Goal: Information Seeking & Learning: Learn about a topic

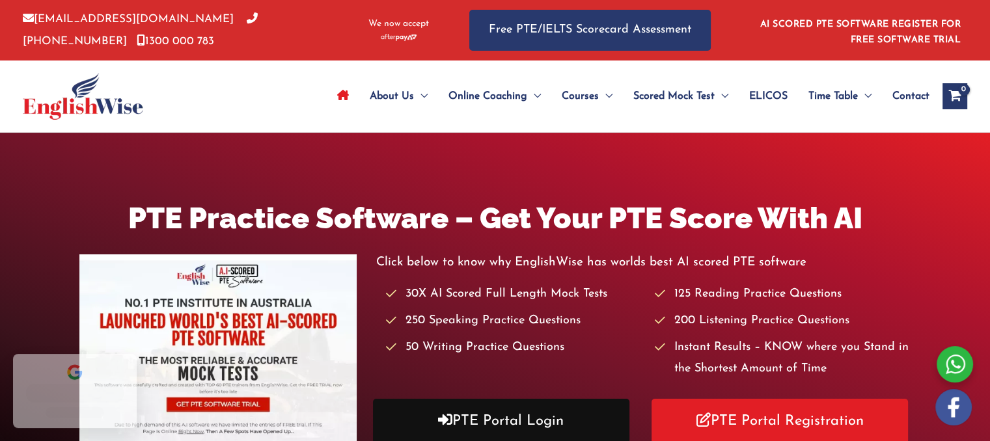
click at [562, 416] on link "PTE Portal Login" at bounding box center [501, 421] width 256 height 45
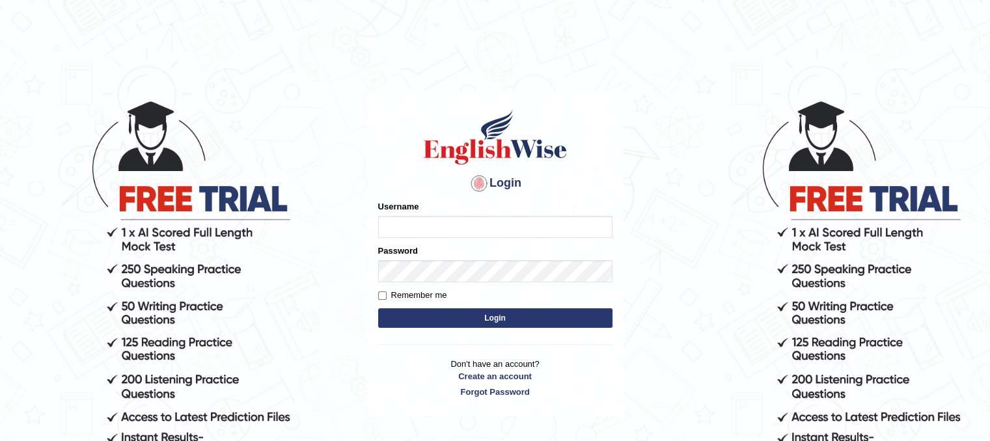
type input "Mannkang"
click at [555, 312] on button "Login" at bounding box center [495, 318] width 234 height 20
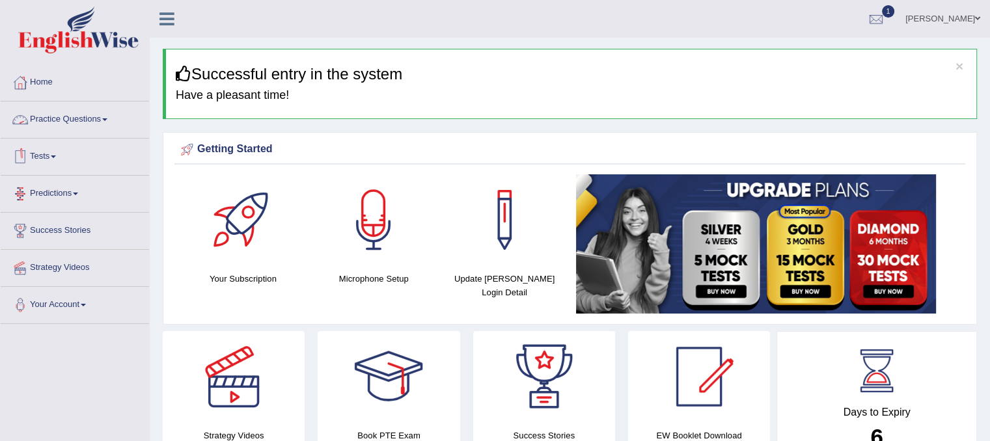
click at [96, 118] on link "Practice Questions" at bounding box center [75, 118] width 148 height 33
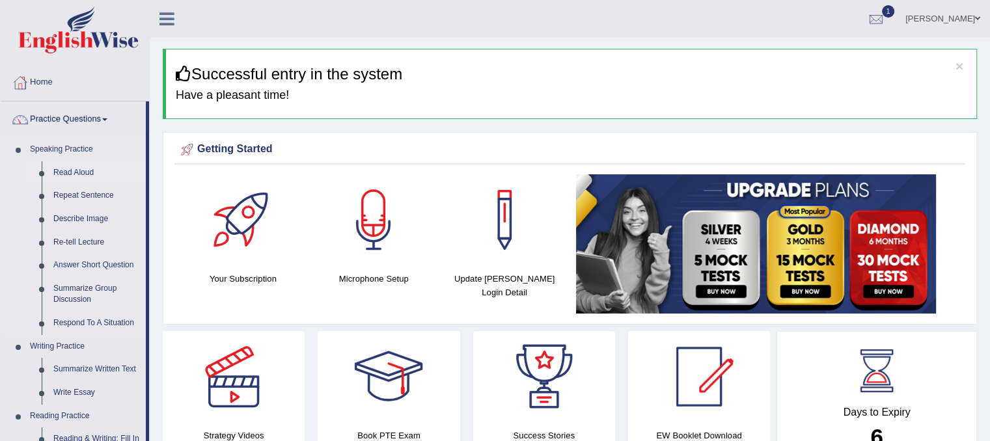
click at [75, 170] on link "Read Aloud" at bounding box center [96, 172] width 98 height 23
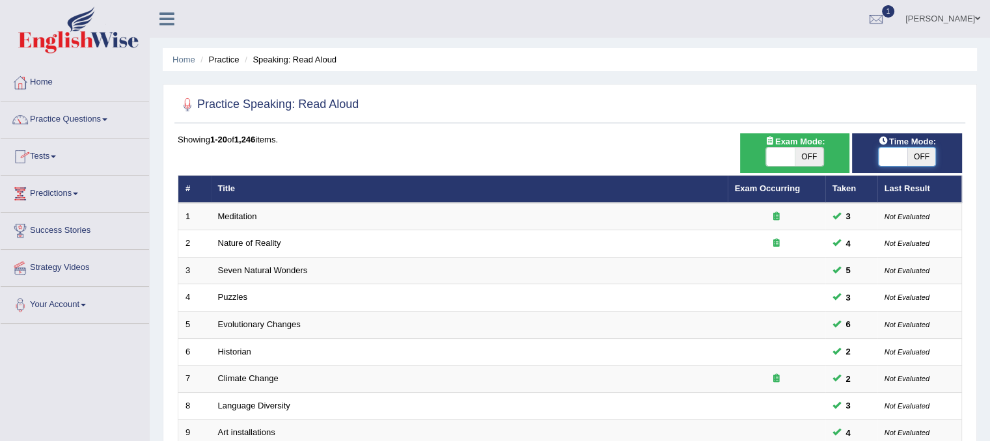
click at [886, 160] on span at bounding box center [892, 157] width 29 height 18
checkbox input "true"
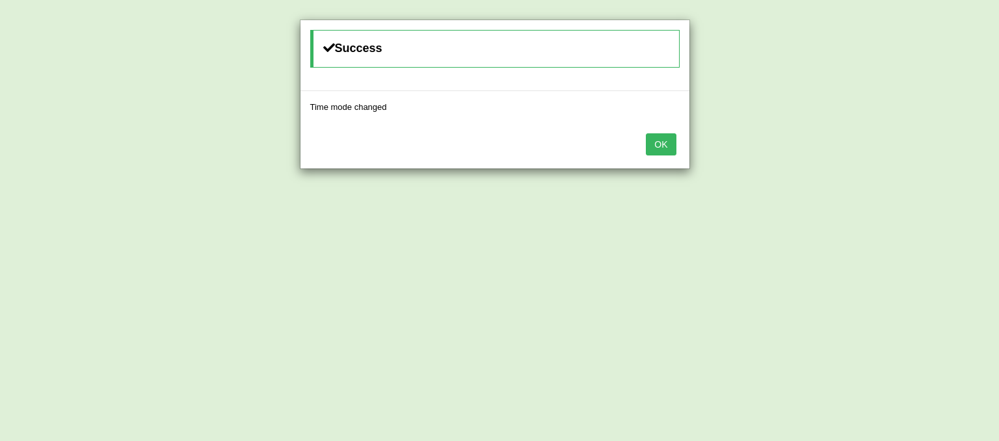
click at [661, 136] on button "OK" at bounding box center [661, 144] width 30 height 22
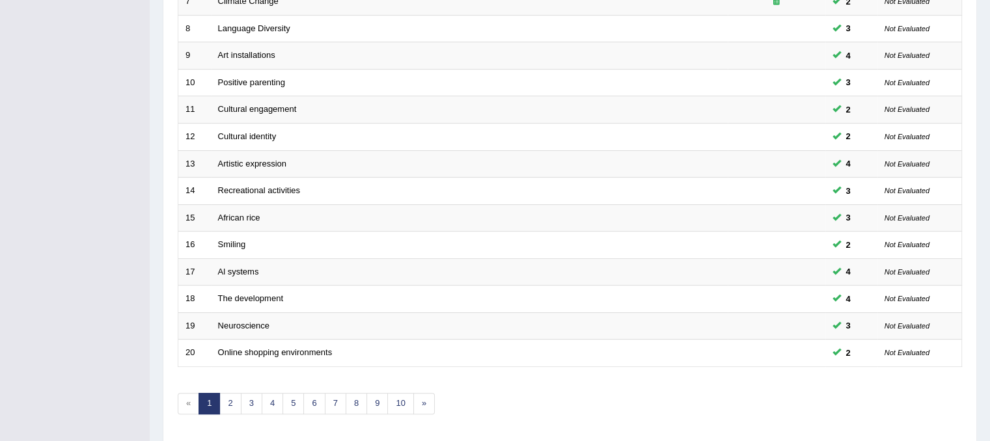
scroll to position [416, 0]
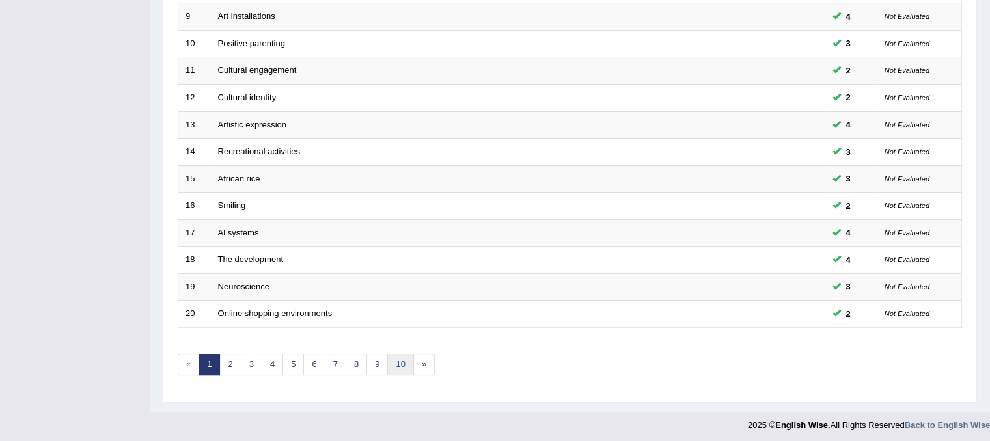
click at [399, 360] on link "10" at bounding box center [400, 364] width 26 height 21
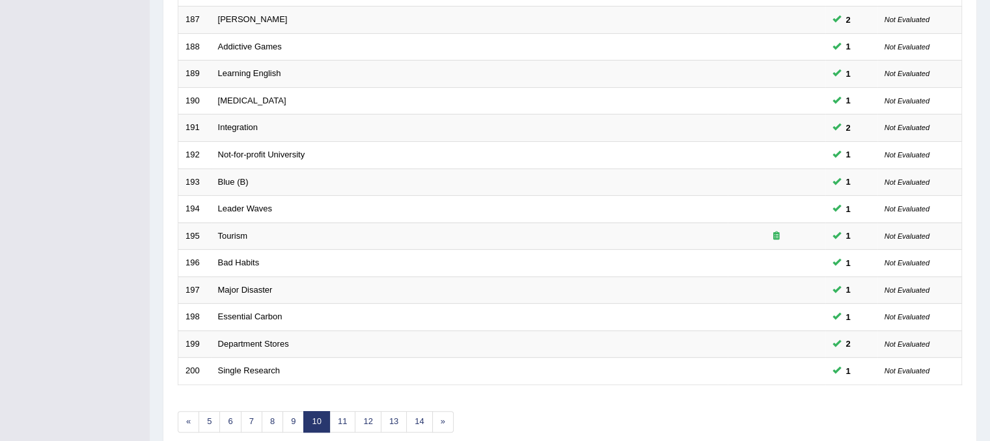
scroll to position [390, 0]
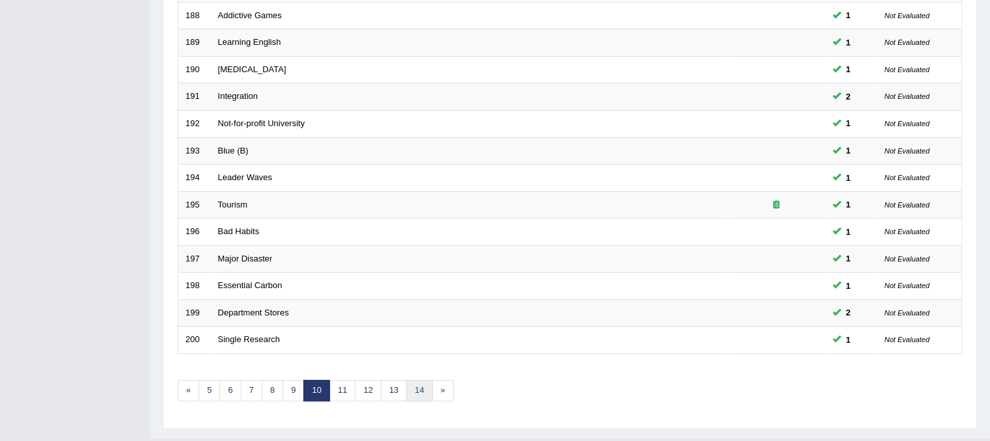
click at [416, 383] on link "14" at bounding box center [419, 390] width 26 height 21
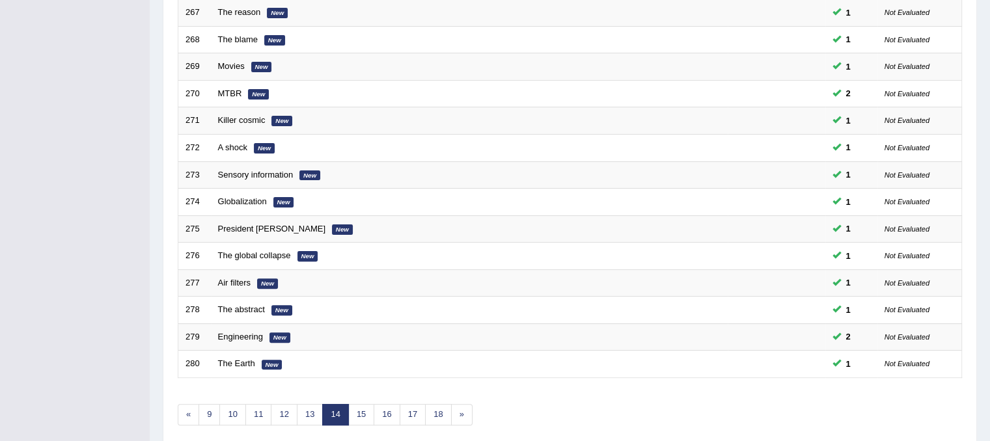
scroll to position [381, 0]
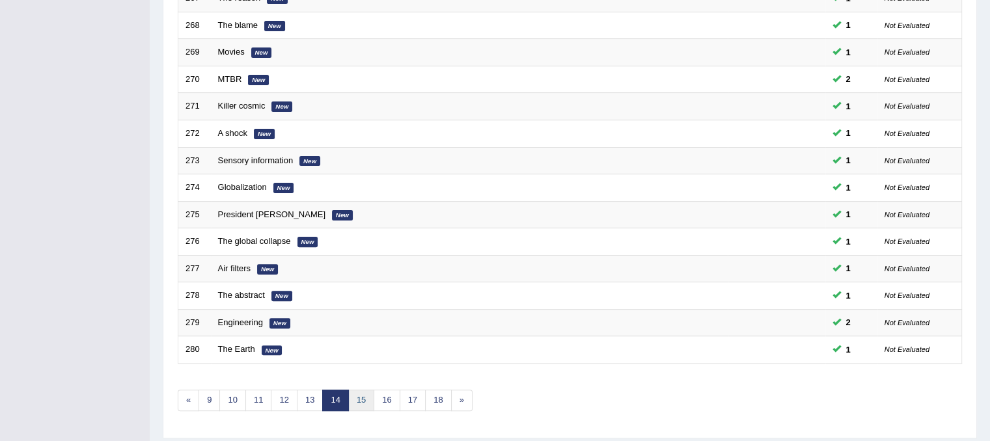
click at [357, 401] on link "15" at bounding box center [361, 400] width 26 height 21
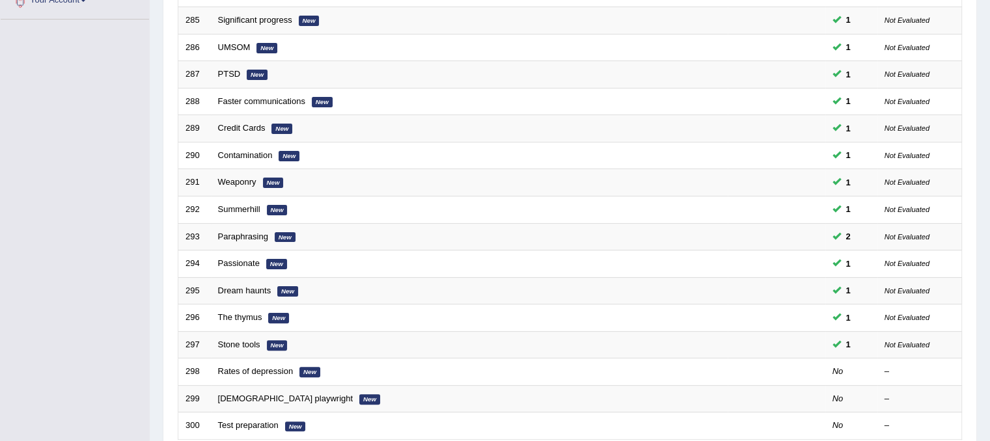
scroll to position [307, 0]
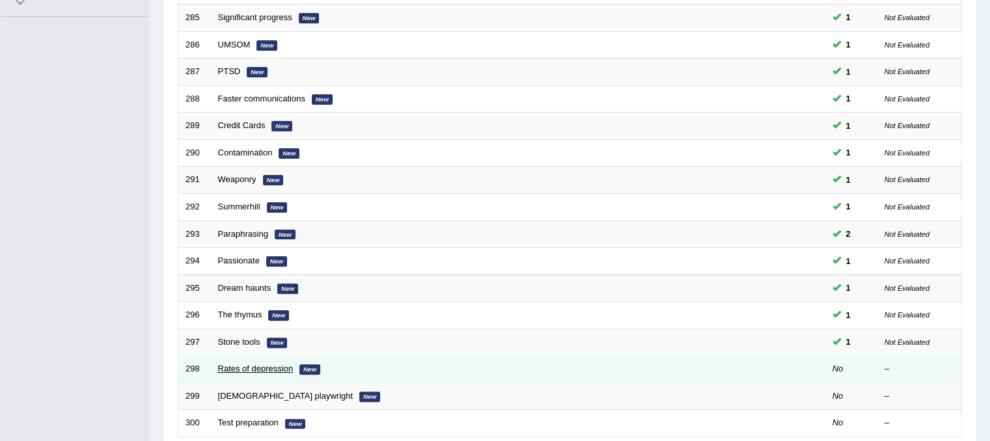
click at [254, 370] on link "Rates of depression" at bounding box center [255, 369] width 75 height 10
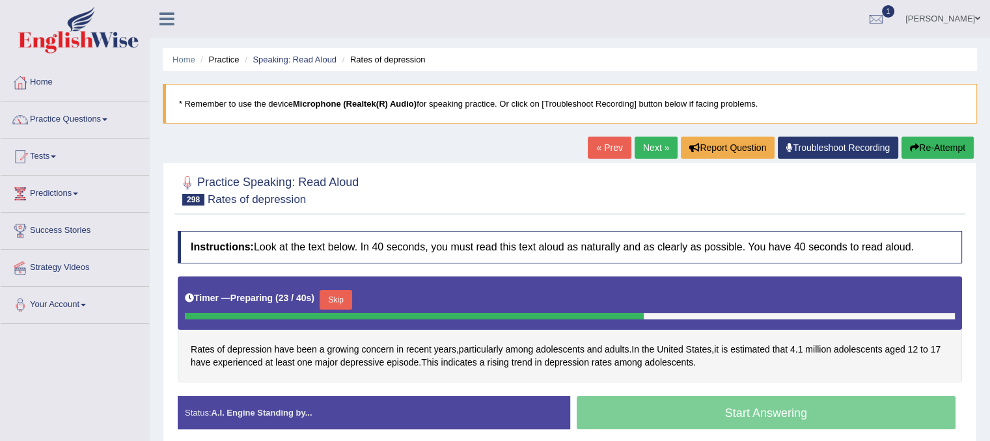
scroll to position [242, 0]
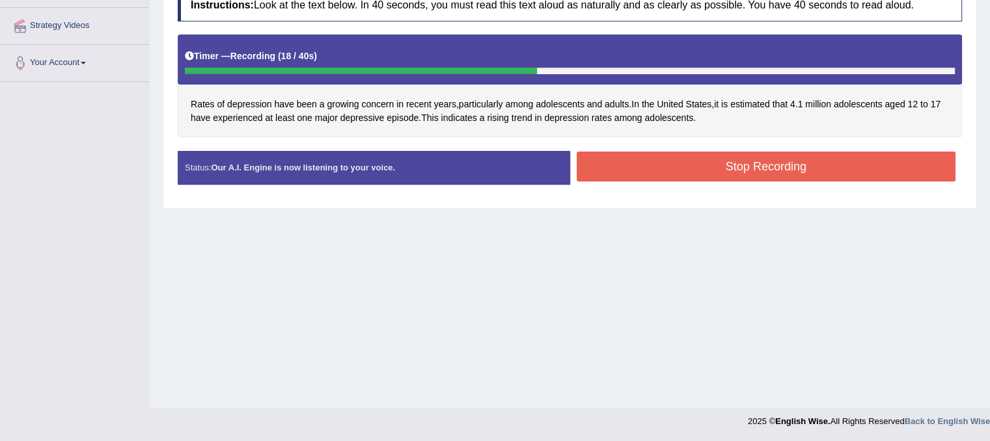
click at [638, 167] on button "Stop Recording" at bounding box center [765, 167] width 379 height 30
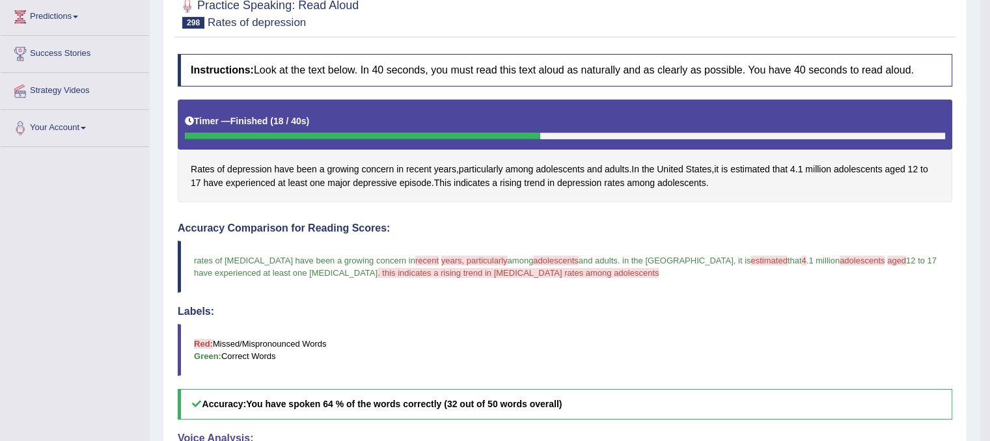
scroll to position [112, 0]
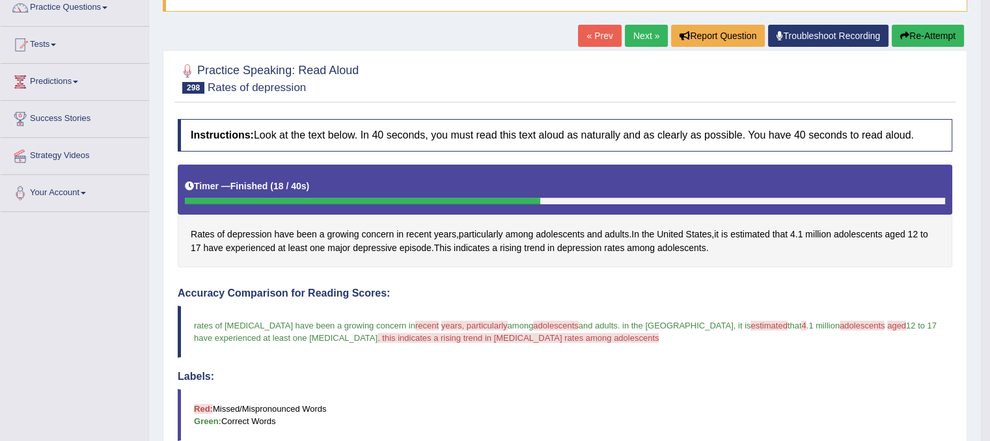
click at [635, 42] on link "Next »" at bounding box center [646, 36] width 43 height 22
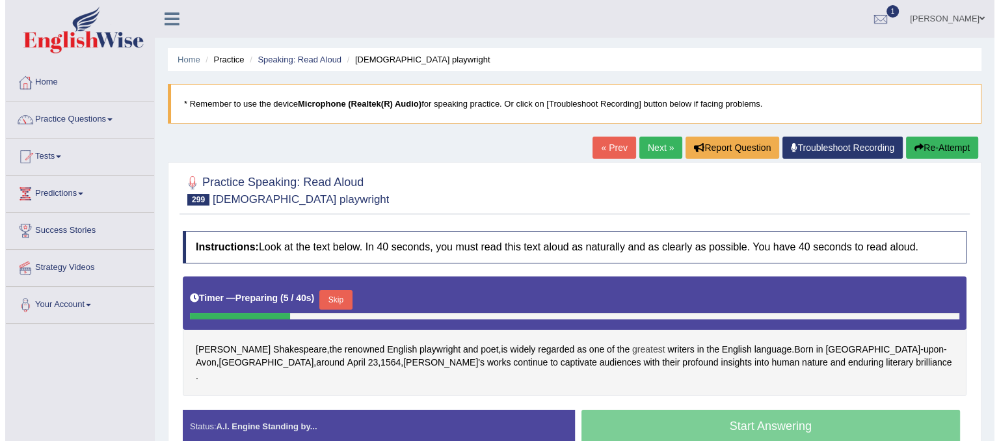
scroll to position [65, 0]
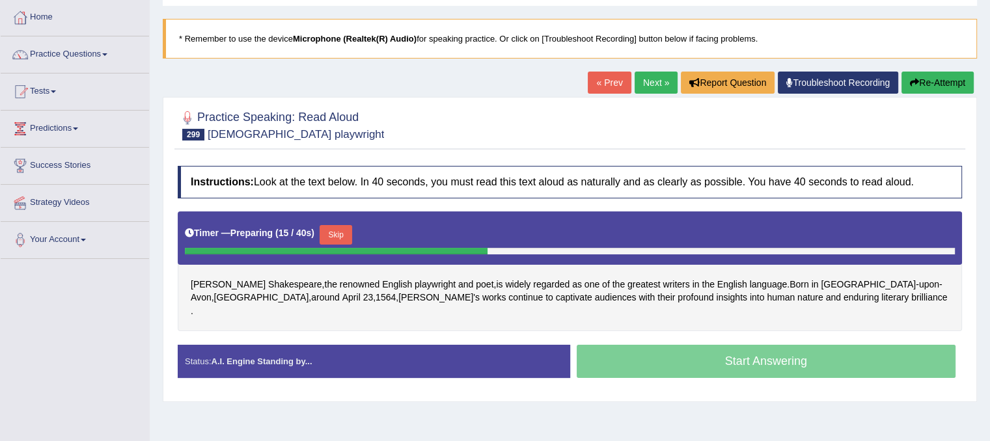
click at [333, 232] on button "Skip" at bounding box center [335, 235] width 33 height 20
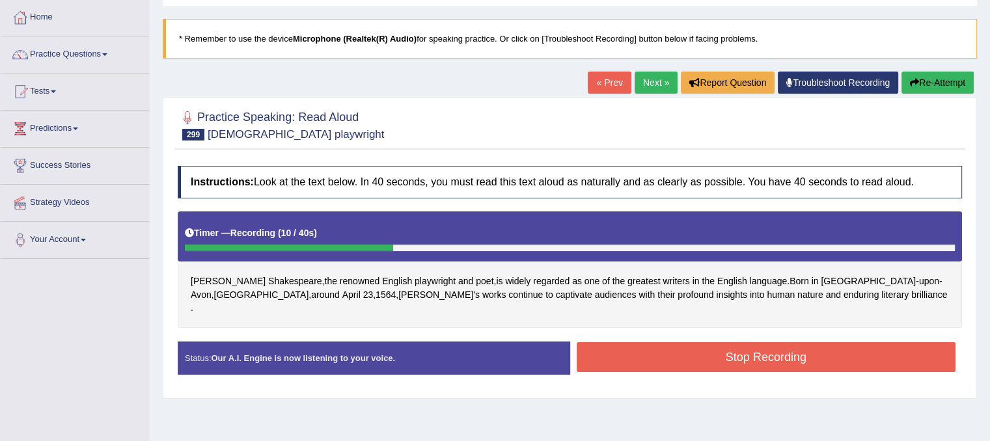
click at [692, 342] on button "Stop Recording" at bounding box center [765, 357] width 379 height 30
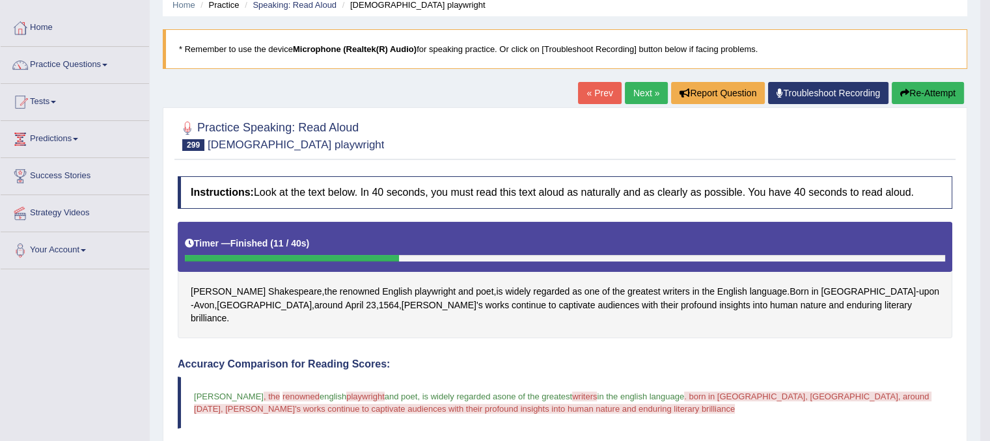
scroll to position [0, 0]
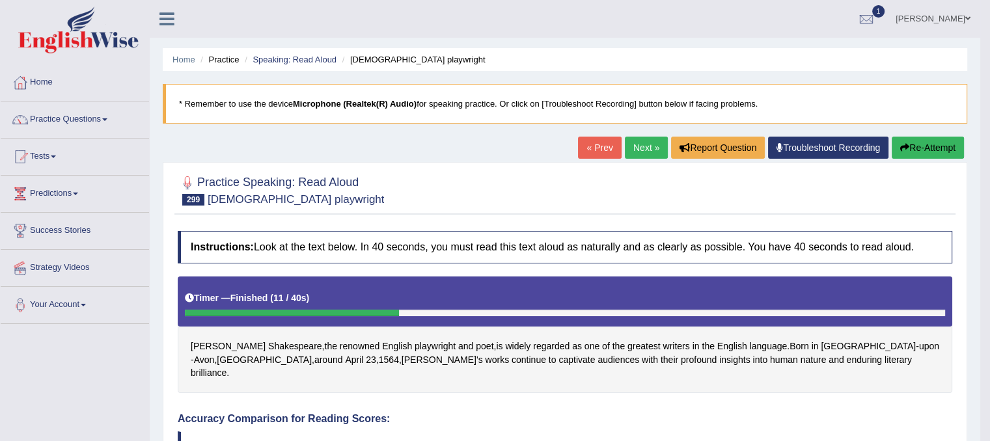
click at [642, 144] on link "Next »" at bounding box center [646, 148] width 43 height 22
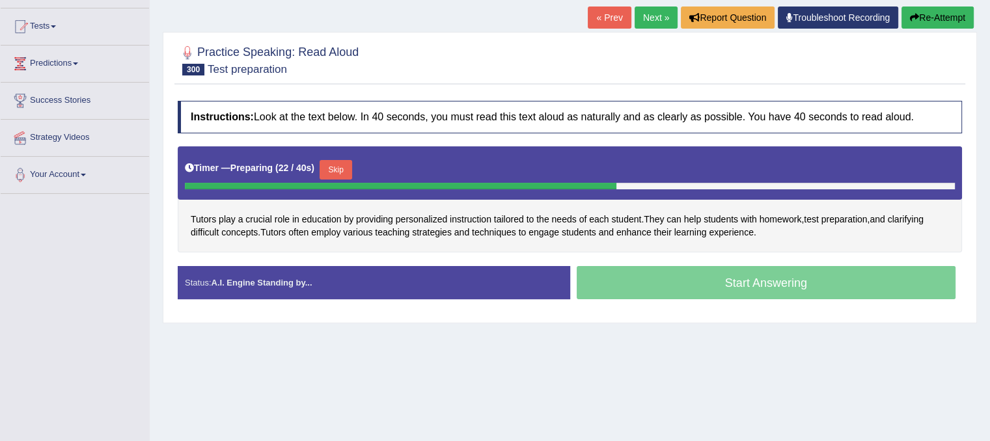
click at [338, 170] on button "Skip" at bounding box center [335, 170] width 33 height 20
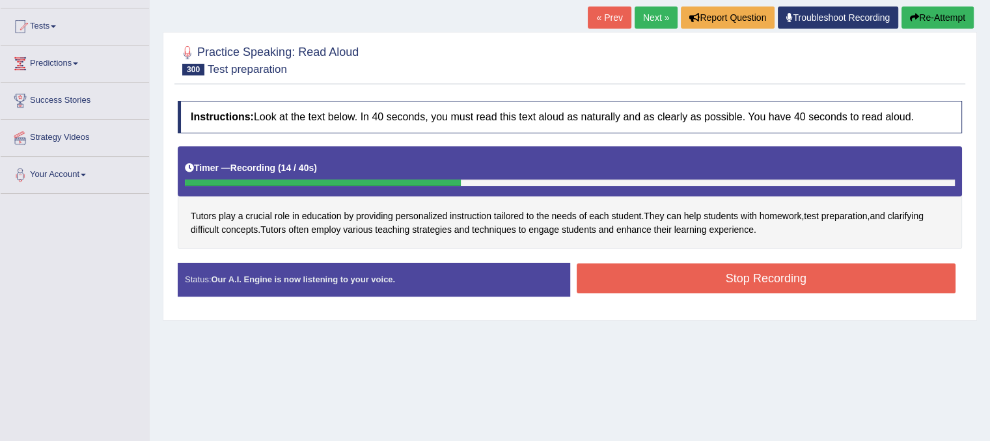
click at [630, 271] on button "Stop Recording" at bounding box center [765, 279] width 379 height 30
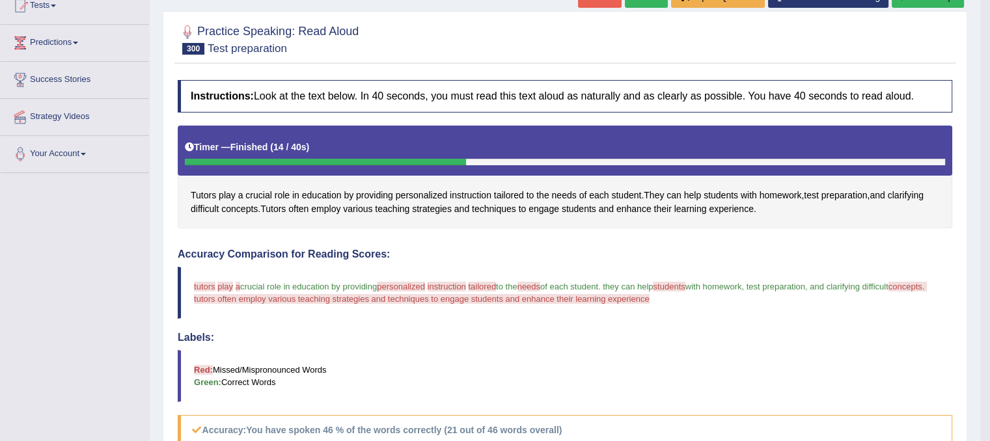
scroll to position [65, 0]
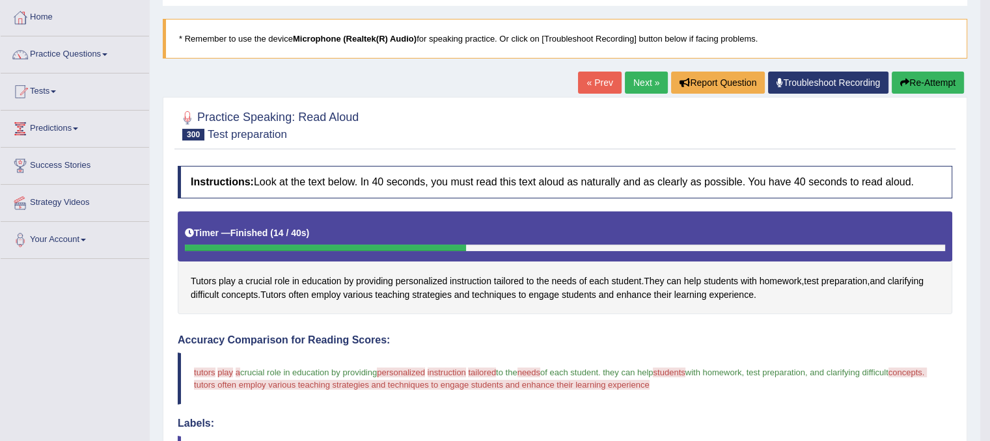
click at [641, 84] on link "Next »" at bounding box center [646, 83] width 43 height 22
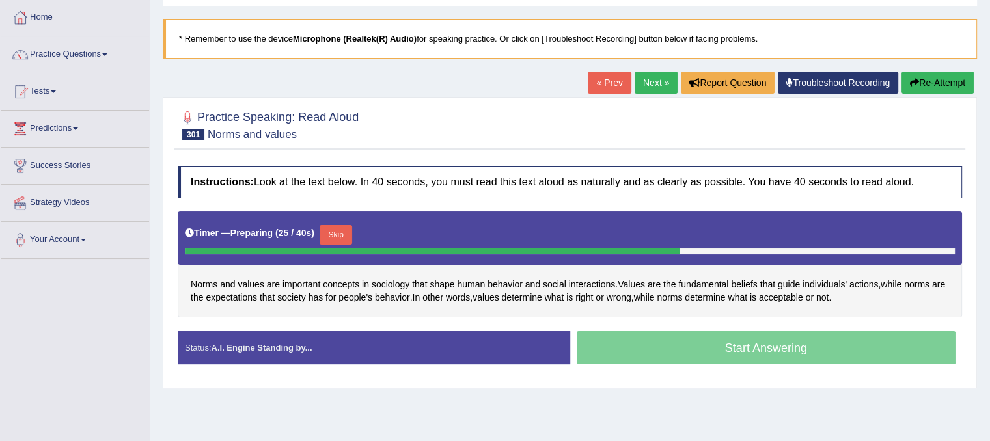
click at [338, 234] on button "Skip" at bounding box center [335, 235] width 33 height 20
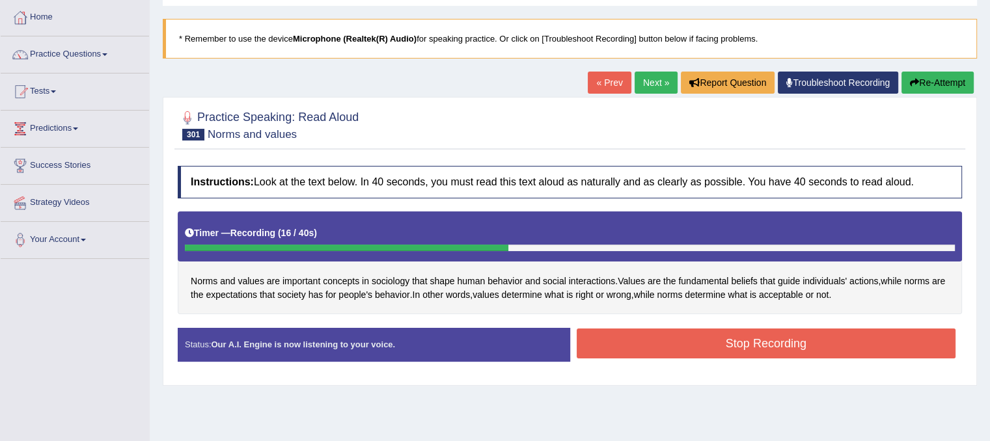
drag, startPoint x: 617, startPoint y: 335, endPoint x: 608, endPoint y: 331, distance: 9.9
click at [617, 336] on button "Stop Recording" at bounding box center [765, 344] width 379 height 30
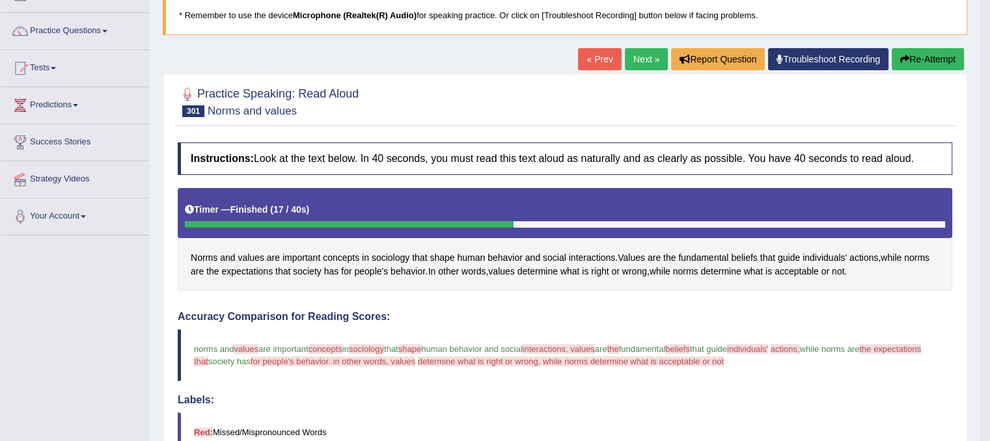
scroll to position [65, 0]
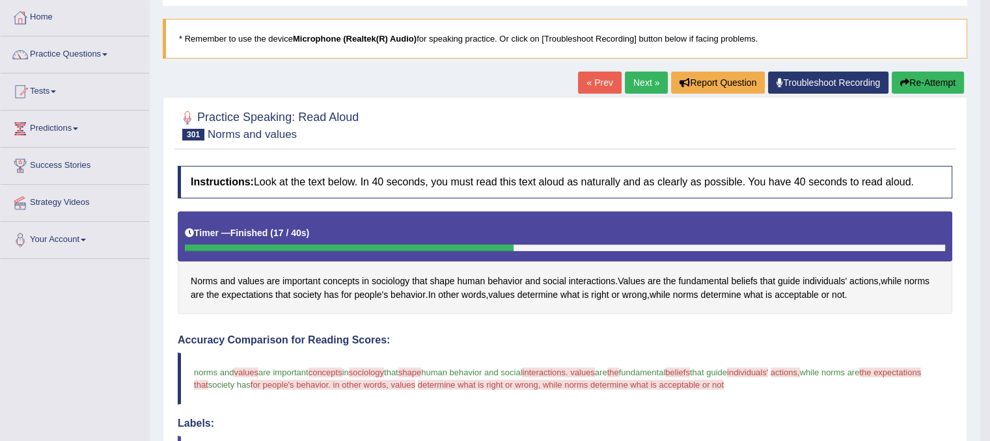
click at [627, 84] on link "Next »" at bounding box center [646, 83] width 43 height 22
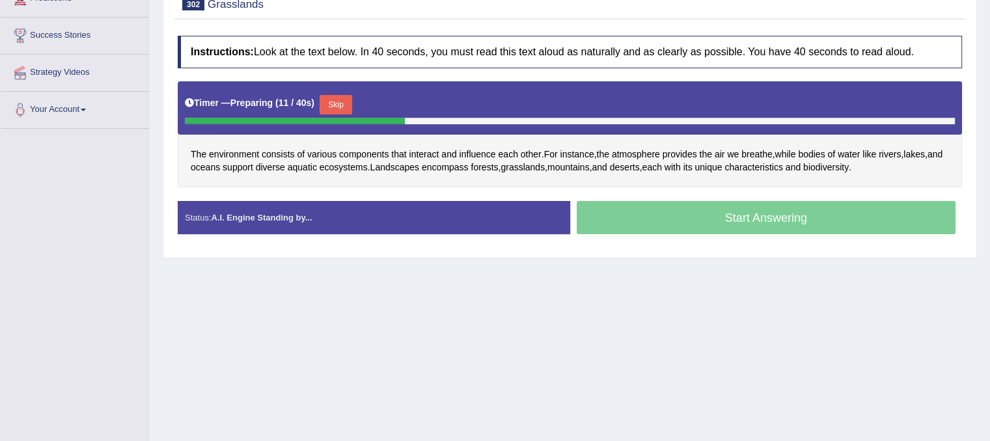
click at [333, 104] on button "Skip" at bounding box center [335, 105] width 33 height 20
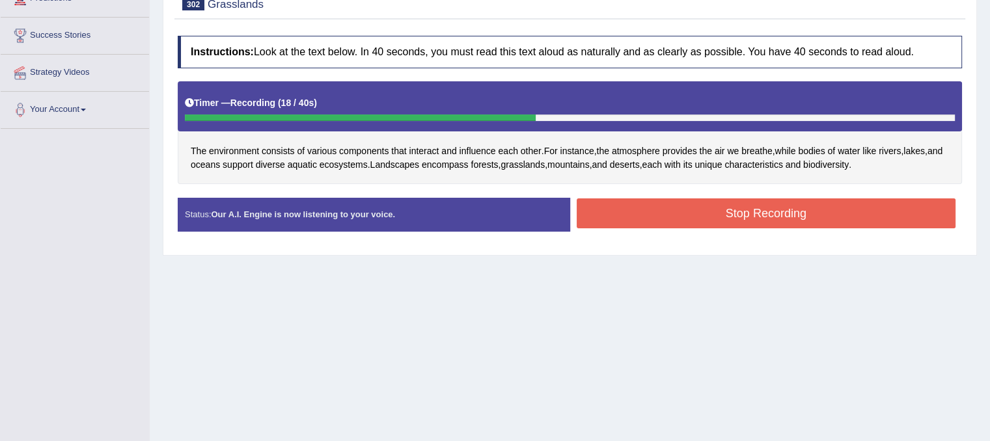
click at [690, 210] on button "Stop Recording" at bounding box center [765, 213] width 379 height 30
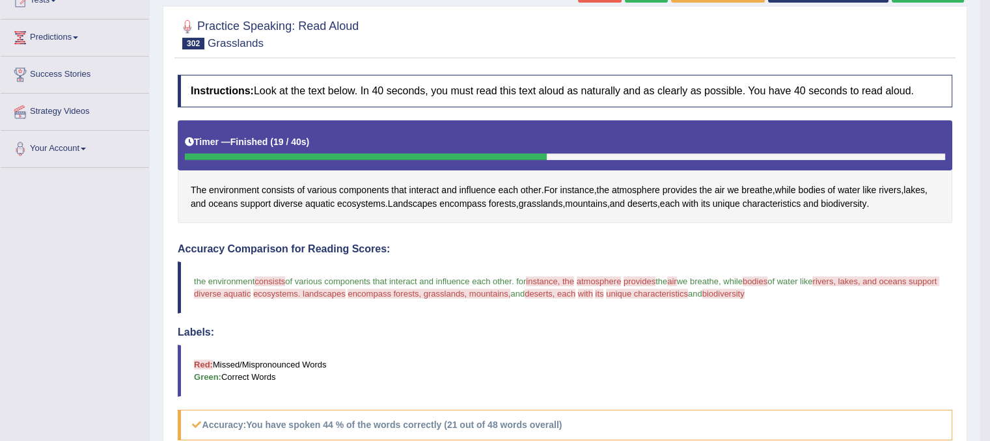
scroll to position [120, 0]
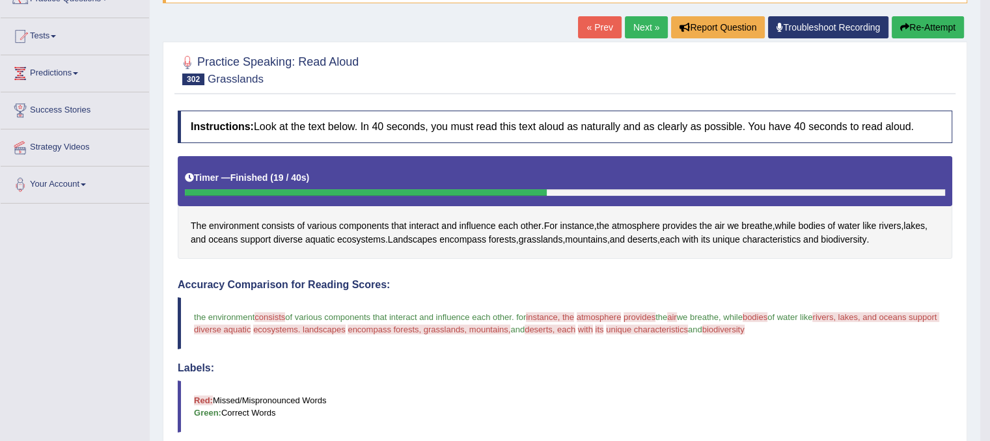
drag, startPoint x: 911, startPoint y: 33, endPoint x: 674, endPoint y: 85, distance: 242.3
click at [911, 32] on button "Re-Attempt" at bounding box center [927, 27] width 72 height 22
click at [910, 31] on button "Re-Attempt" at bounding box center [927, 27] width 72 height 22
click at [914, 23] on button "Re-Attempt" at bounding box center [927, 27] width 72 height 22
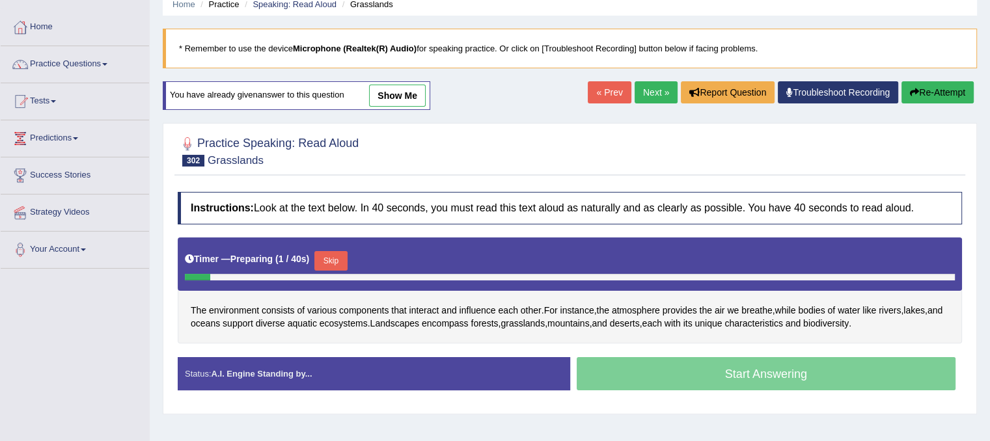
click at [328, 254] on button "Skip" at bounding box center [330, 261] width 33 height 20
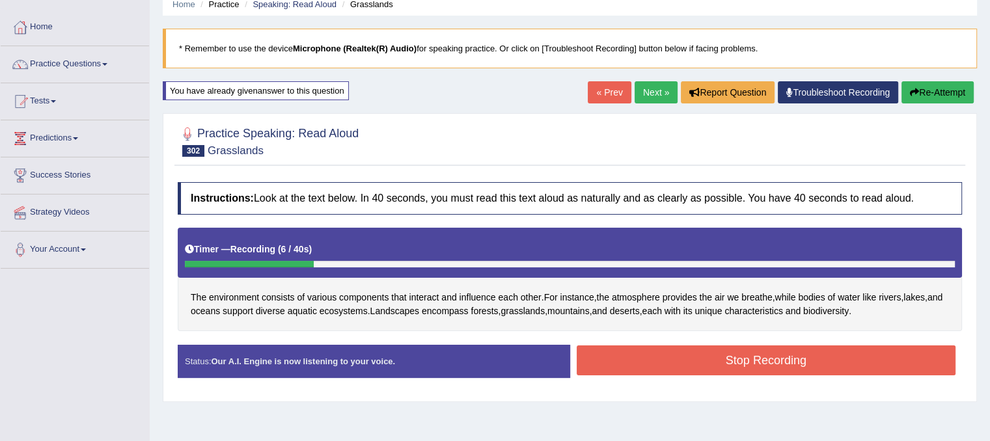
click at [627, 356] on button "Stop Recording" at bounding box center [765, 360] width 379 height 30
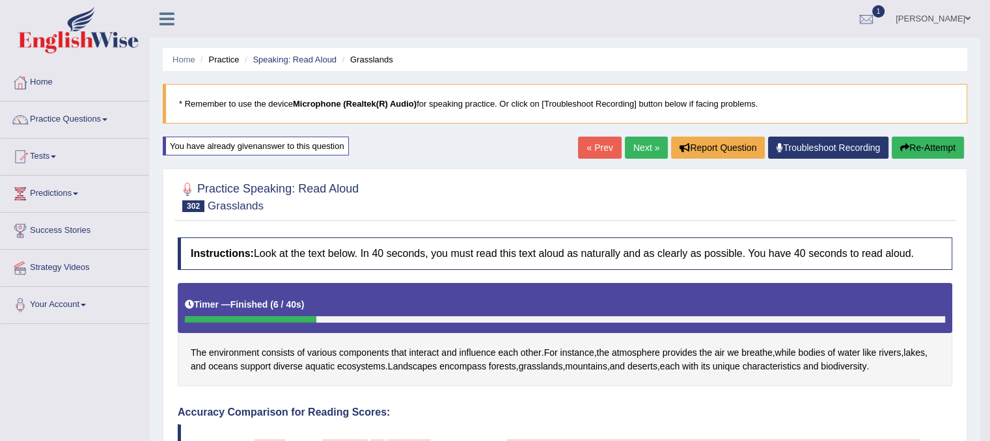
click at [650, 150] on link "Next »" at bounding box center [646, 148] width 43 height 22
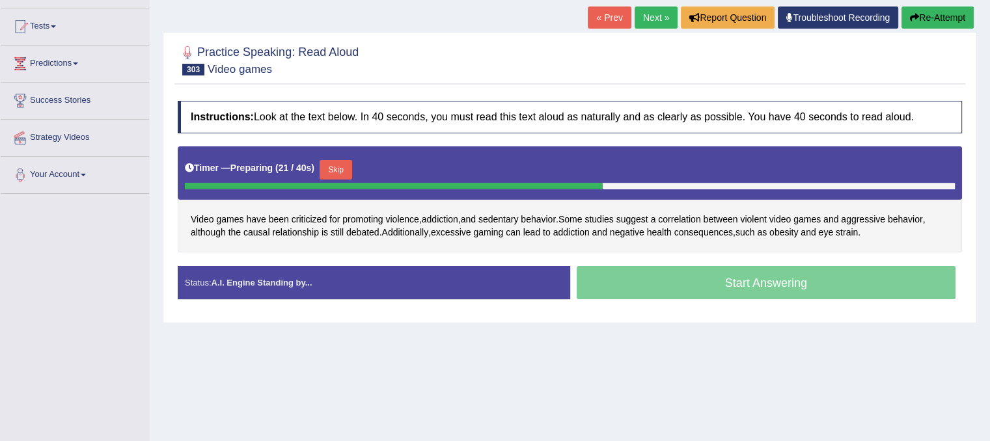
click at [345, 165] on button "Skip" at bounding box center [335, 170] width 33 height 20
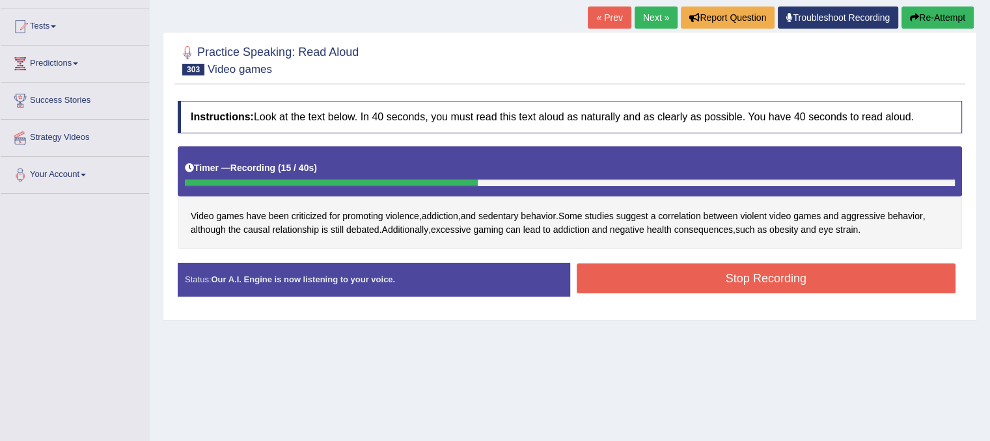
click at [653, 273] on button "Stop Recording" at bounding box center [765, 279] width 379 height 30
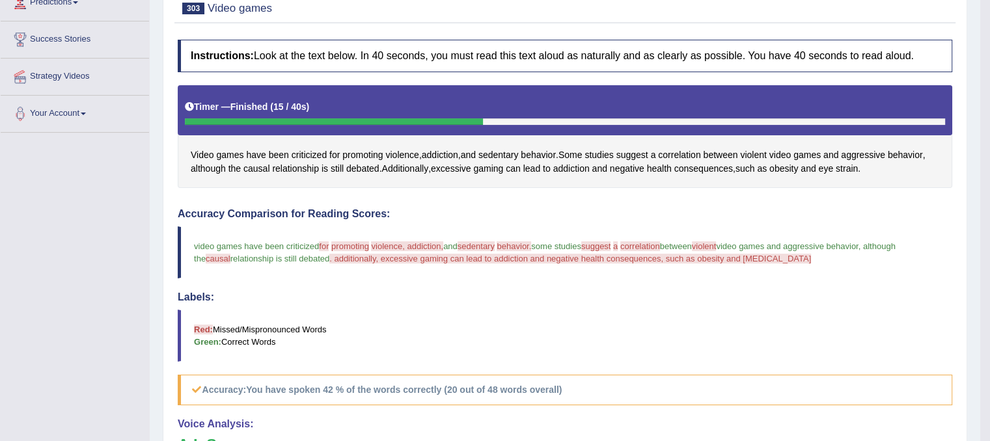
scroll to position [130, 0]
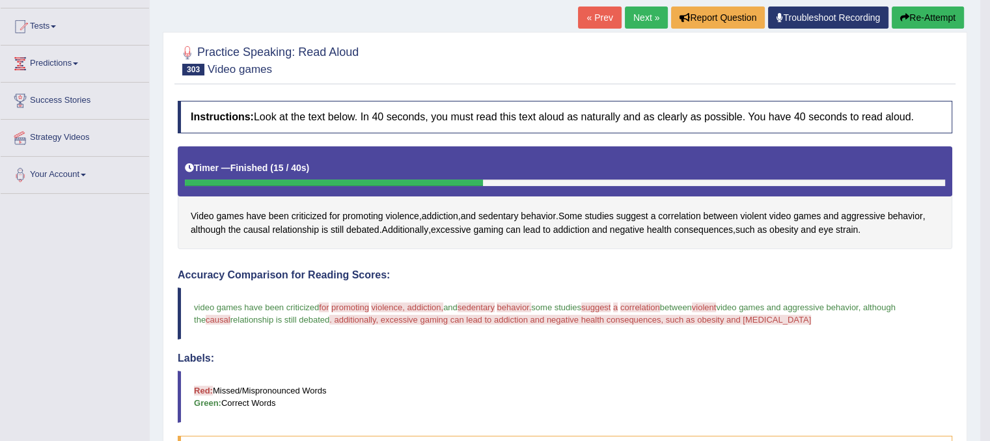
click at [643, 16] on link "Next »" at bounding box center [646, 18] width 43 height 22
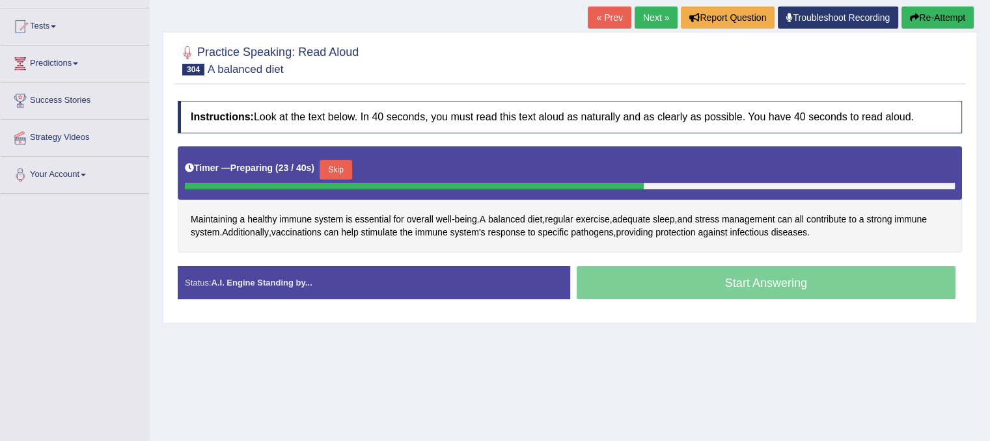
click at [344, 167] on button "Skip" at bounding box center [335, 170] width 33 height 20
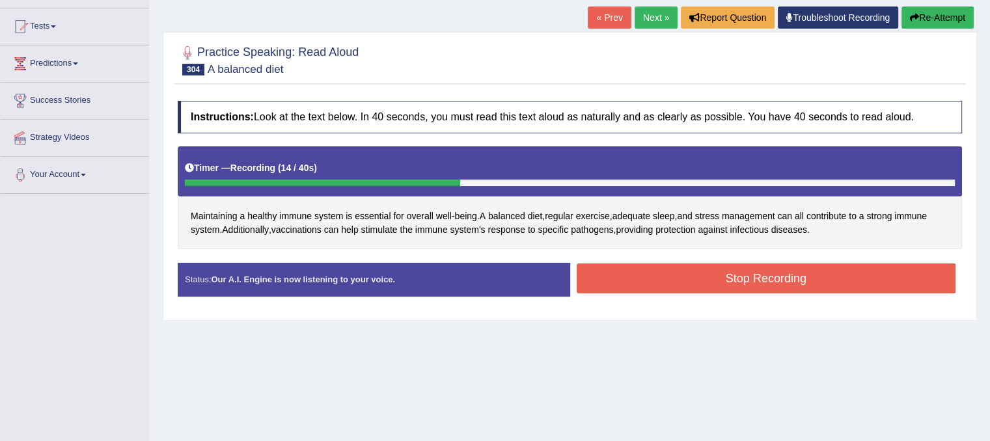
click at [666, 282] on button "Stop Recording" at bounding box center [765, 279] width 379 height 30
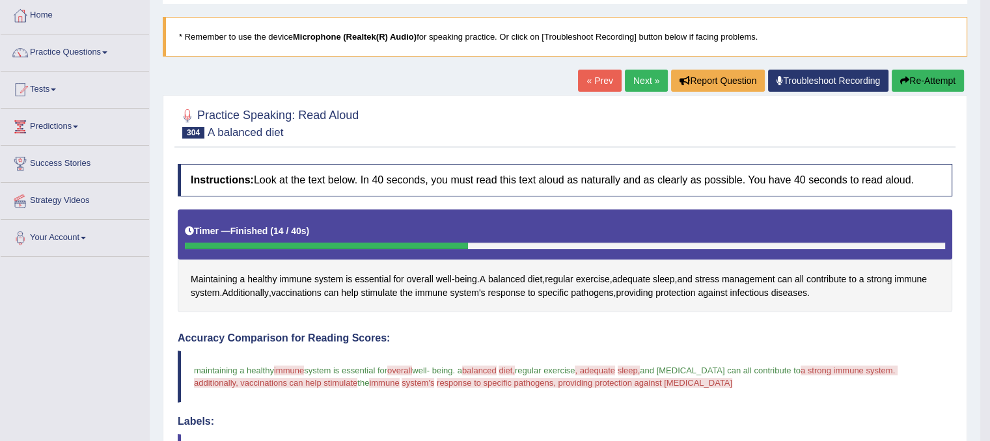
scroll to position [65, 0]
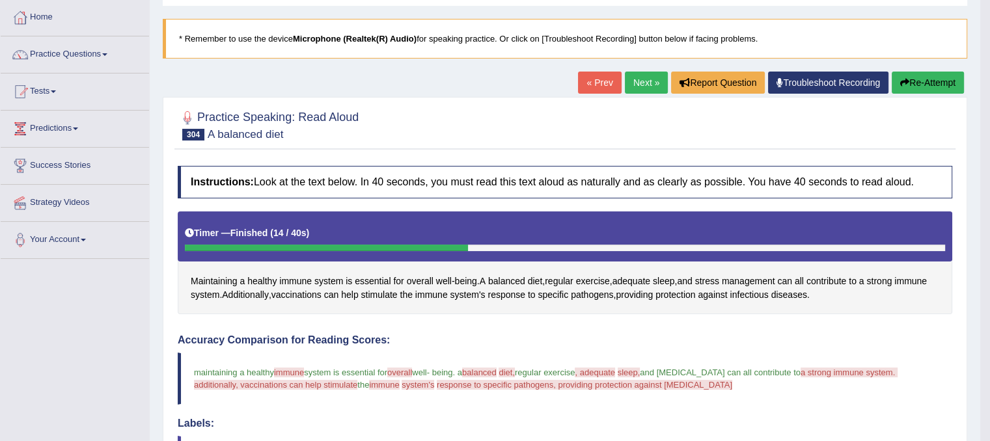
click at [900, 81] on icon "button" at bounding box center [904, 82] width 9 height 9
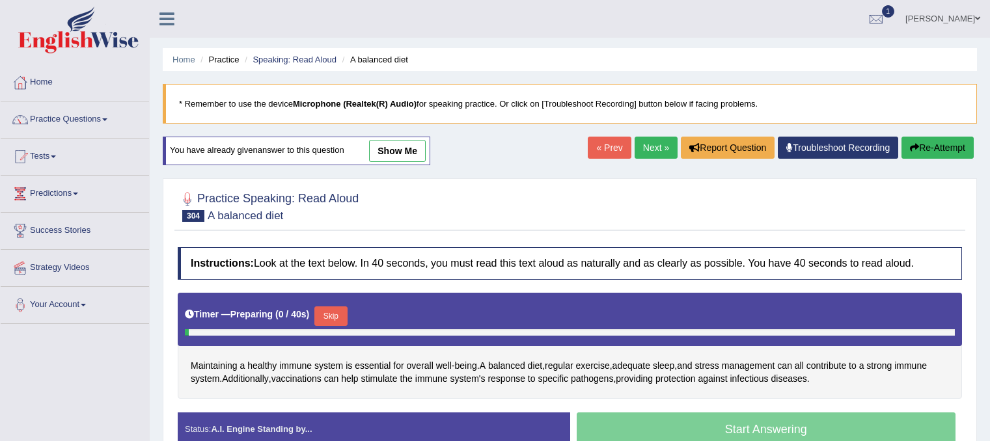
scroll to position [65, 0]
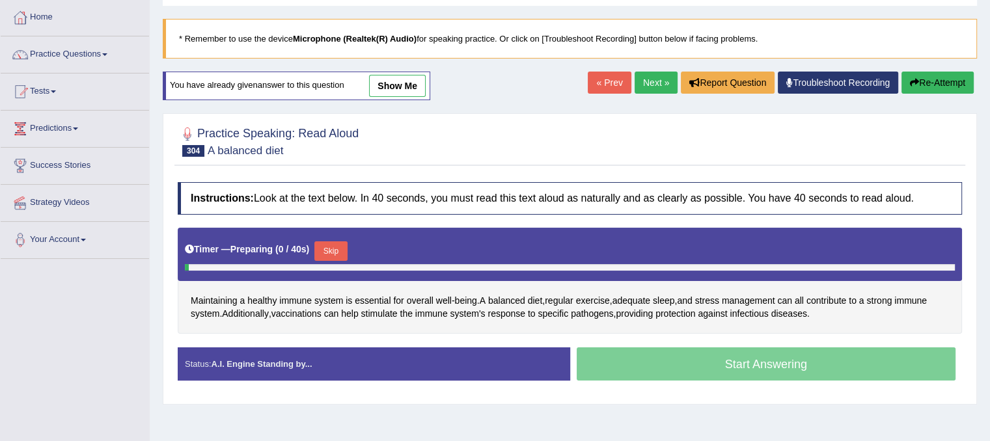
click at [336, 245] on button "Skip" at bounding box center [330, 251] width 33 height 20
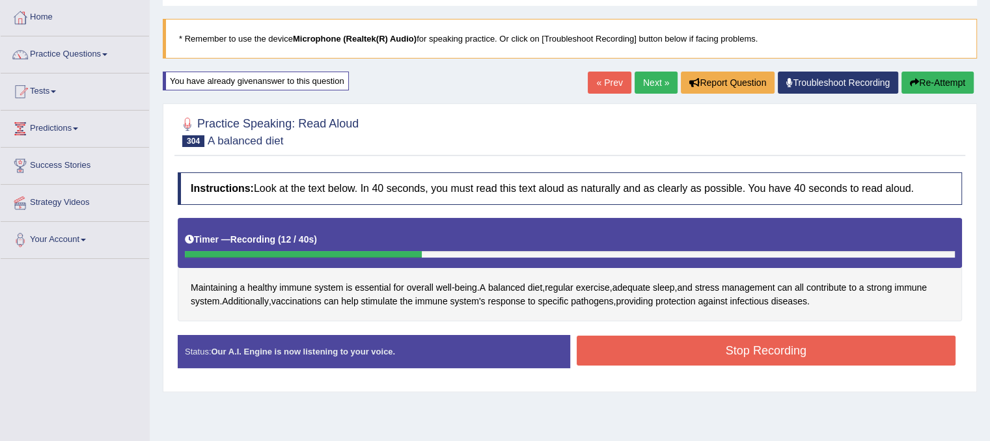
click at [642, 339] on button "Stop Recording" at bounding box center [765, 351] width 379 height 30
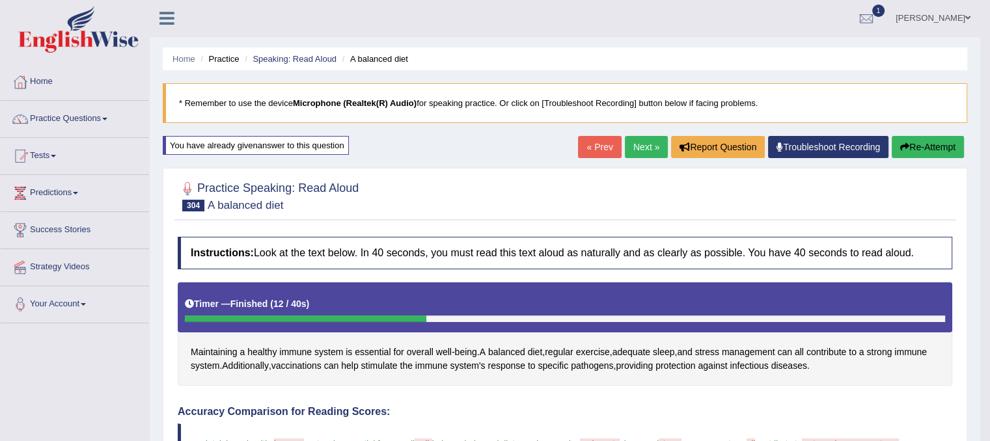
scroll to position [0, 0]
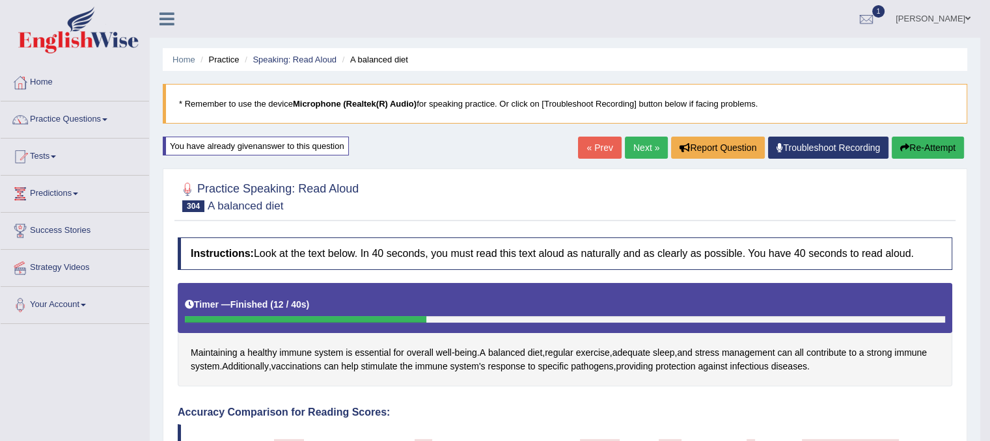
click at [632, 149] on link "Next »" at bounding box center [646, 148] width 43 height 22
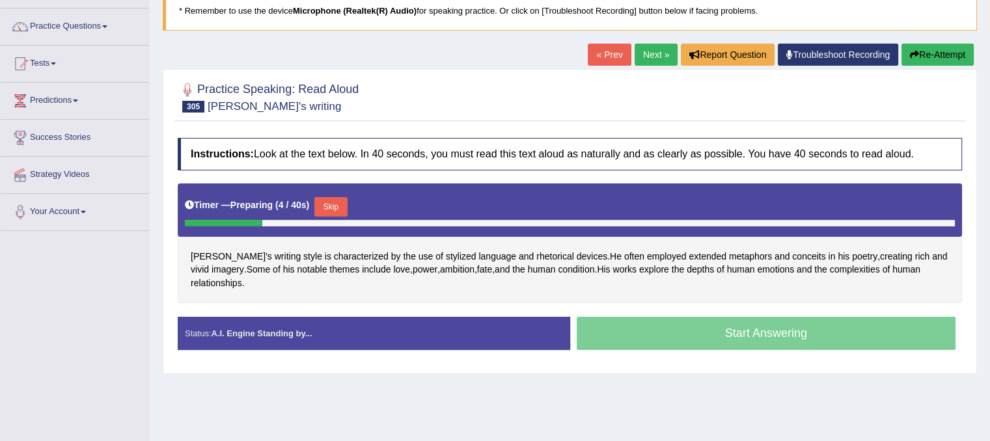
scroll to position [130, 0]
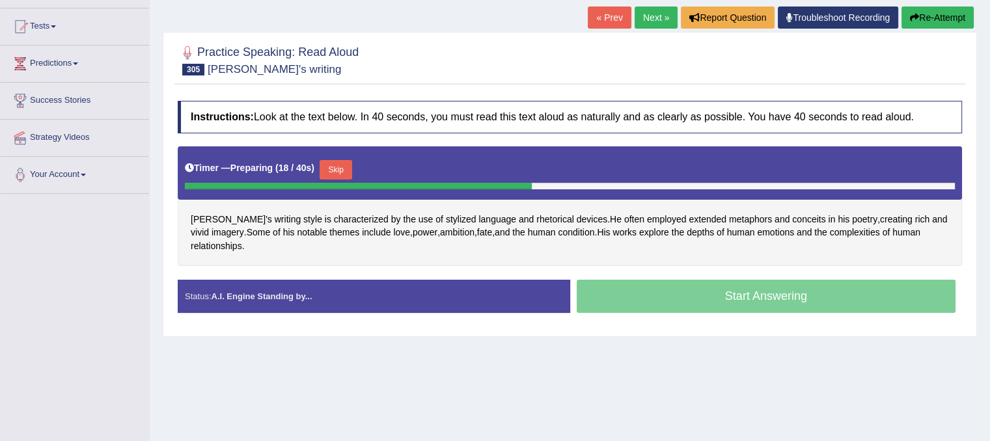
click at [336, 167] on button "Skip" at bounding box center [335, 170] width 33 height 20
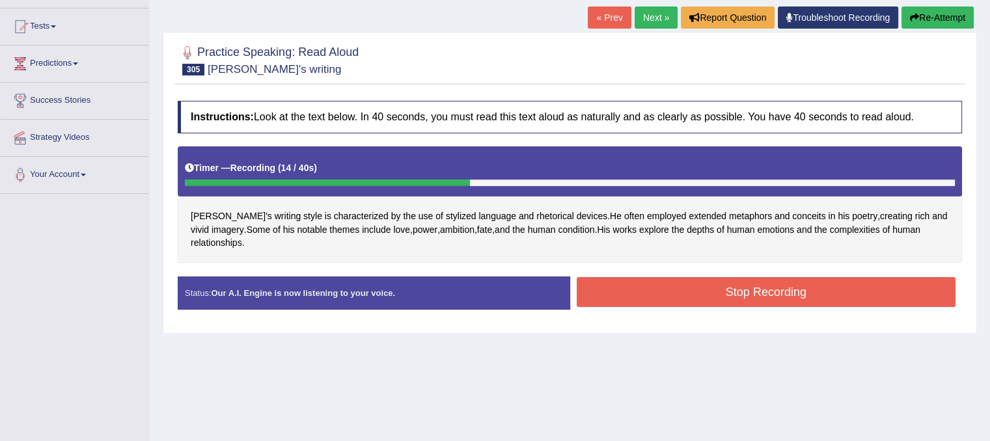
click at [645, 290] on button "Stop Recording" at bounding box center [765, 292] width 379 height 30
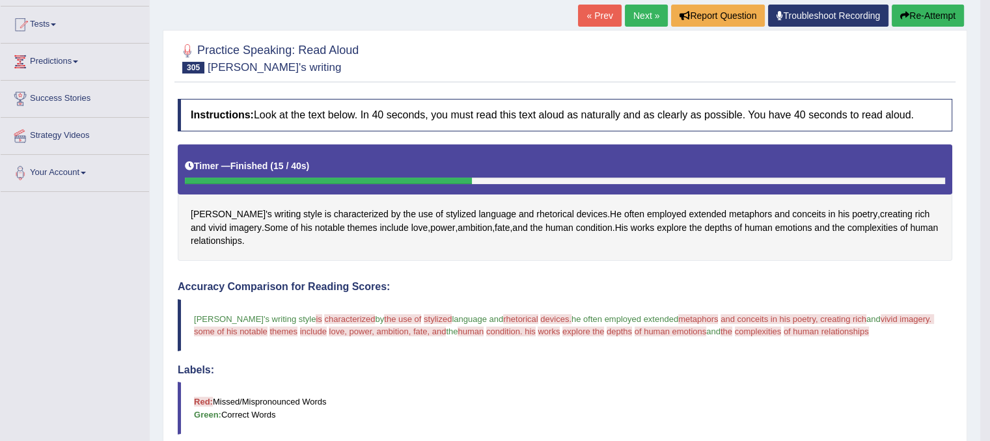
scroll to position [4, 0]
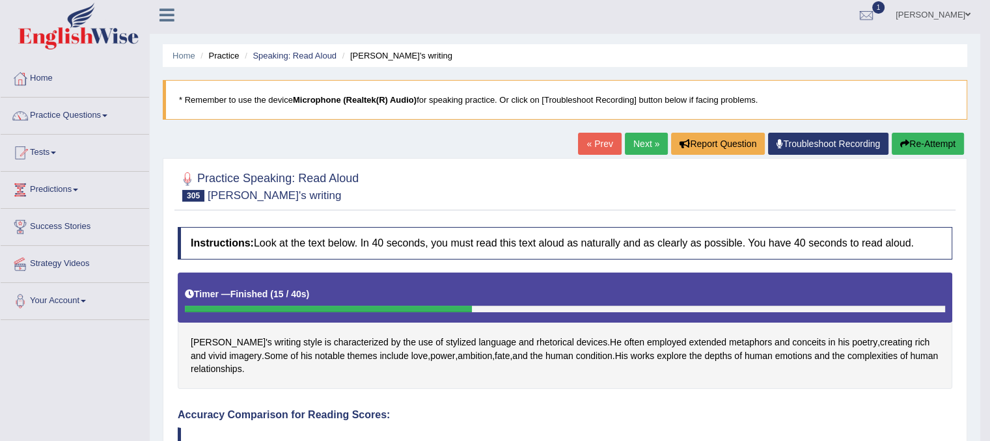
click at [643, 148] on link "Next »" at bounding box center [646, 144] width 43 height 22
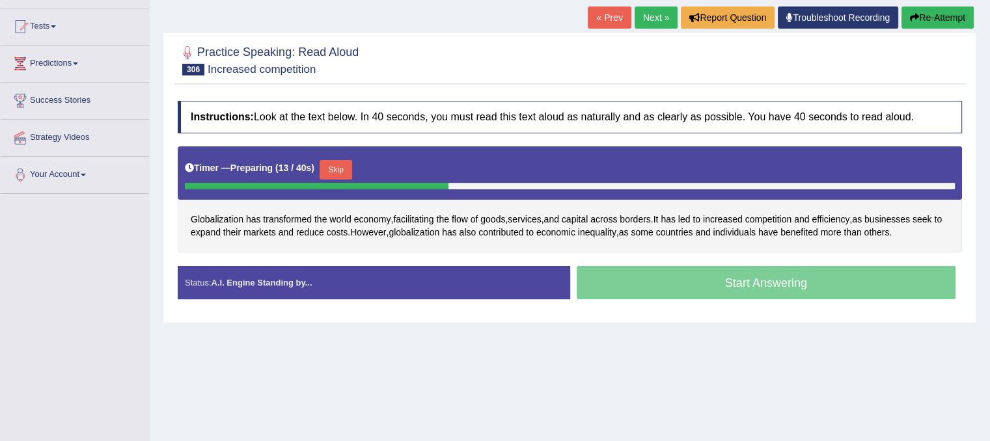
click at [337, 169] on button "Skip" at bounding box center [335, 170] width 33 height 20
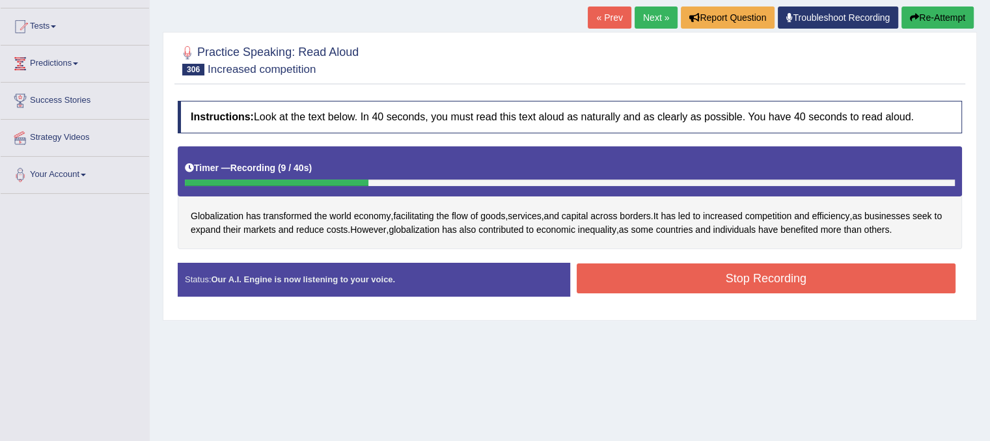
click at [666, 269] on button "Stop Recording" at bounding box center [765, 279] width 379 height 30
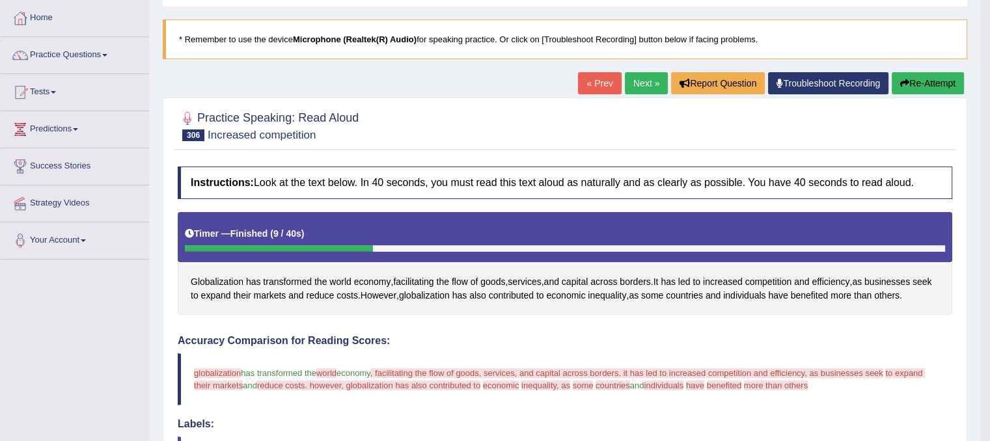
scroll to position [55, 0]
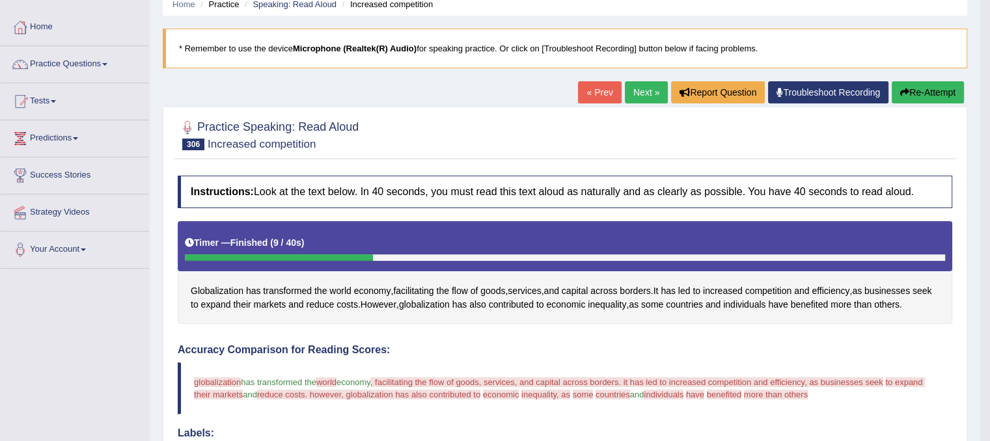
click at [905, 88] on icon "button" at bounding box center [904, 92] width 9 height 9
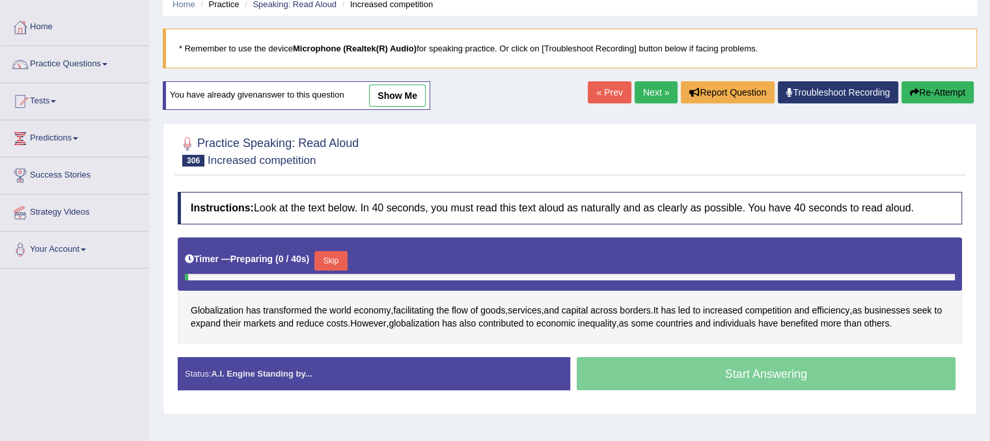
scroll to position [55, 0]
click at [335, 263] on button "Skip" at bounding box center [330, 261] width 33 height 20
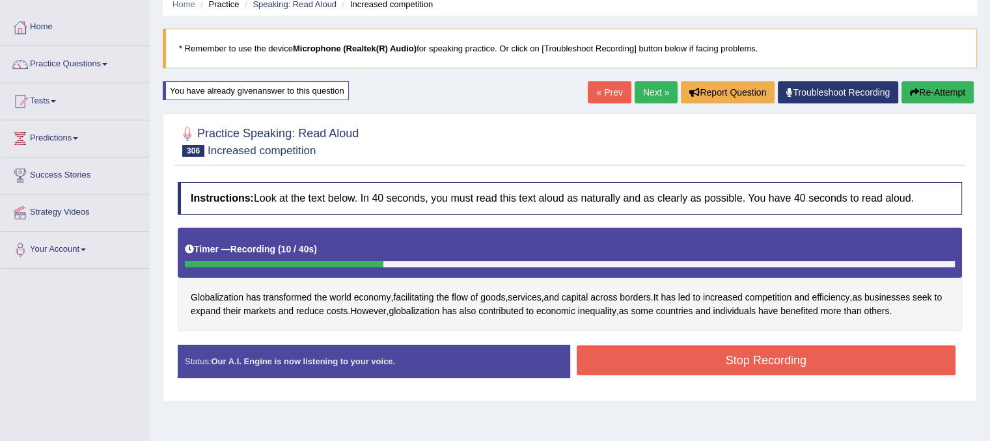
click at [628, 345] on button "Stop Recording" at bounding box center [765, 360] width 379 height 30
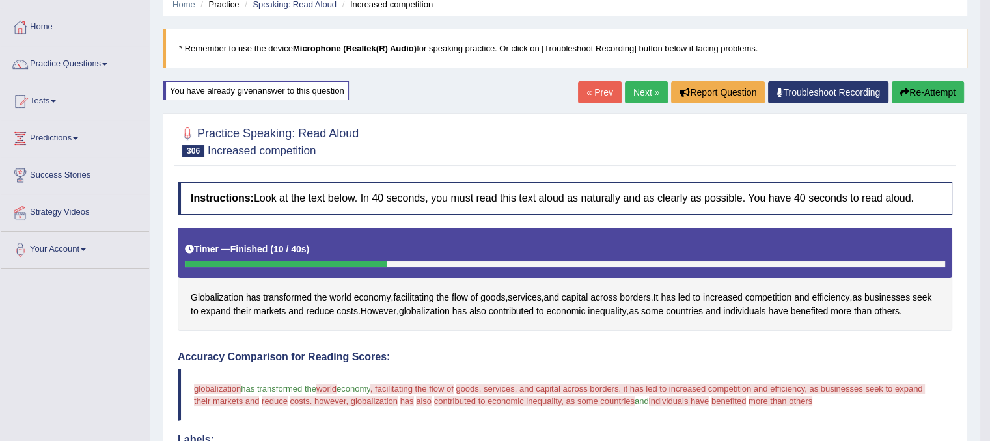
click at [633, 93] on link "Next »" at bounding box center [646, 92] width 43 height 22
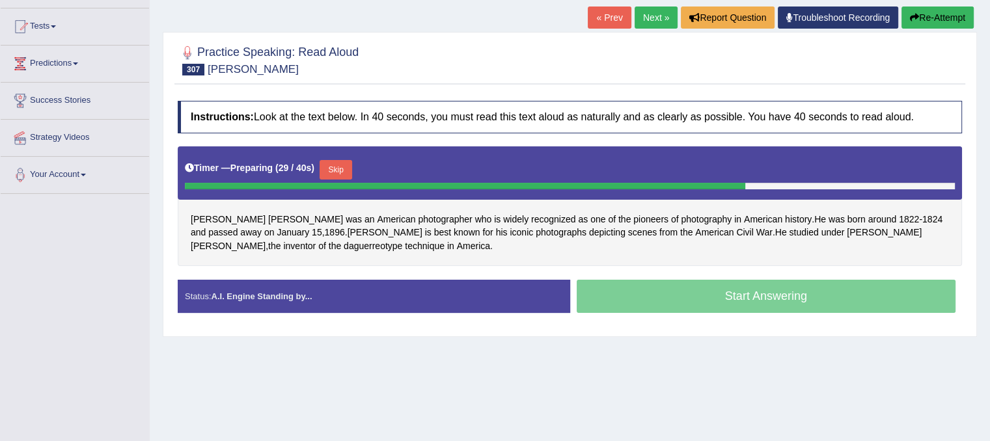
click at [338, 170] on button "Skip" at bounding box center [335, 170] width 33 height 20
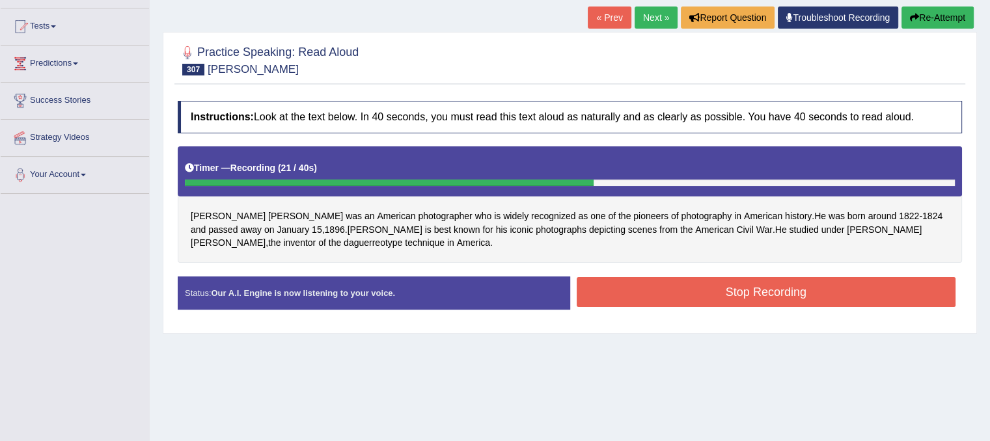
click at [645, 291] on button "Stop Recording" at bounding box center [765, 292] width 379 height 30
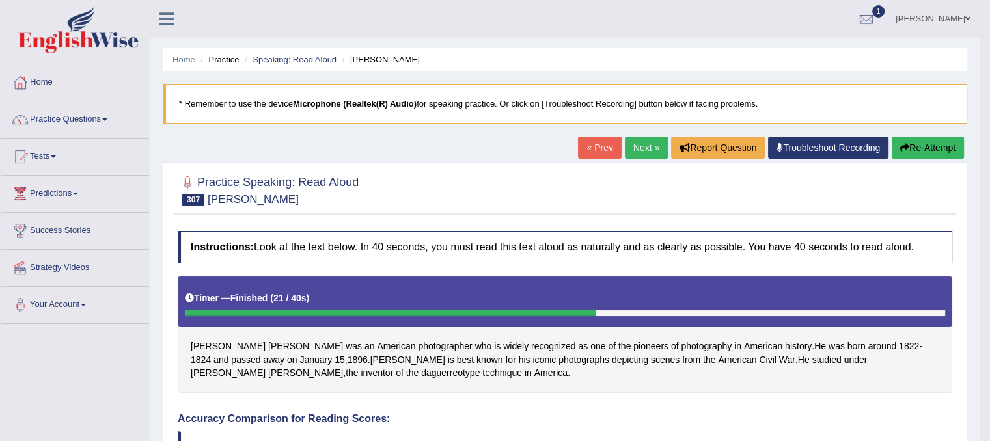
click at [629, 151] on link "Next »" at bounding box center [646, 148] width 43 height 22
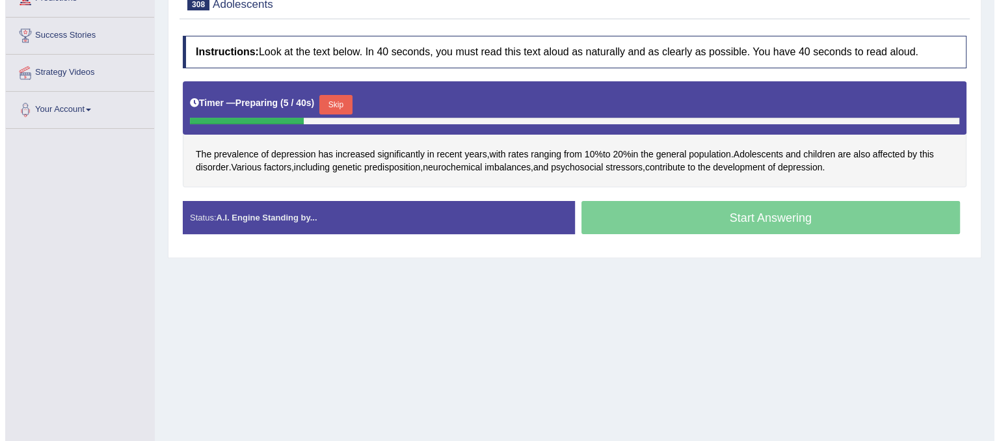
scroll to position [130, 0]
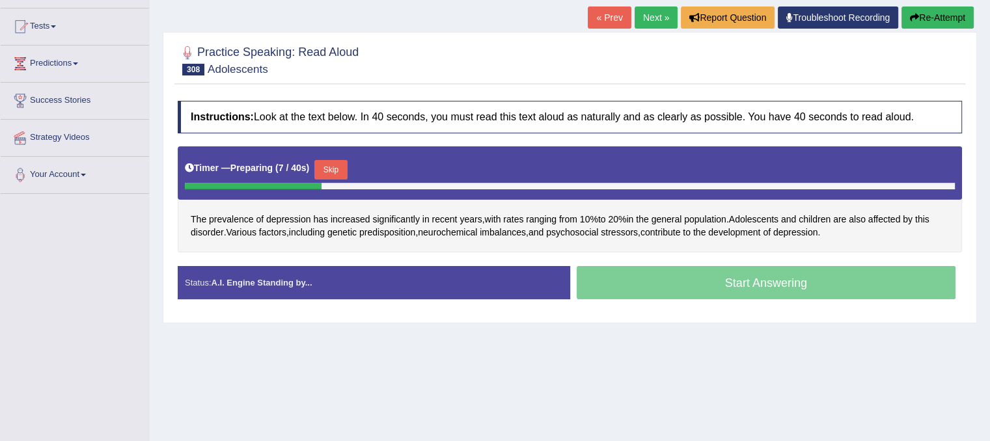
click at [336, 169] on button "Skip" at bounding box center [330, 170] width 33 height 20
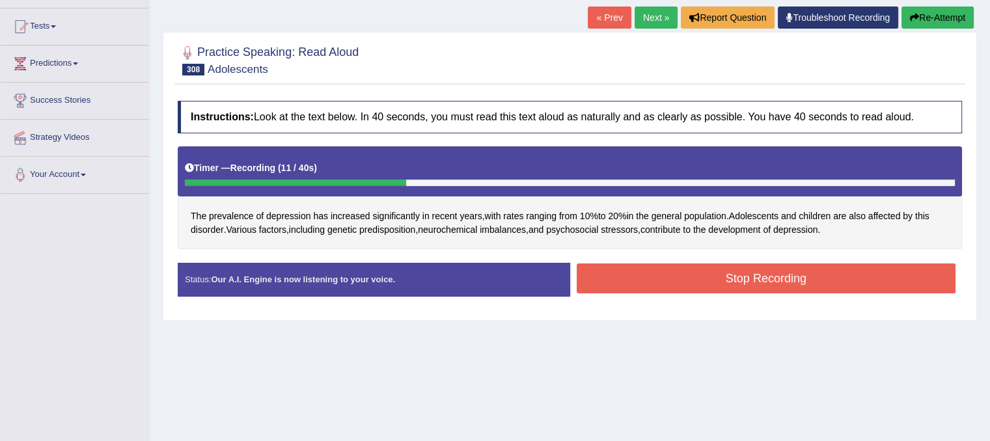
click at [625, 271] on button "Stop Recording" at bounding box center [765, 279] width 379 height 30
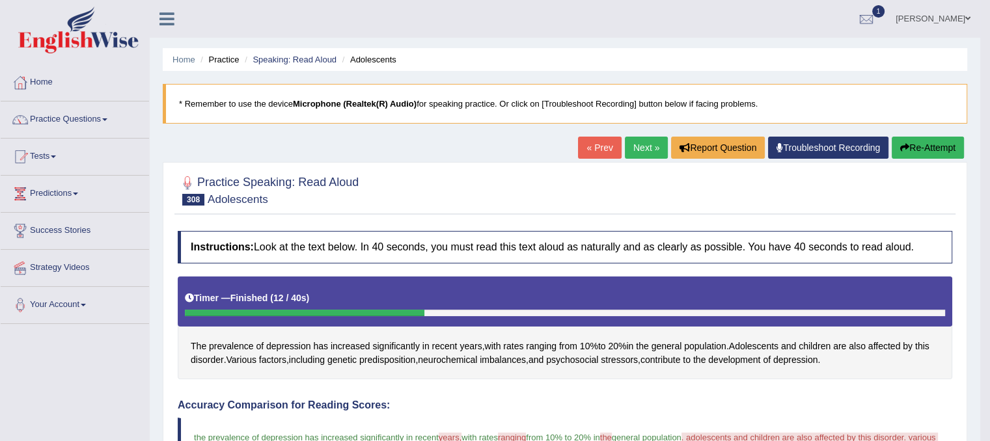
scroll to position [0, 0]
click at [637, 146] on link "Next »" at bounding box center [646, 148] width 43 height 22
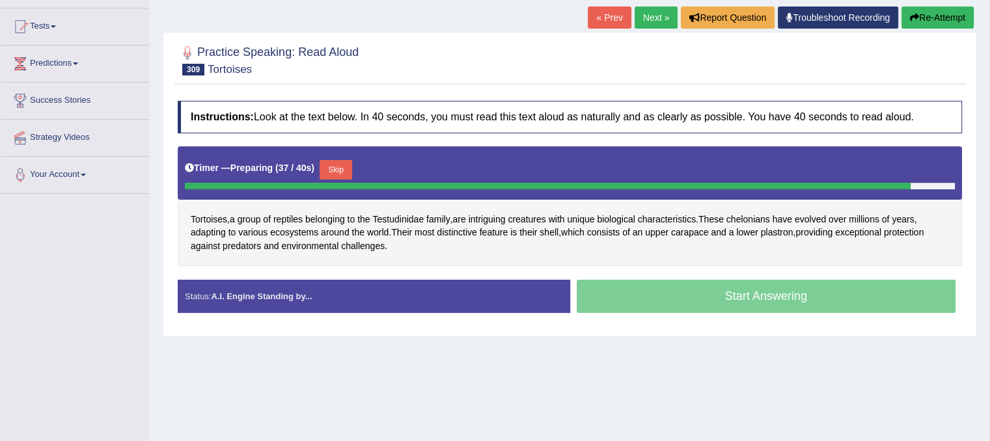
click at [338, 170] on button "Skip" at bounding box center [335, 170] width 33 height 20
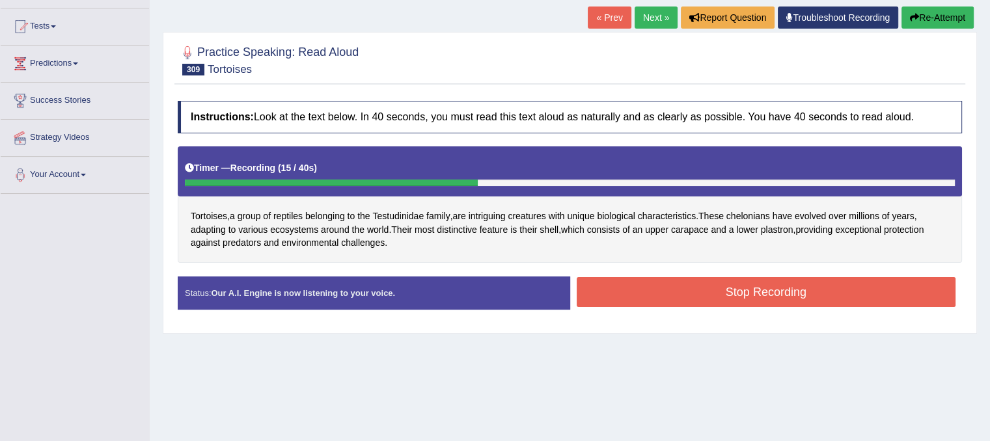
click at [727, 292] on button "Stop Recording" at bounding box center [765, 292] width 379 height 30
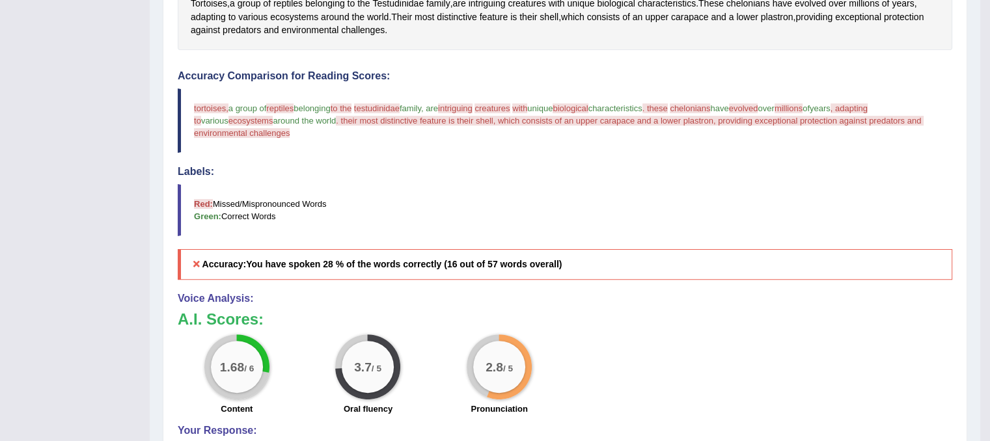
scroll to position [312, 0]
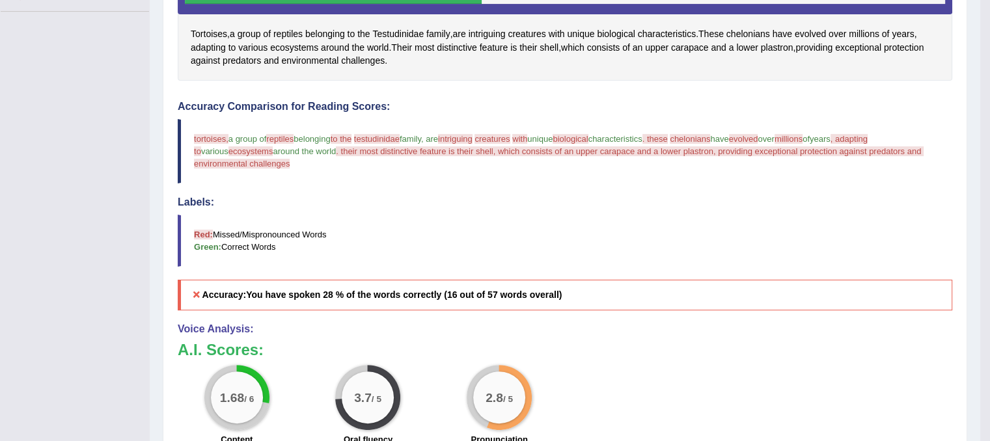
click at [545, 323] on h4 "Voice Analysis:" at bounding box center [565, 329] width 774 height 12
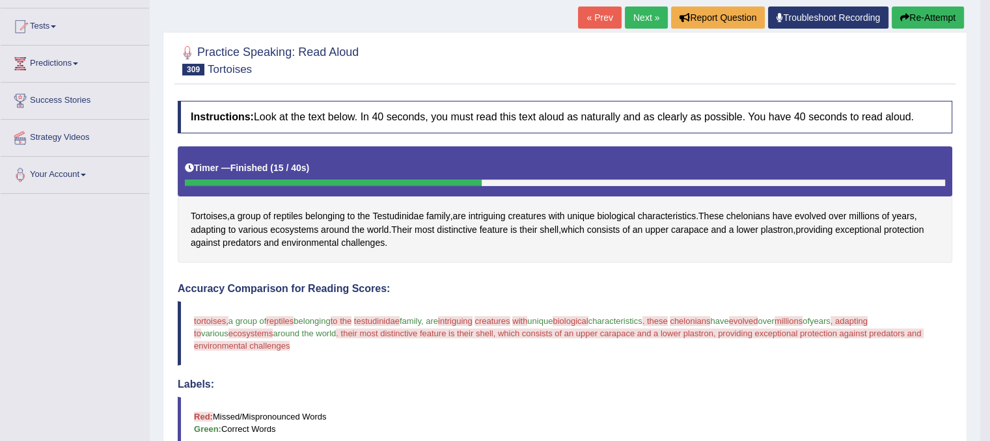
scroll to position [104, 0]
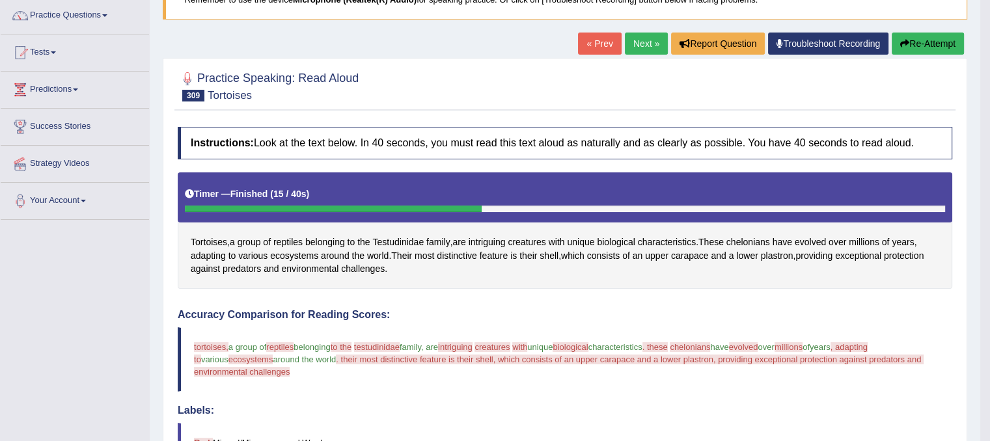
click at [651, 44] on link "Next »" at bounding box center [646, 44] width 43 height 22
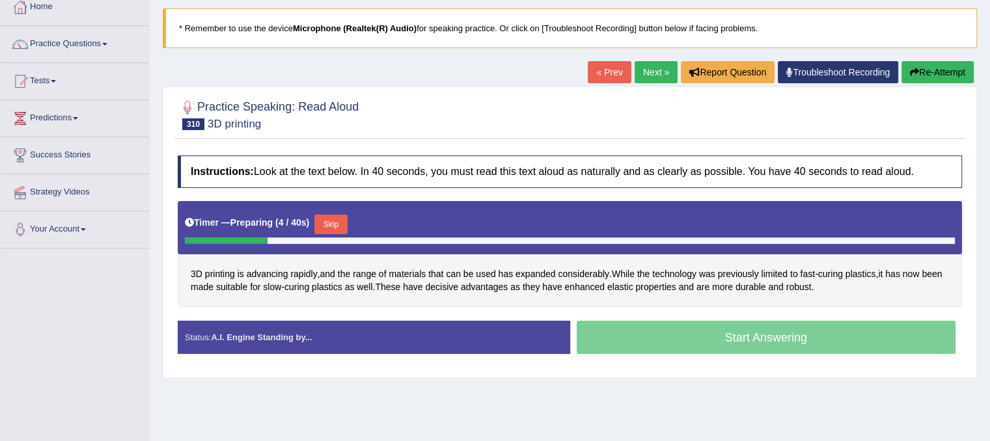
scroll to position [104, 0]
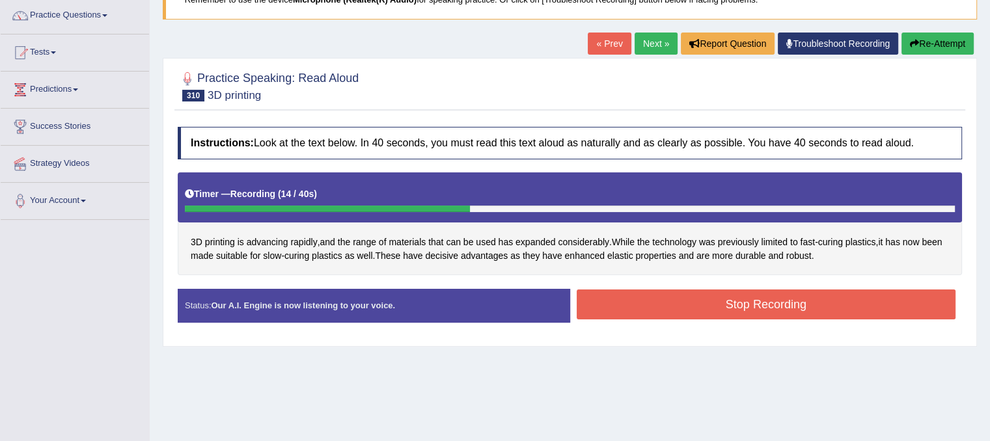
click at [620, 307] on button "Stop Recording" at bounding box center [765, 305] width 379 height 30
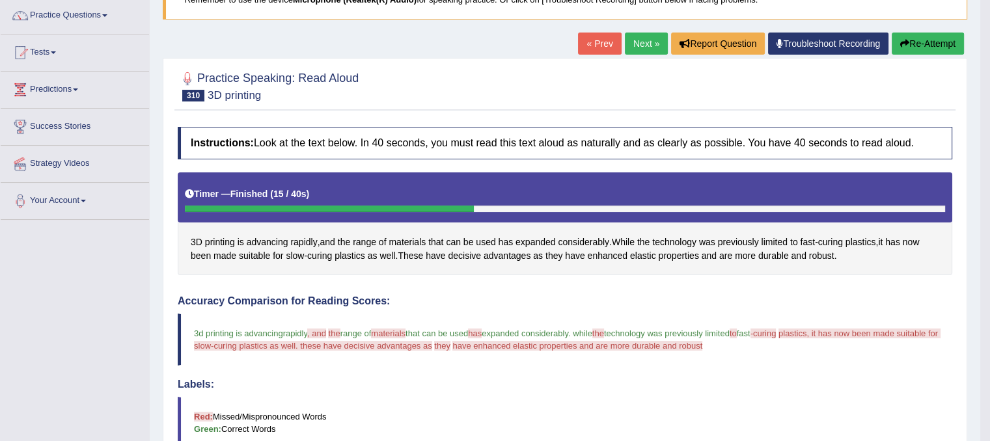
click at [630, 47] on link "Next »" at bounding box center [646, 44] width 43 height 22
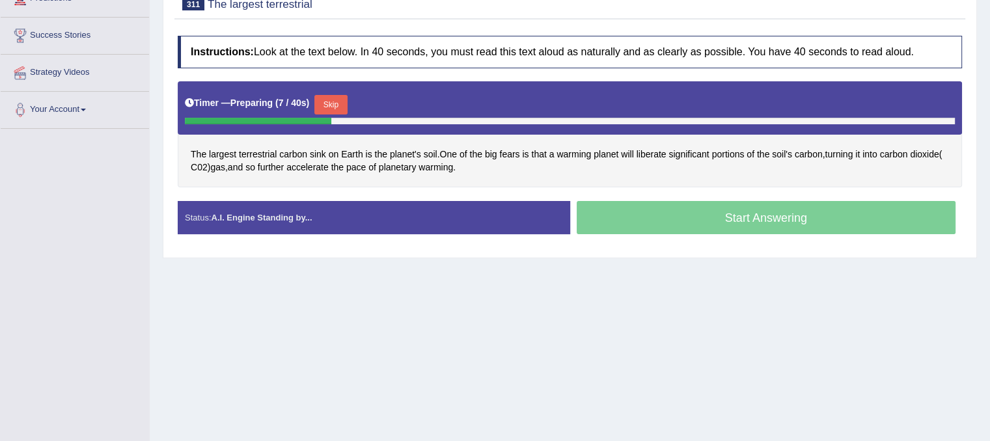
click at [336, 113] on div "Skip" at bounding box center [330, 106] width 33 height 23
click at [328, 105] on button "Skip" at bounding box center [330, 105] width 33 height 20
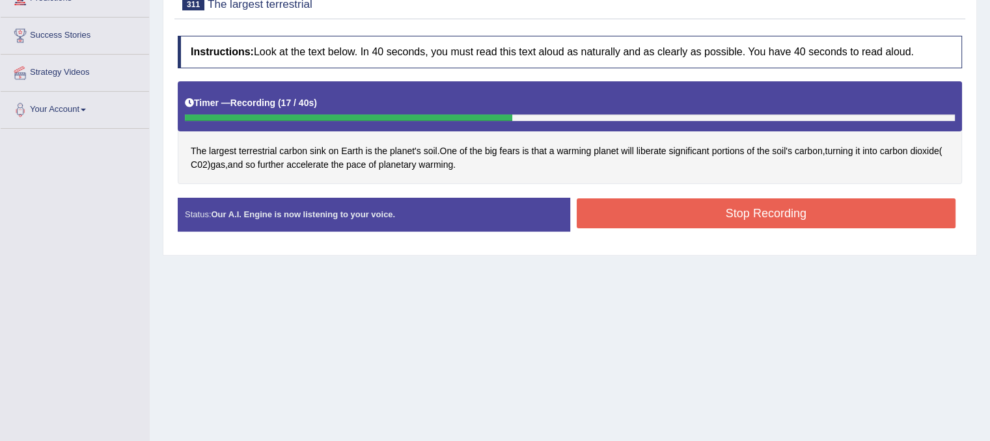
click at [694, 212] on button "Stop Recording" at bounding box center [765, 213] width 379 height 30
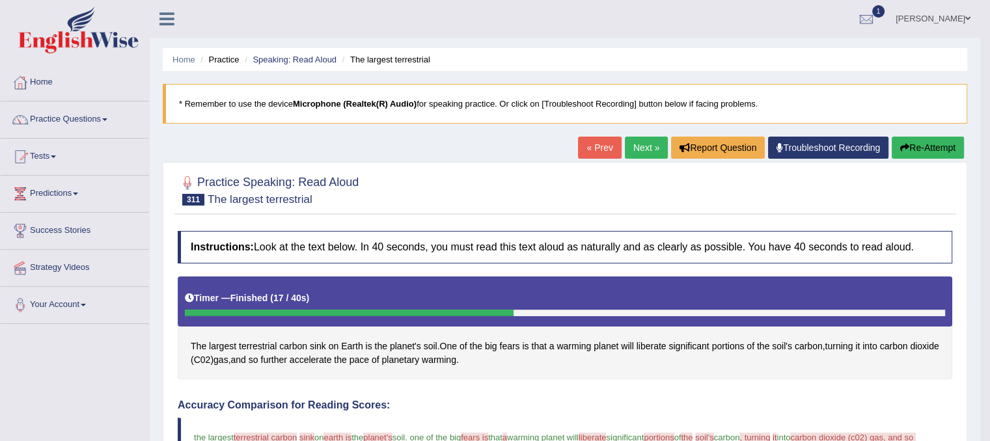
click at [645, 144] on link "Next »" at bounding box center [646, 148] width 43 height 22
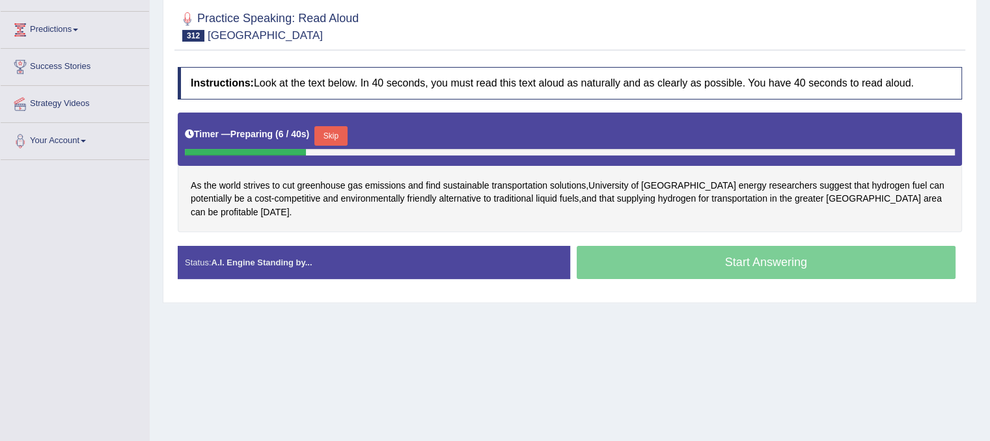
scroll to position [195, 0]
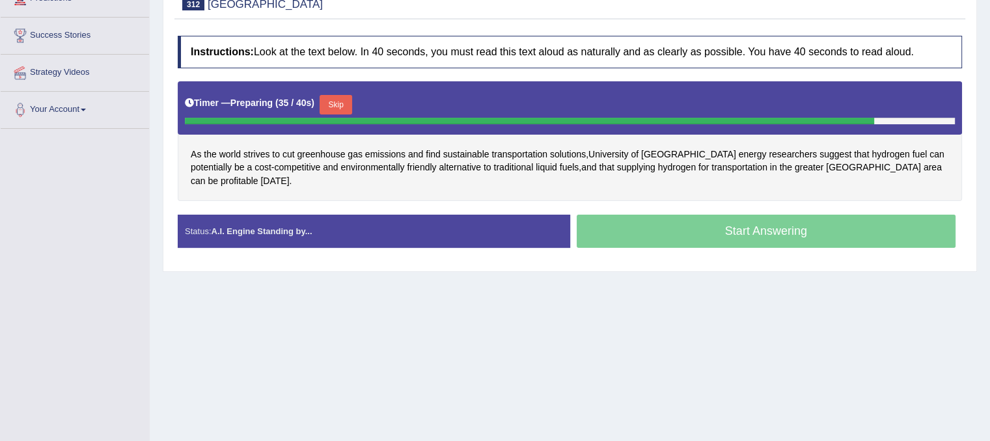
click at [338, 102] on button "Skip" at bounding box center [335, 105] width 33 height 20
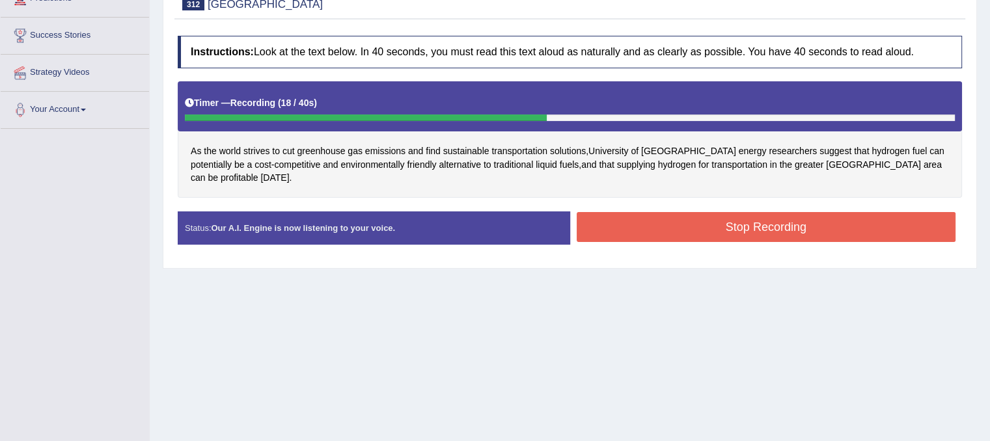
click at [642, 213] on button "Stop Recording" at bounding box center [765, 227] width 379 height 30
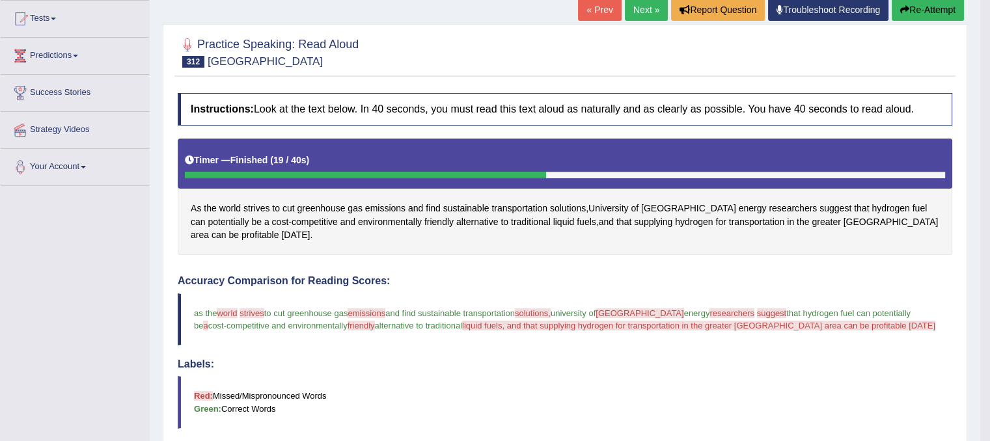
scroll to position [130, 0]
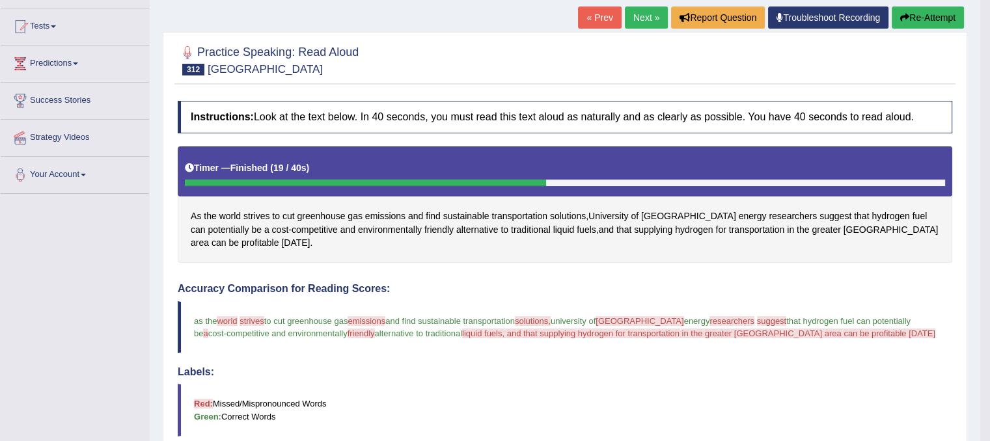
click at [637, 24] on link "Next »" at bounding box center [646, 18] width 43 height 22
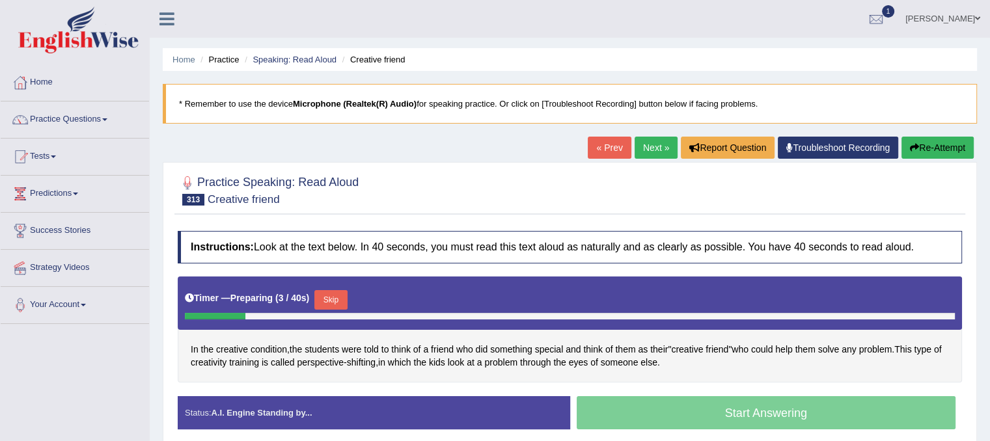
click at [332, 300] on button "Skip" at bounding box center [330, 300] width 33 height 20
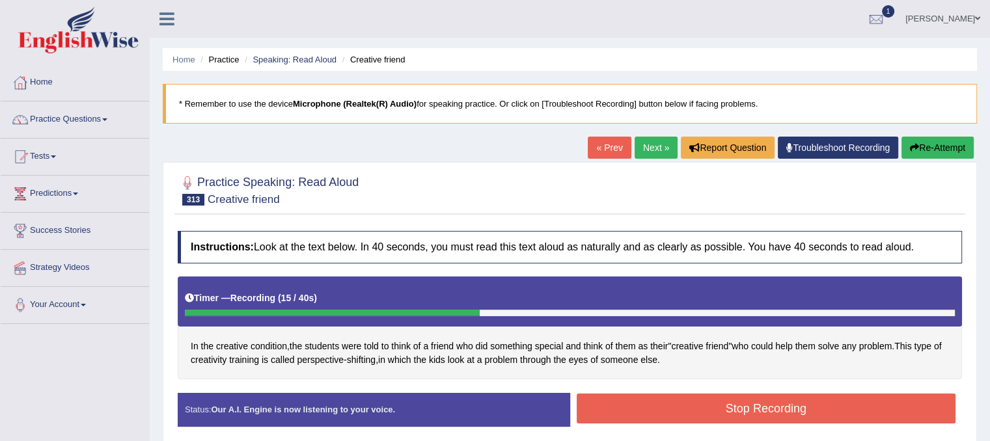
click at [766, 414] on button "Stop Recording" at bounding box center [765, 409] width 379 height 30
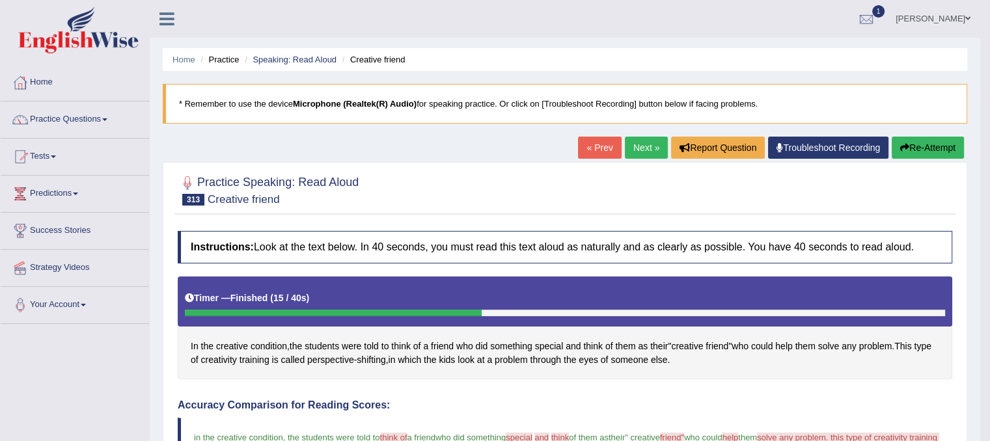
click at [643, 149] on link "Next »" at bounding box center [646, 148] width 43 height 22
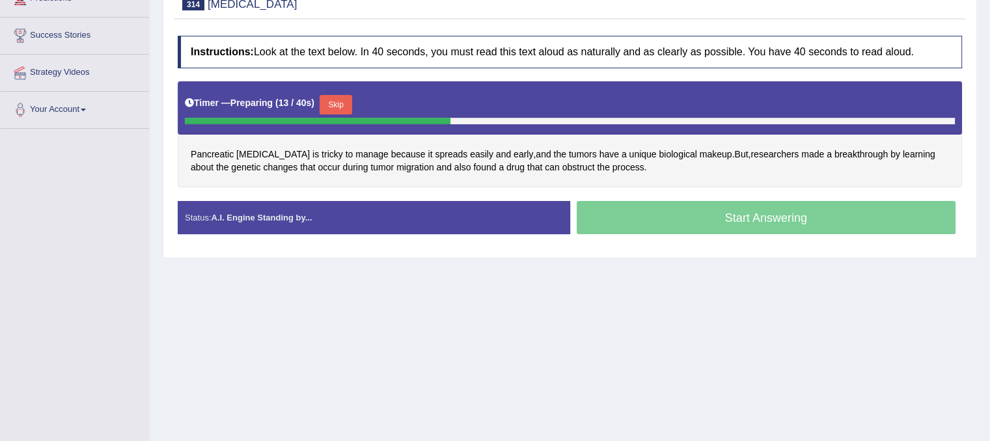
click at [341, 105] on button "Skip" at bounding box center [335, 105] width 33 height 20
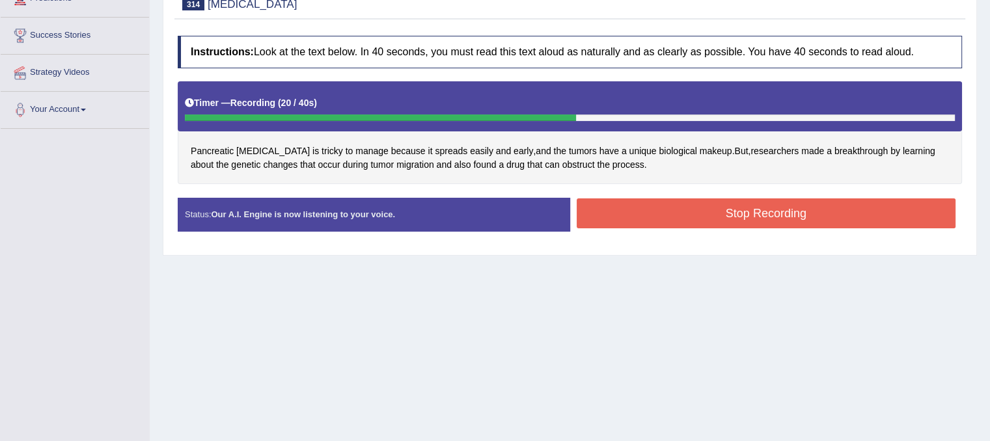
click at [620, 220] on button "Stop Recording" at bounding box center [765, 213] width 379 height 30
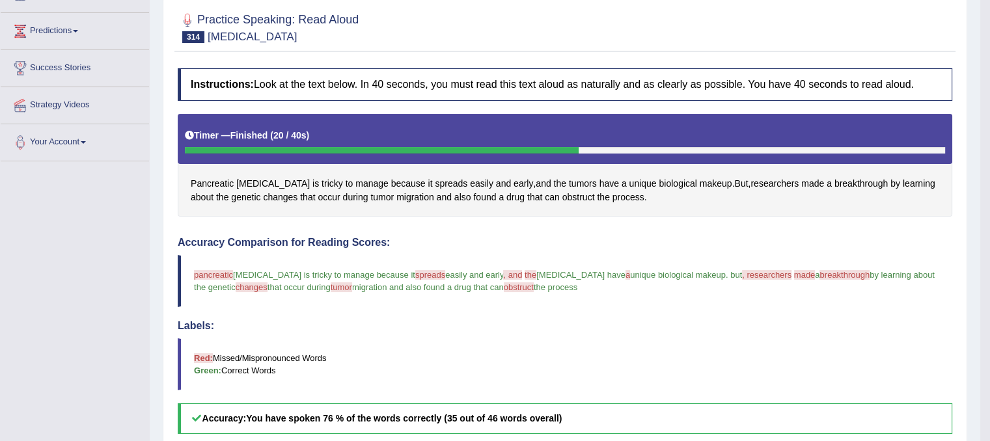
scroll to position [130, 0]
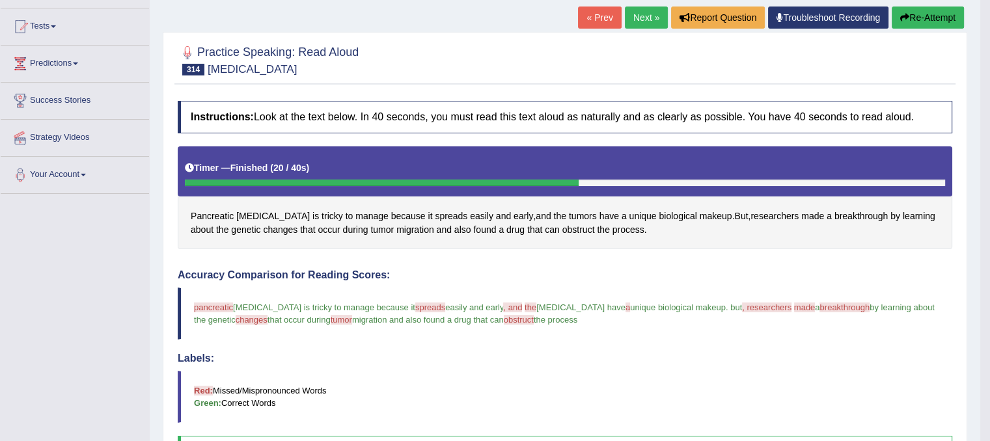
click at [632, 17] on link "Next »" at bounding box center [646, 18] width 43 height 22
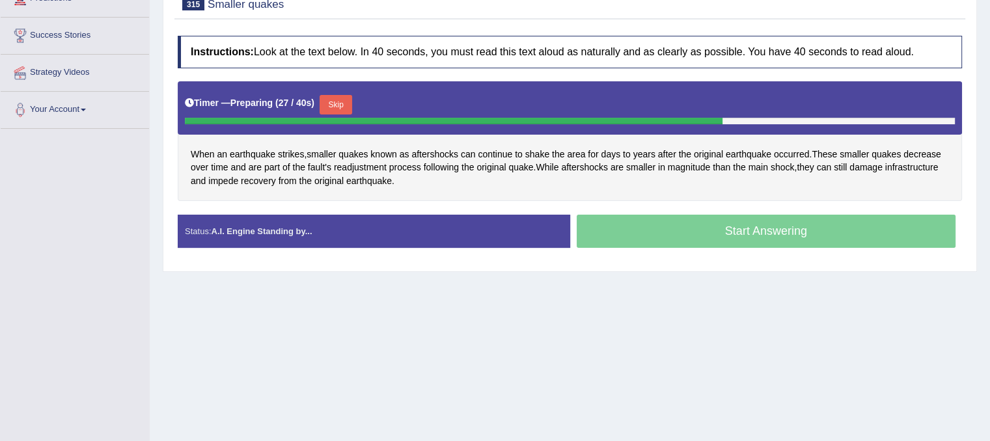
click at [339, 102] on button "Skip" at bounding box center [335, 105] width 33 height 20
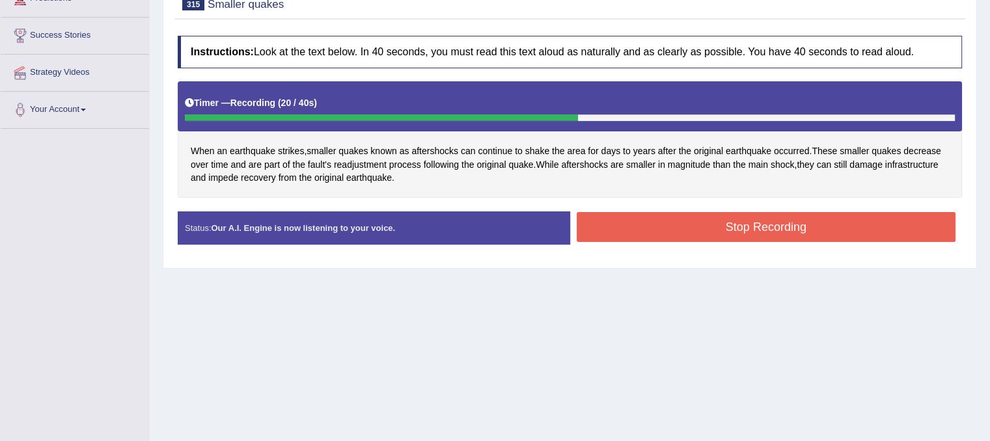
click at [674, 226] on button "Stop Recording" at bounding box center [765, 227] width 379 height 30
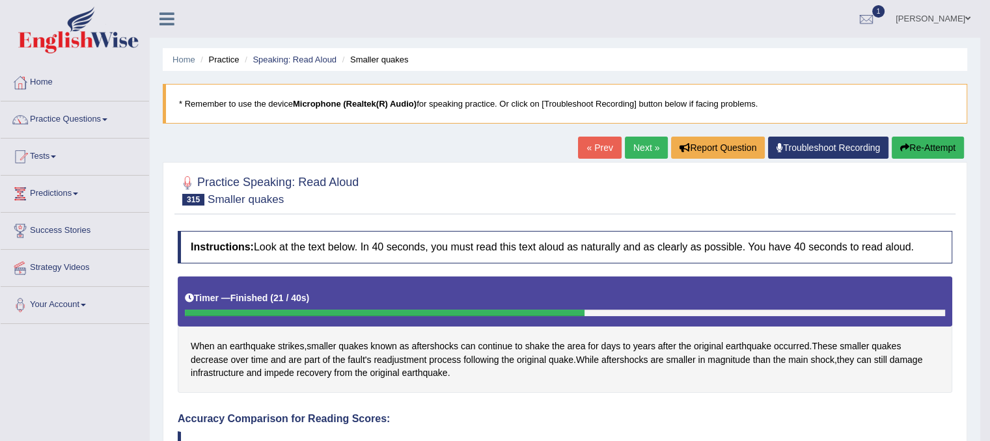
click at [900, 151] on icon "button" at bounding box center [904, 147] width 9 height 9
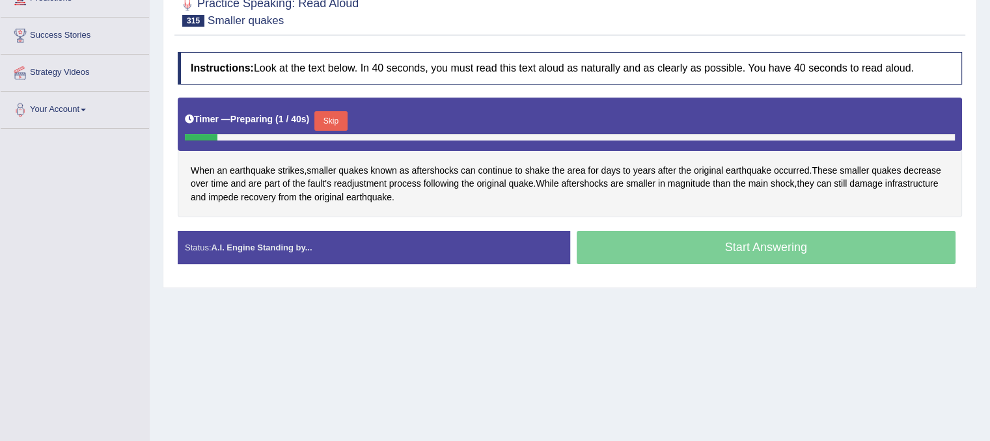
click at [336, 120] on button "Skip" at bounding box center [330, 121] width 33 height 20
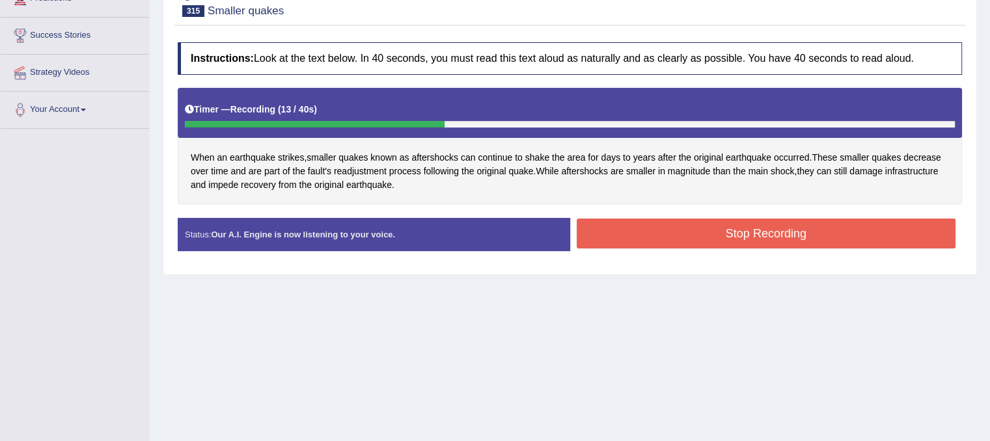
click at [619, 238] on button "Stop Recording" at bounding box center [765, 234] width 379 height 30
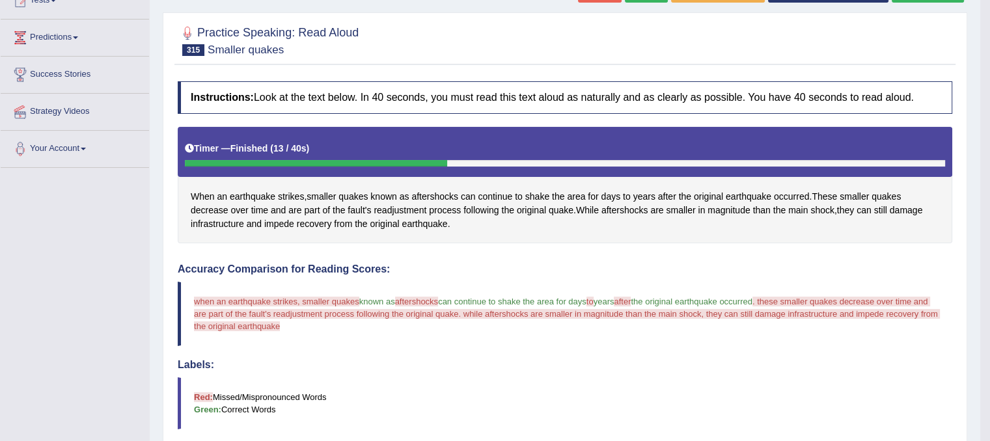
scroll to position [130, 0]
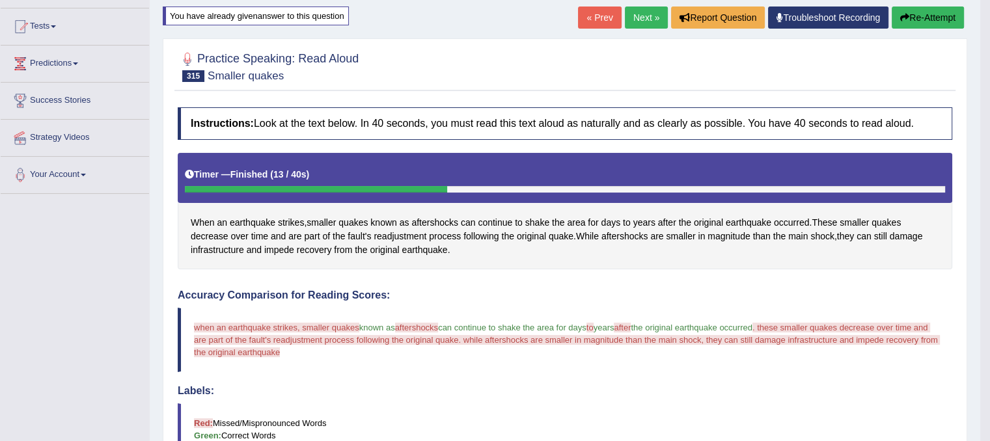
click at [636, 23] on link "Next »" at bounding box center [646, 18] width 43 height 22
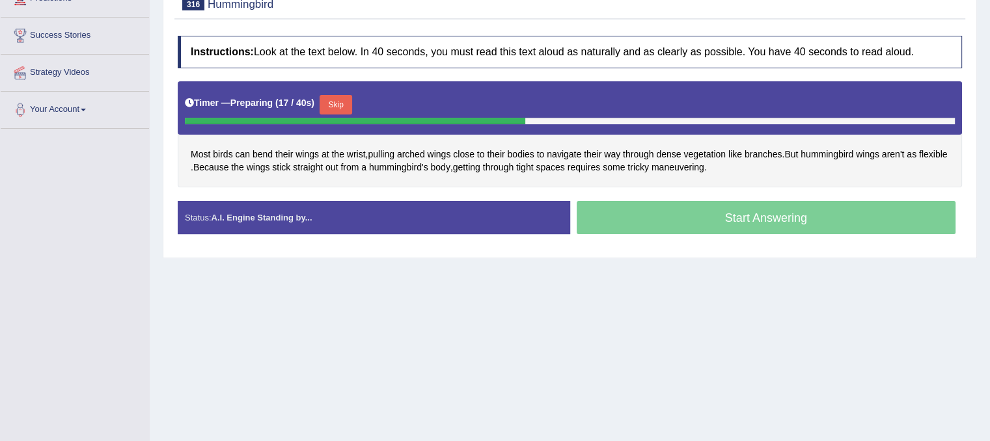
click at [344, 100] on button "Skip" at bounding box center [335, 105] width 33 height 20
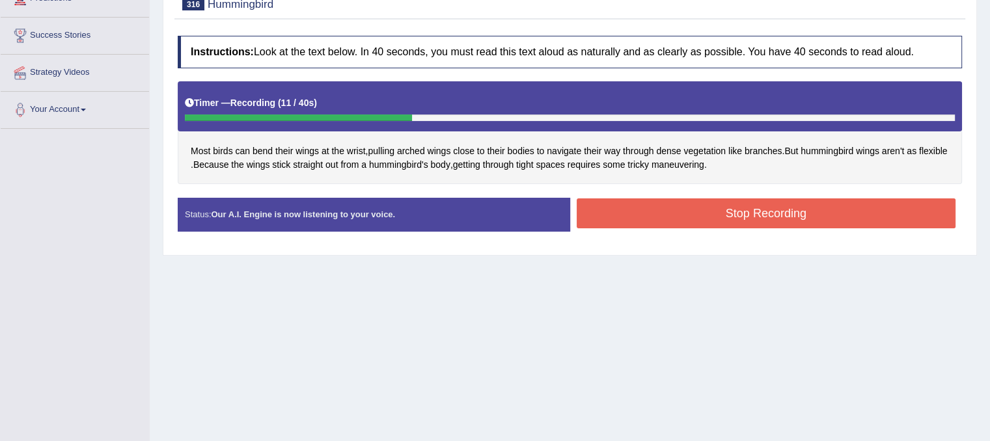
click at [629, 224] on button "Stop Recording" at bounding box center [765, 213] width 379 height 30
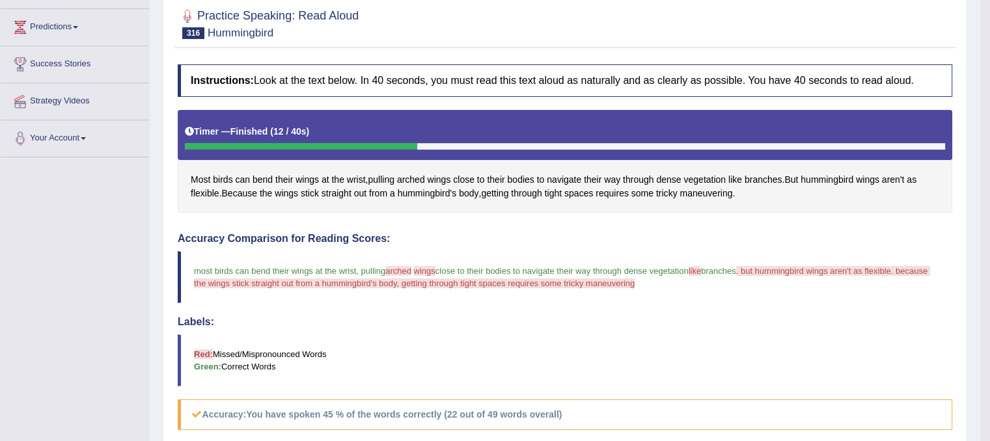
scroll to position [130, 0]
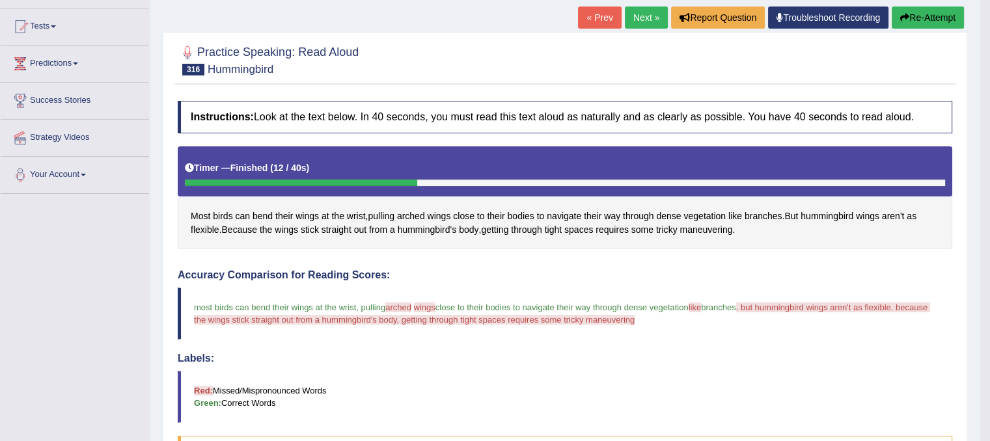
click at [638, 21] on link "Next »" at bounding box center [646, 18] width 43 height 22
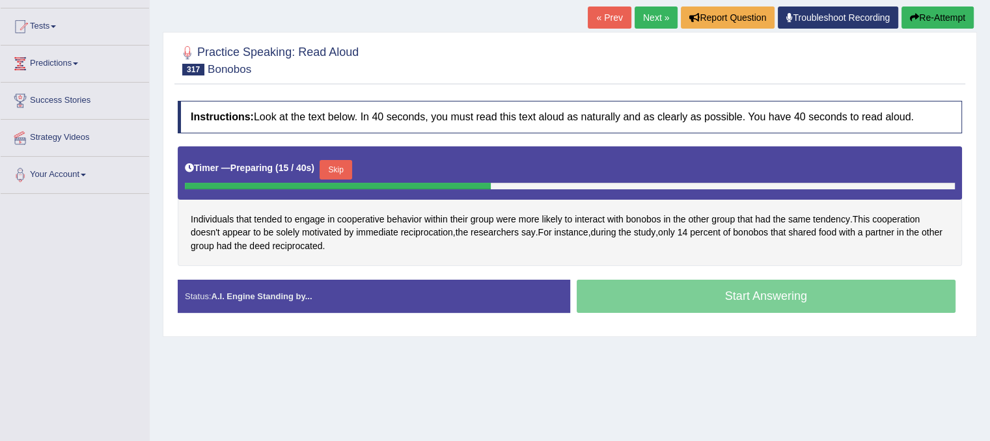
click at [333, 165] on button "Skip" at bounding box center [335, 170] width 33 height 20
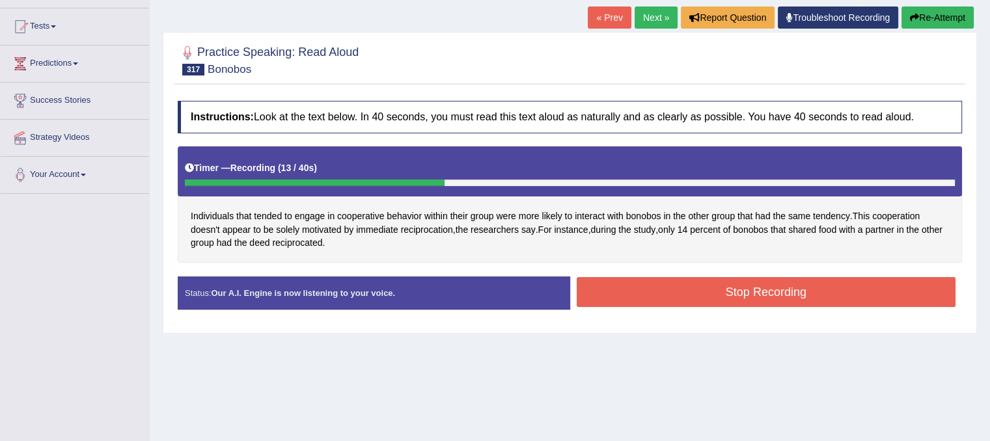
click at [696, 305] on div "Stop Recording" at bounding box center [766, 293] width 392 height 33
click at [696, 304] on button "Stop Recording" at bounding box center [765, 292] width 379 height 30
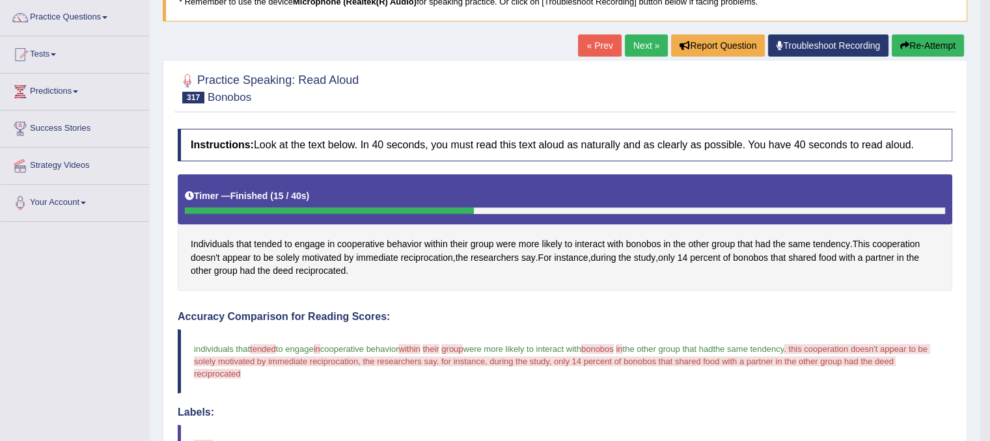
scroll to position [65, 0]
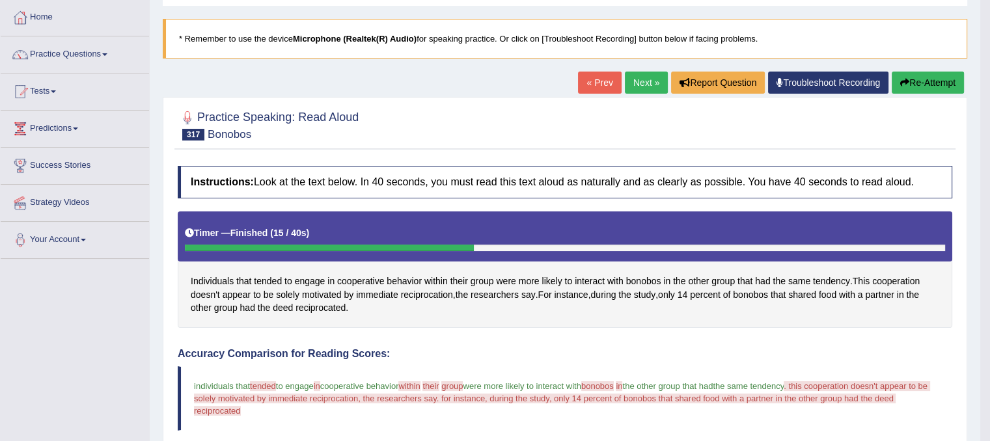
click at [638, 85] on link "Next »" at bounding box center [646, 83] width 43 height 22
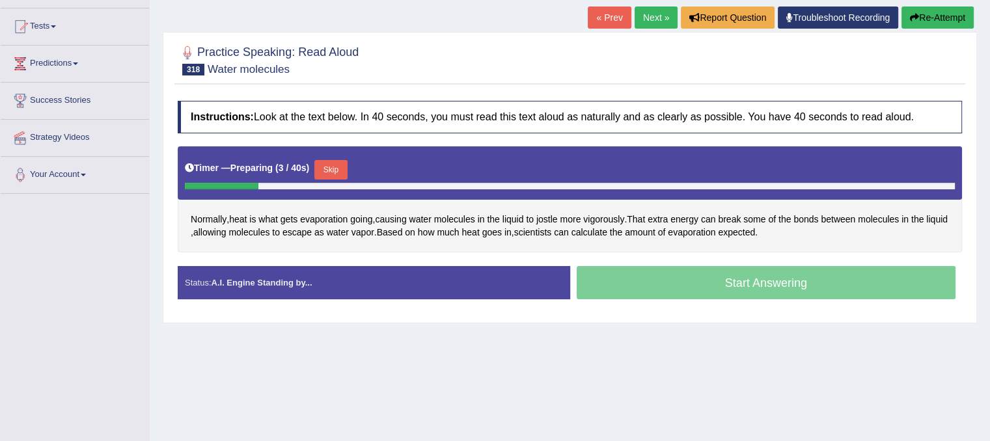
click at [333, 168] on button "Skip" at bounding box center [330, 170] width 33 height 20
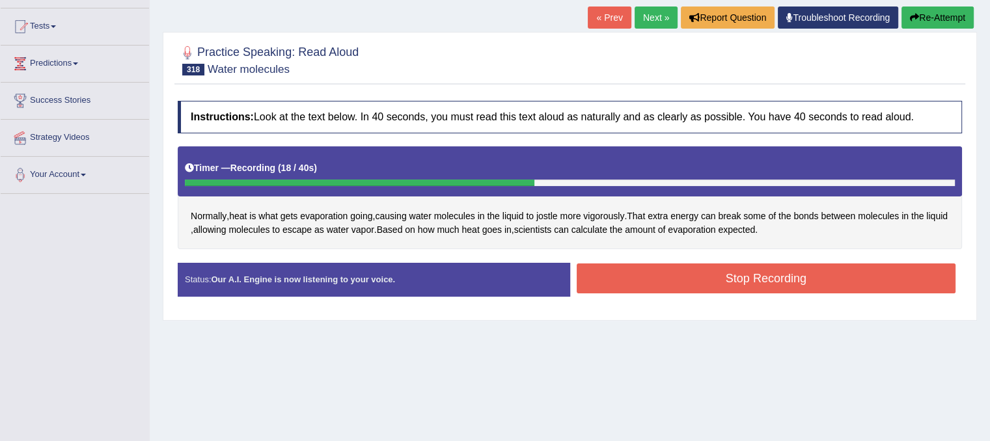
click at [636, 266] on button "Stop Recording" at bounding box center [765, 279] width 379 height 30
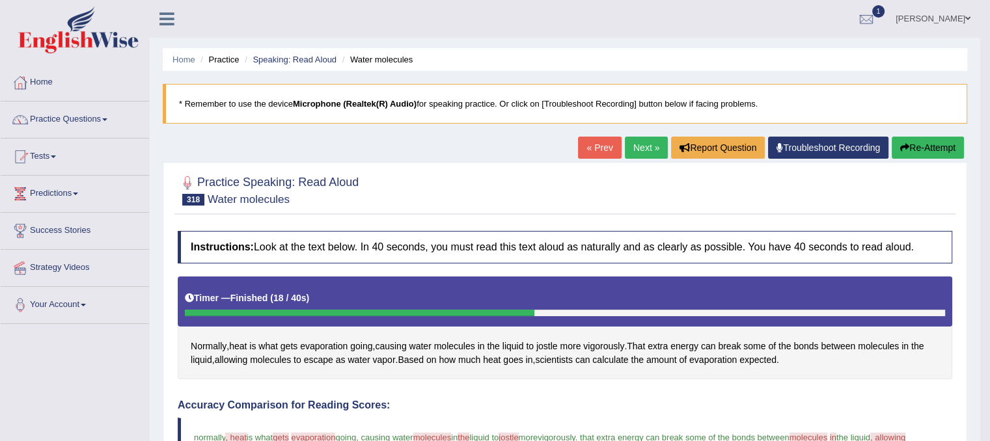
click at [627, 150] on link "Next »" at bounding box center [646, 148] width 43 height 22
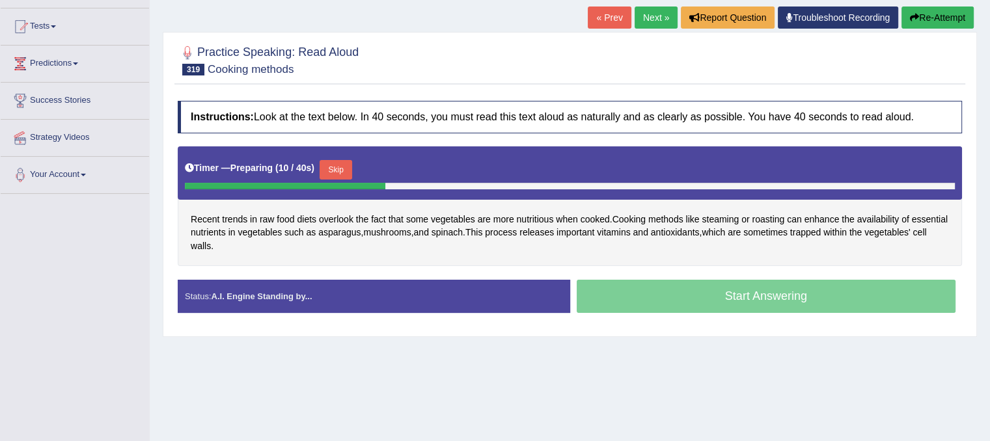
click at [338, 170] on button "Skip" at bounding box center [335, 170] width 33 height 20
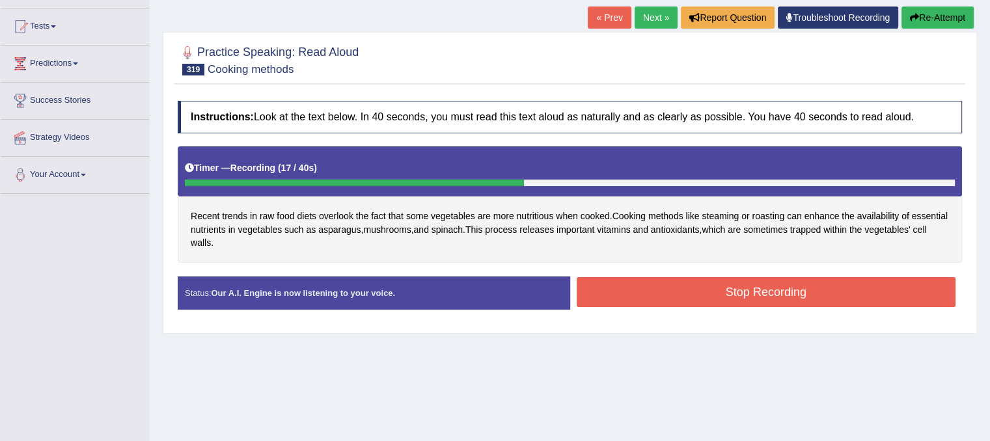
click at [621, 278] on button "Stop Recording" at bounding box center [765, 292] width 379 height 30
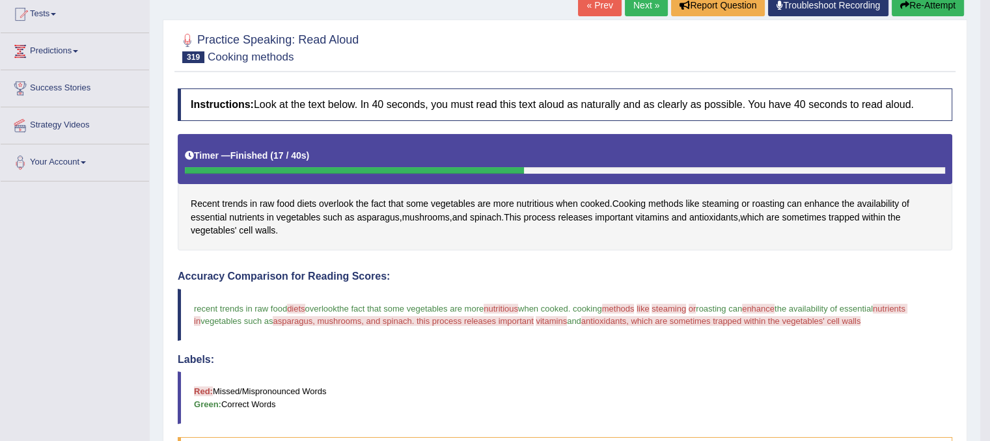
scroll to position [130, 0]
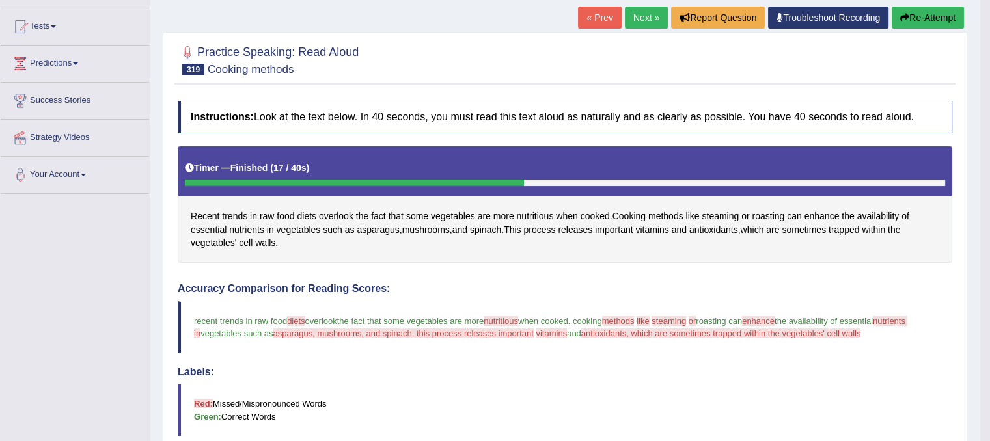
click at [651, 21] on link "Next »" at bounding box center [646, 18] width 43 height 22
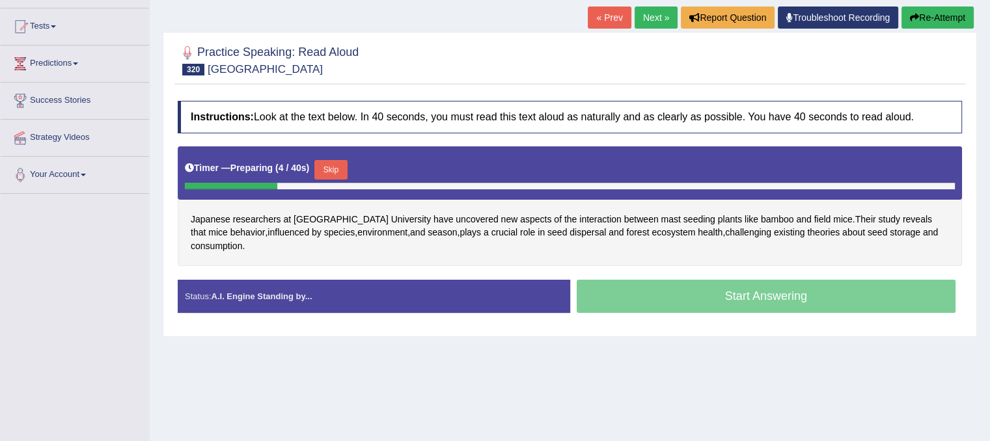
click at [329, 165] on button "Skip" at bounding box center [330, 170] width 33 height 20
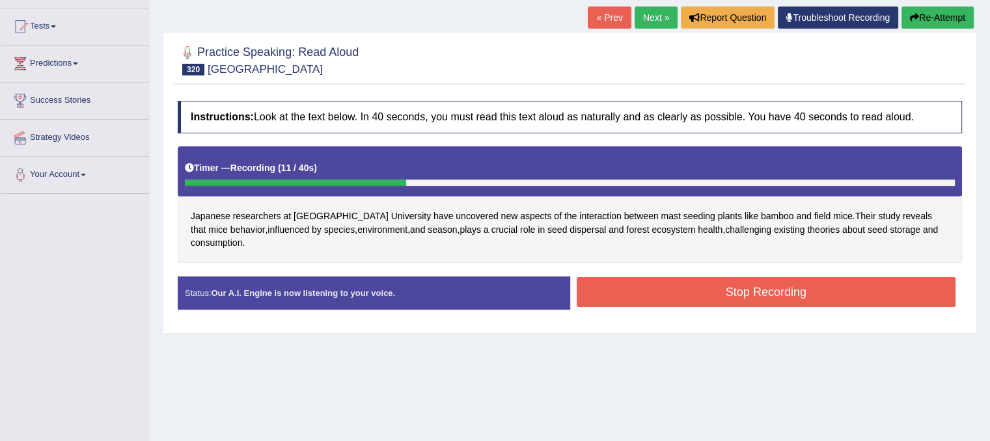
click at [718, 280] on button "Stop Recording" at bounding box center [765, 292] width 379 height 30
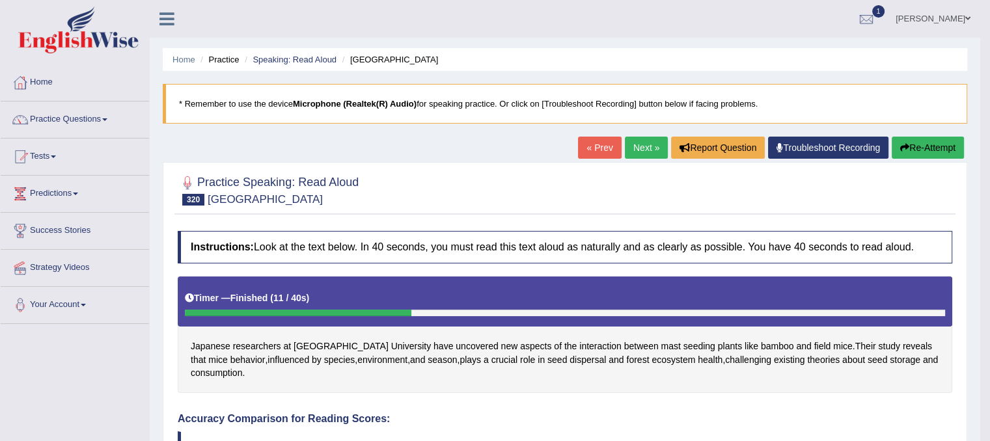
click at [625, 146] on link "Next »" at bounding box center [646, 148] width 43 height 22
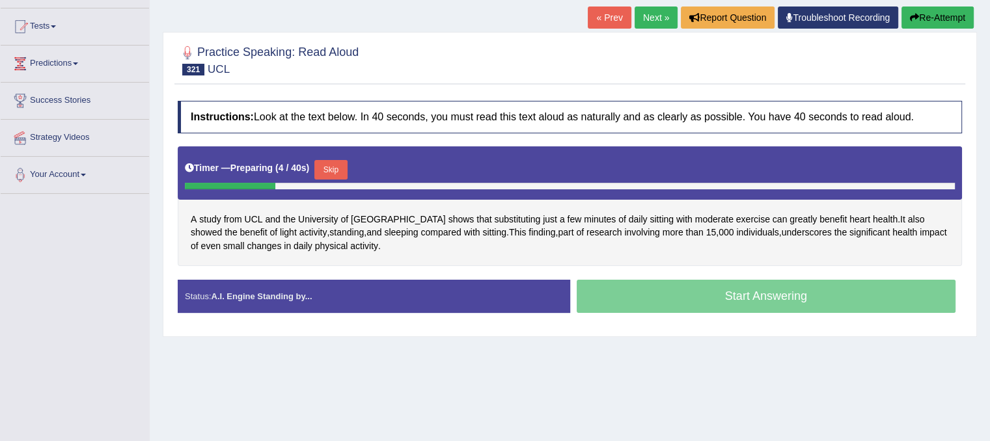
click at [331, 172] on button "Skip" at bounding box center [330, 170] width 33 height 20
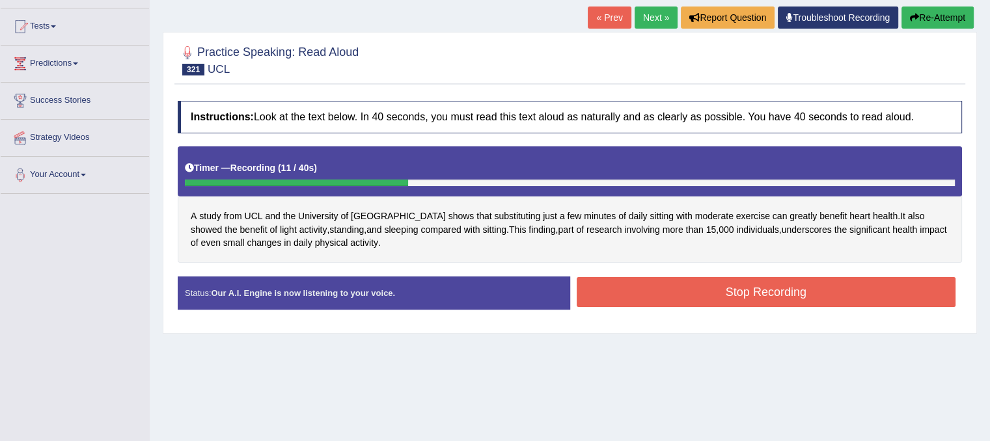
click at [660, 287] on button "Stop Recording" at bounding box center [765, 292] width 379 height 30
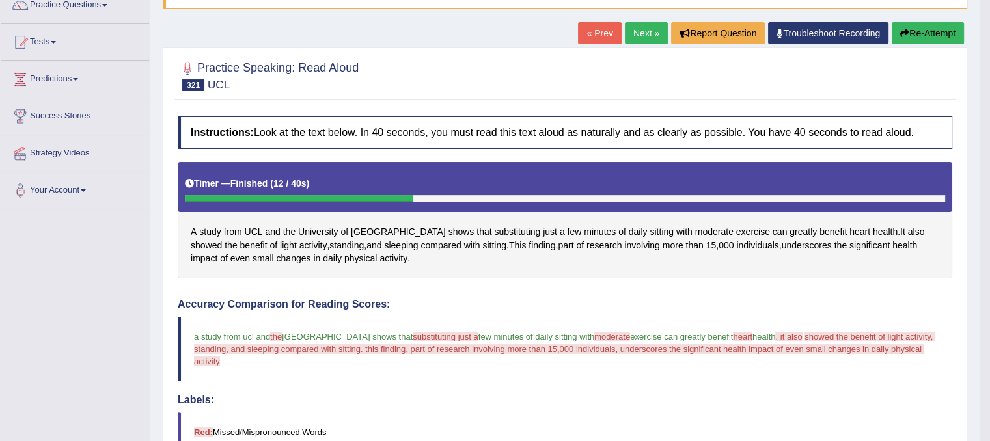
scroll to position [65, 0]
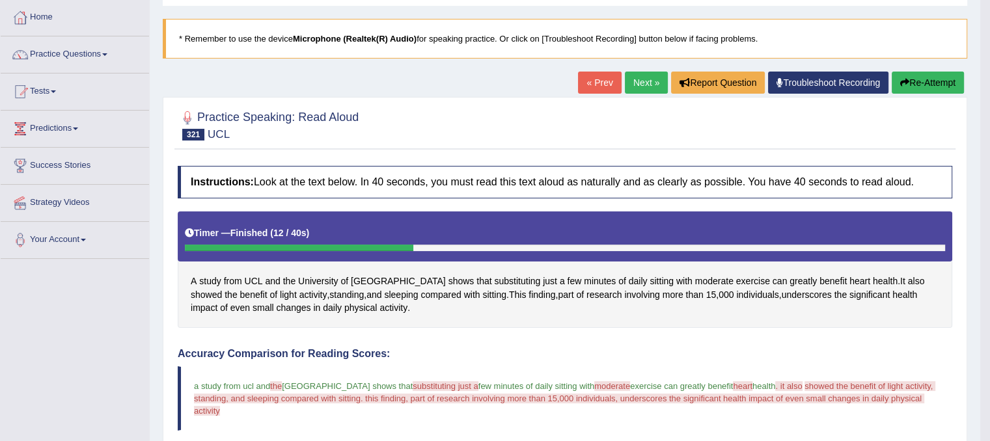
click at [642, 85] on link "Next »" at bounding box center [646, 83] width 43 height 22
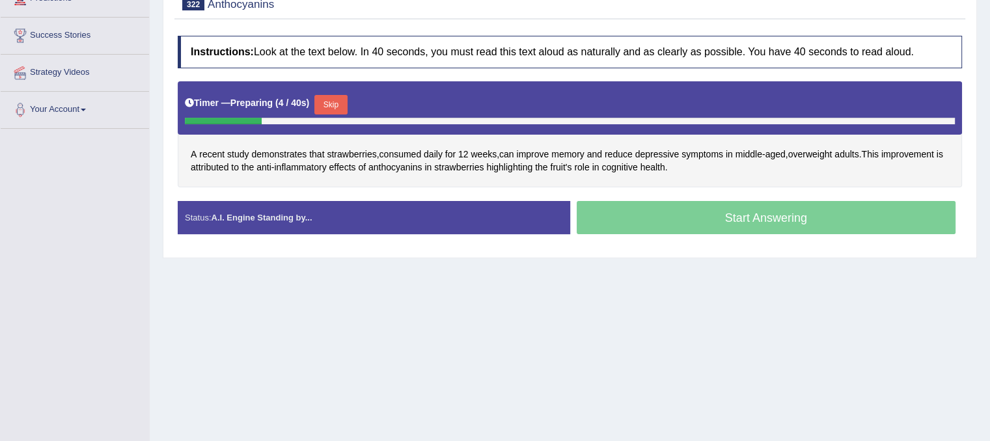
click at [331, 102] on button "Skip" at bounding box center [330, 105] width 33 height 20
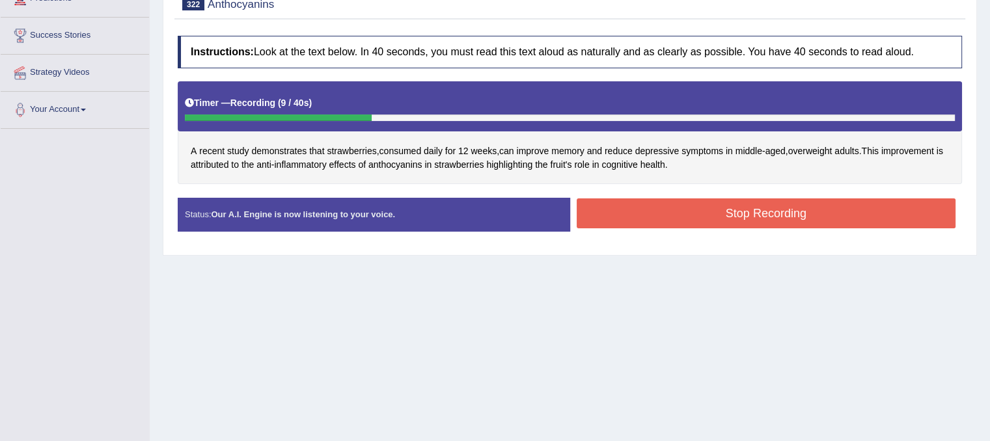
click at [633, 210] on button "Stop Recording" at bounding box center [765, 213] width 379 height 30
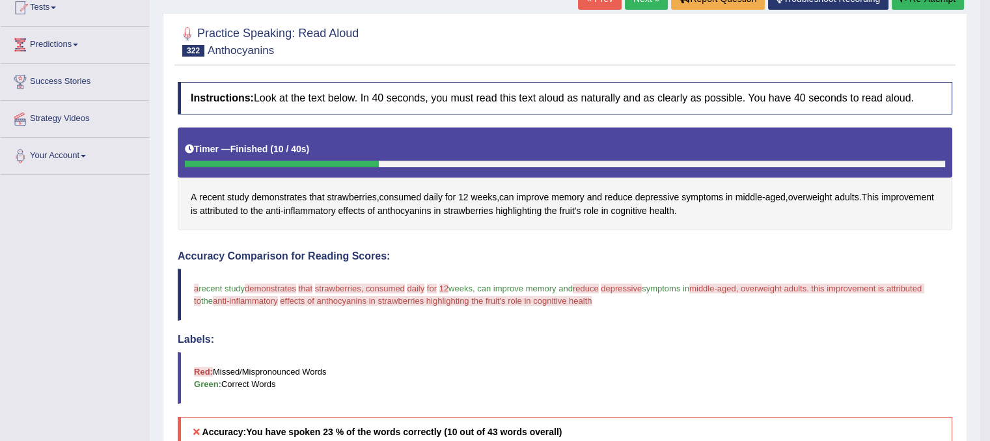
scroll to position [130, 0]
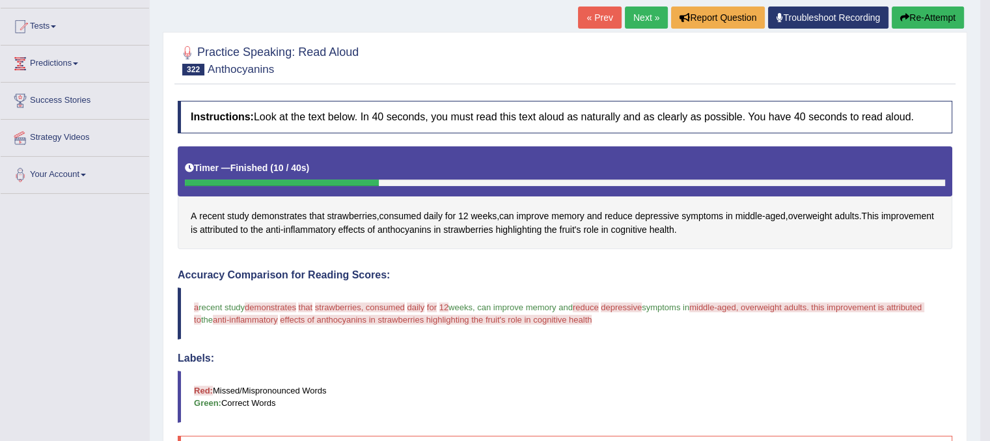
click at [648, 20] on link "Next »" at bounding box center [646, 18] width 43 height 22
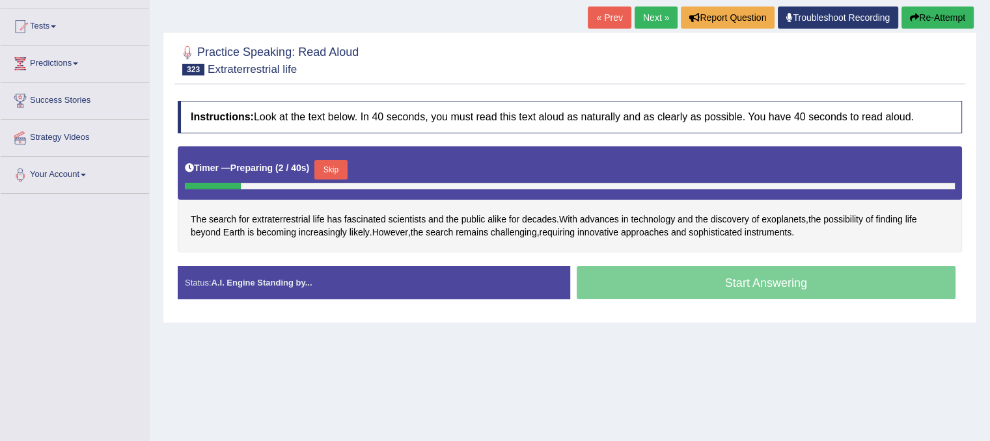
click at [338, 161] on button "Skip" at bounding box center [330, 170] width 33 height 20
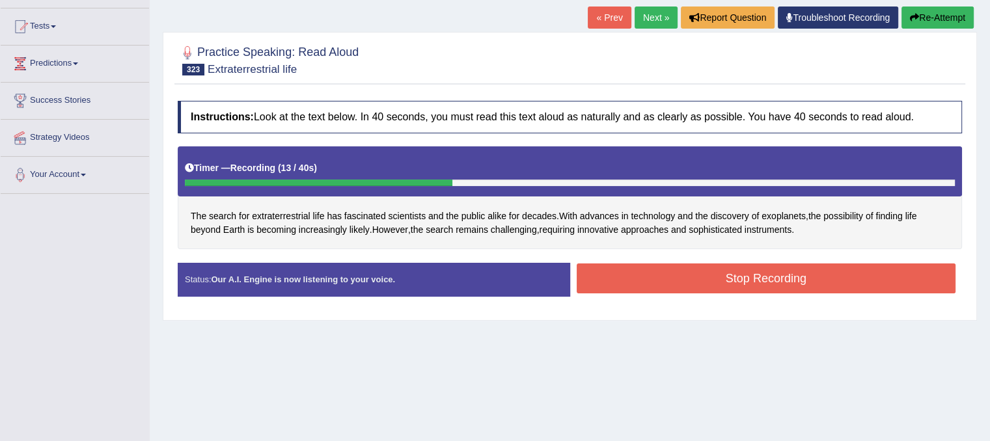
click at [632, 273] on button "Stop Recording" at bounding box center [765, 279] width 379 height 30
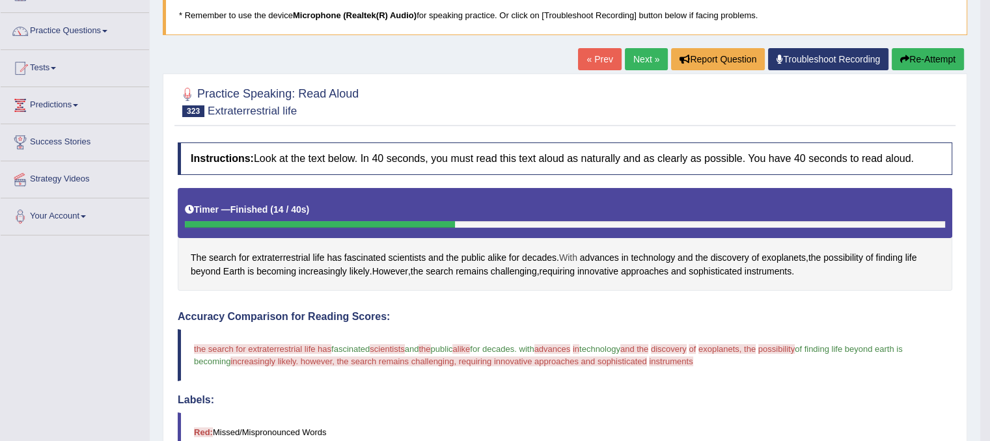
scroll to position [55, 0]
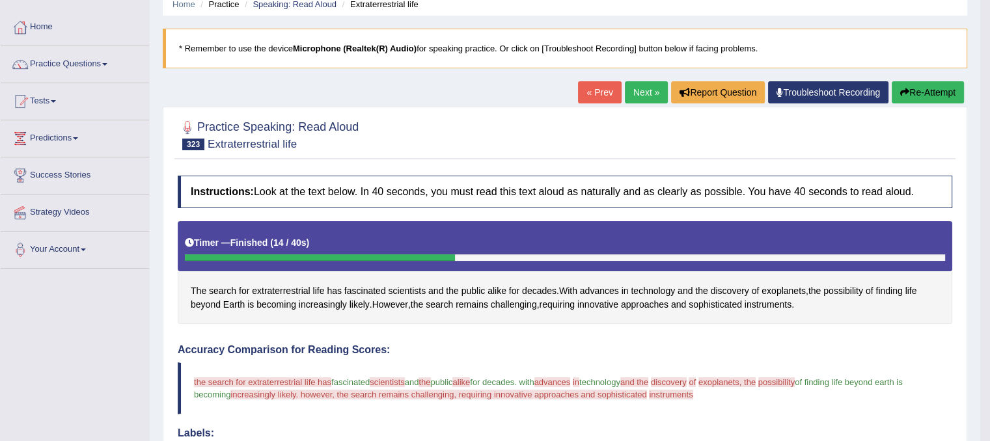
click at [632, 90] on link "Next »" at bounding box center [646, 92] width 43 height 22
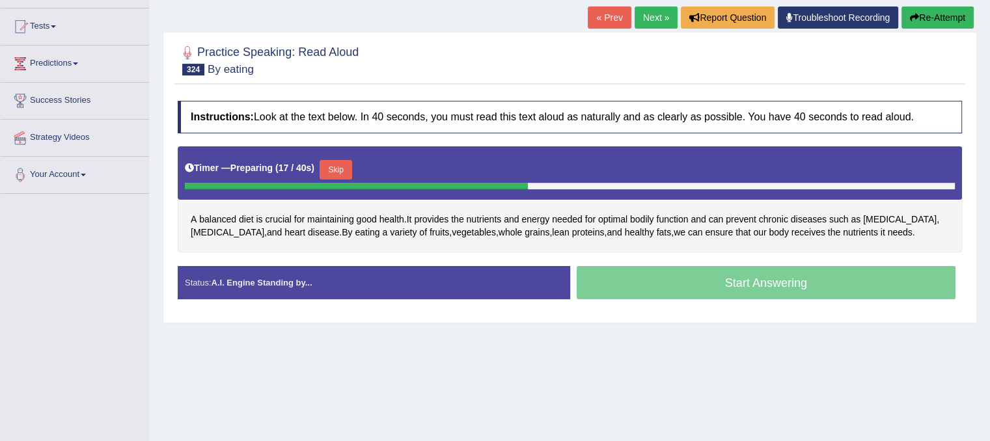
click at [338, 172] on button "Skip" at bounding box center [335, 170] width 33 height 20
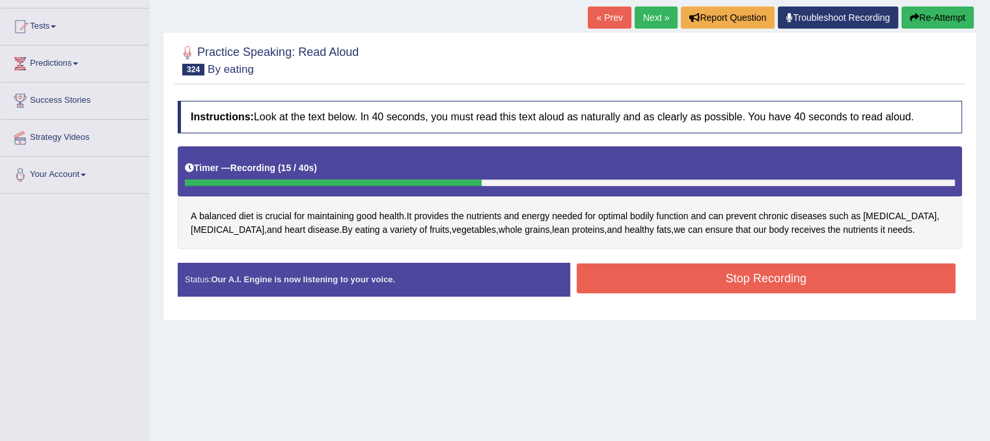
click at [621, 274] on button "Stop Recording" at bounding box center [765, 279] width 379 height 30
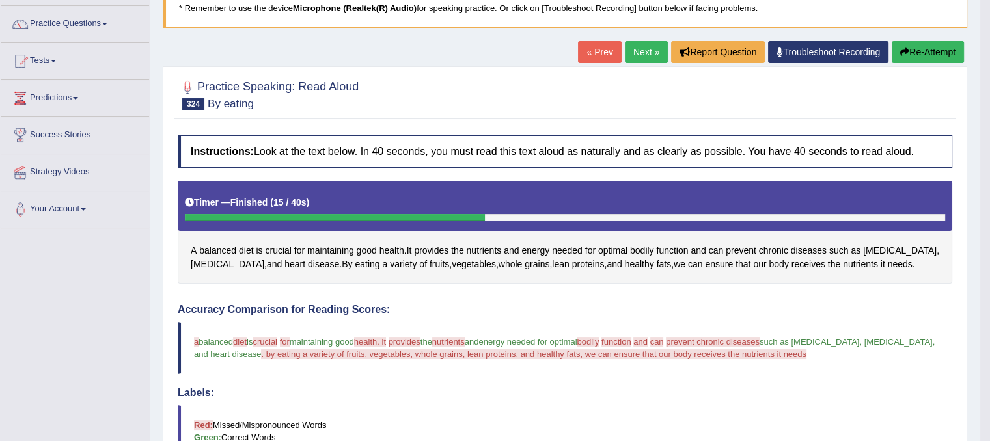
scroll to position [65, 0]
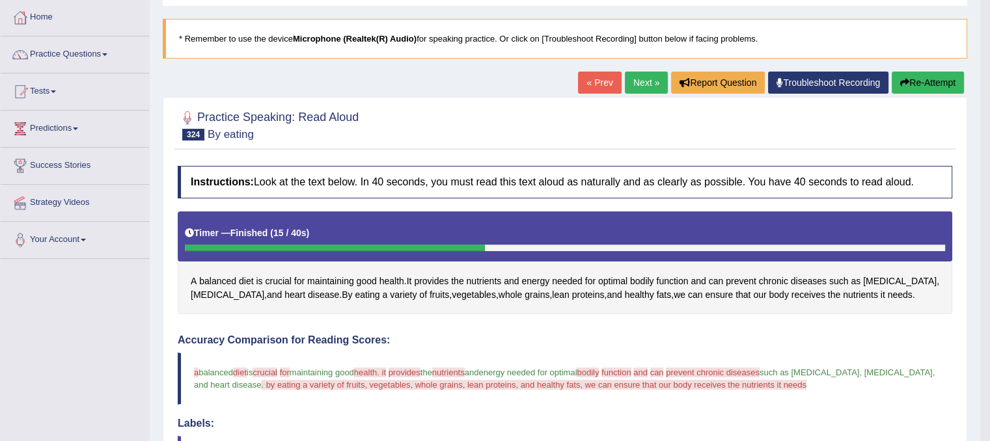
click at [655, 85] on link "Next »" at bounding box center [646, 83] width 43 height 22
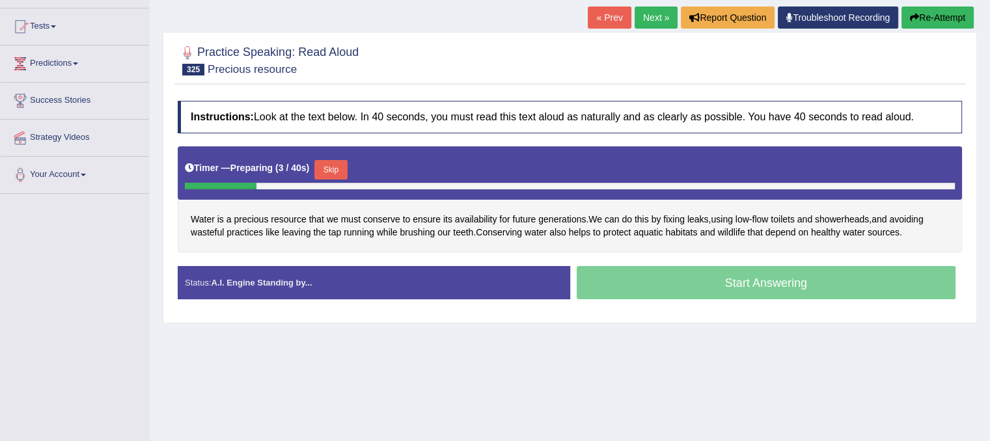
click at [339, 168] on button "Skip" at bounding box center [330, 170] width 33 height 20
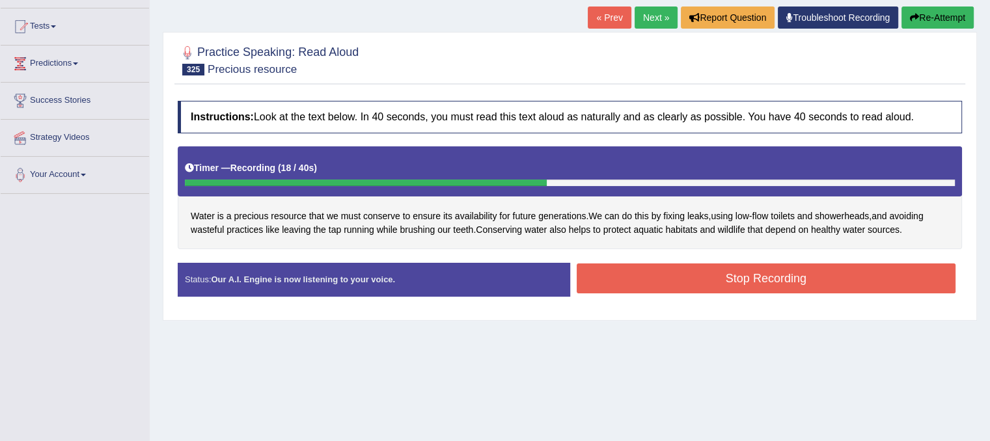
click at [734, 273] on button "Stop Recording" at bounding box center [765, 279] width 379 height 30
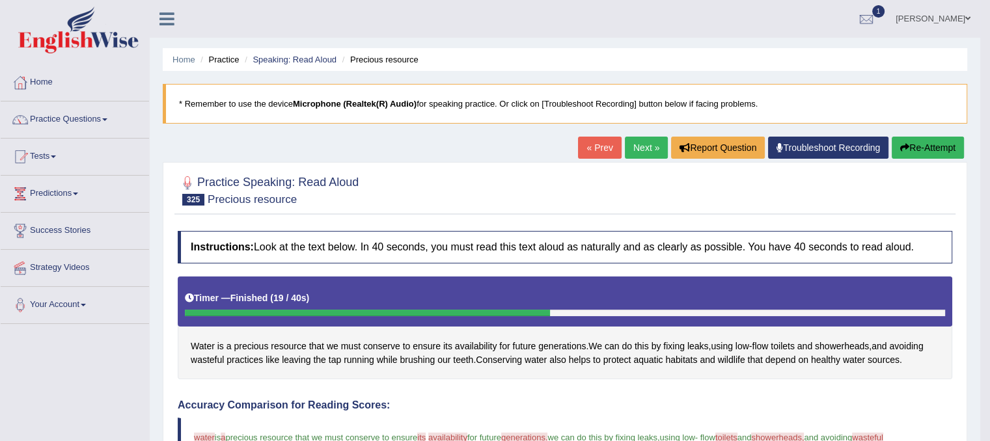
click at [644, 143] on link "Next »" at bounding box center [646, 148] width 43 height 22
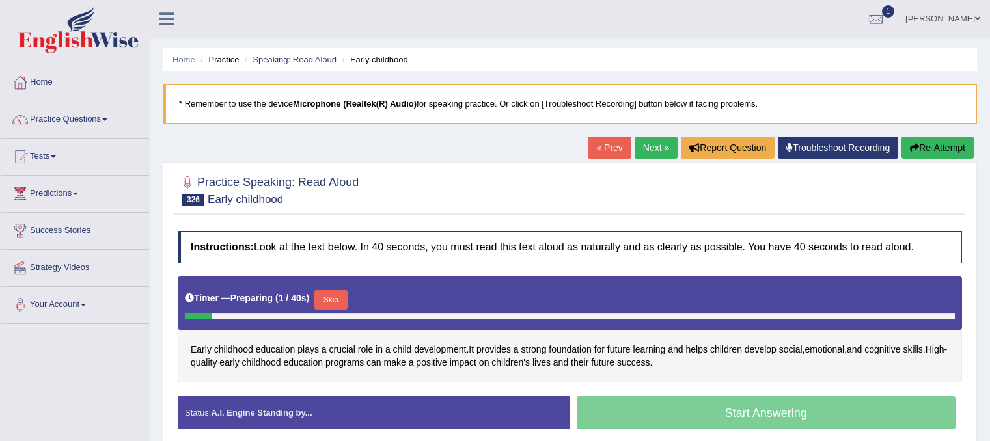
click at [335, 290] on button "Skip" at bounding box center [330, 300] width 33 height 20
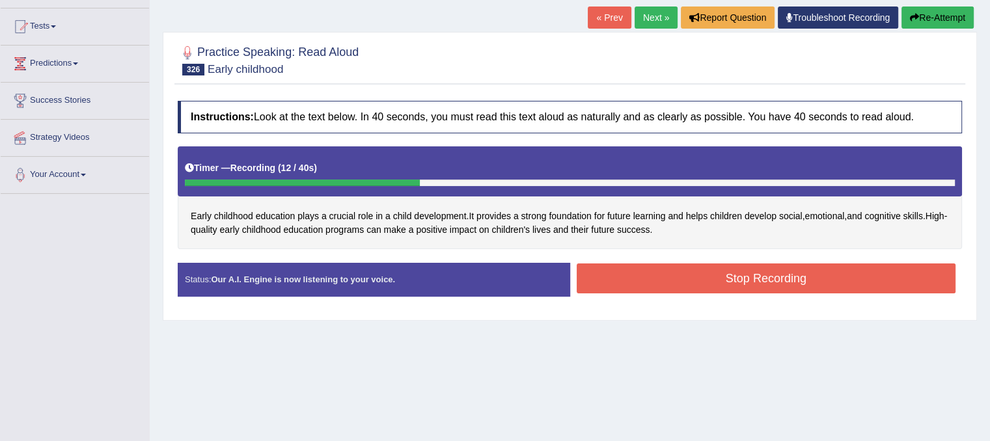
click at [790, 277] on button "Stop Recording" at bounding box center [765, 279] width 379 height 30
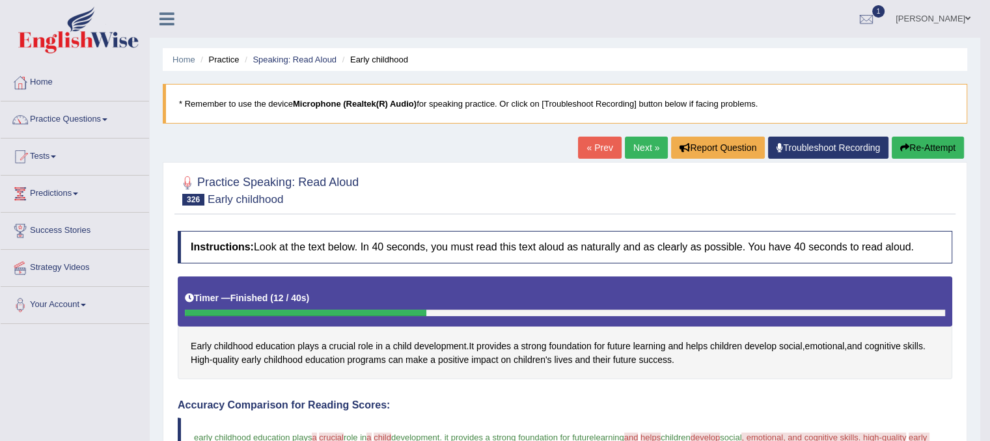
click at [645, 142] on link "Next »" at bounding box center [646, 148] width 43 height 22
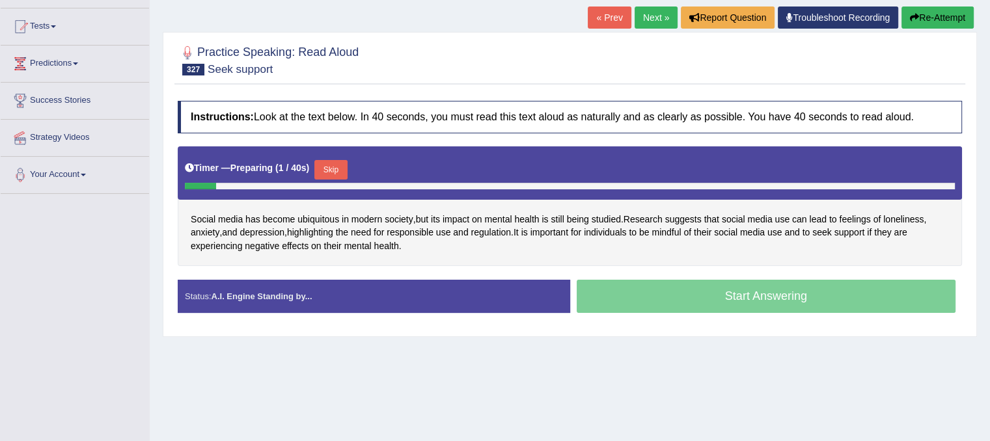
click at [332, 167] on button "Skip" at bounding box center [330, 170] width 33 height 20
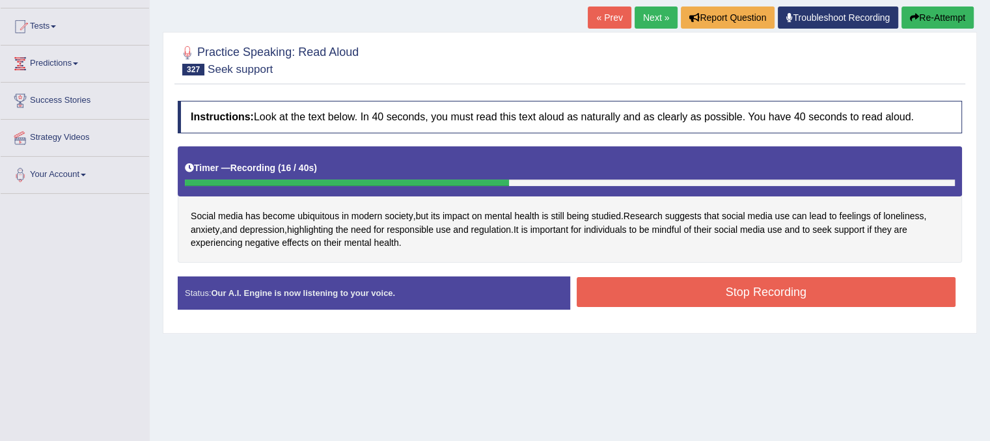
click at [638, 282] on button "Stop Recording" at bounding box center [765, 292] width 379 height 30
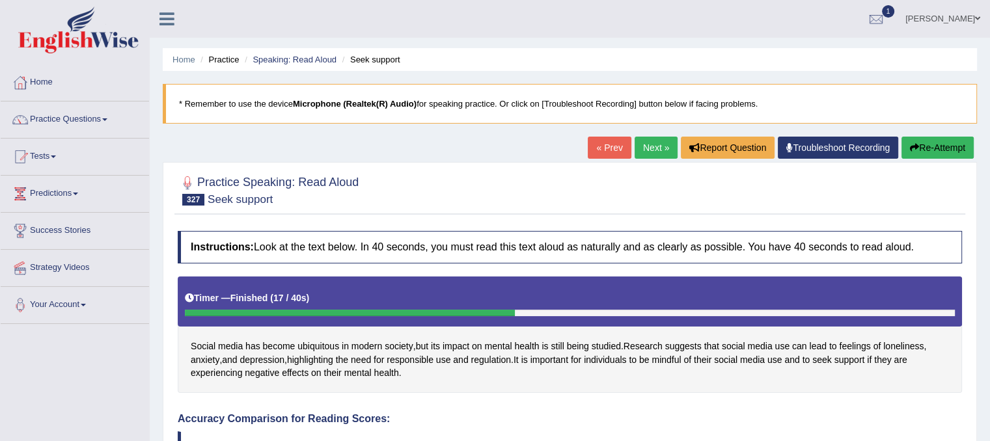
click at [641, 139] on link "Next »" at bounding box center [655, 148] width 43 height 22
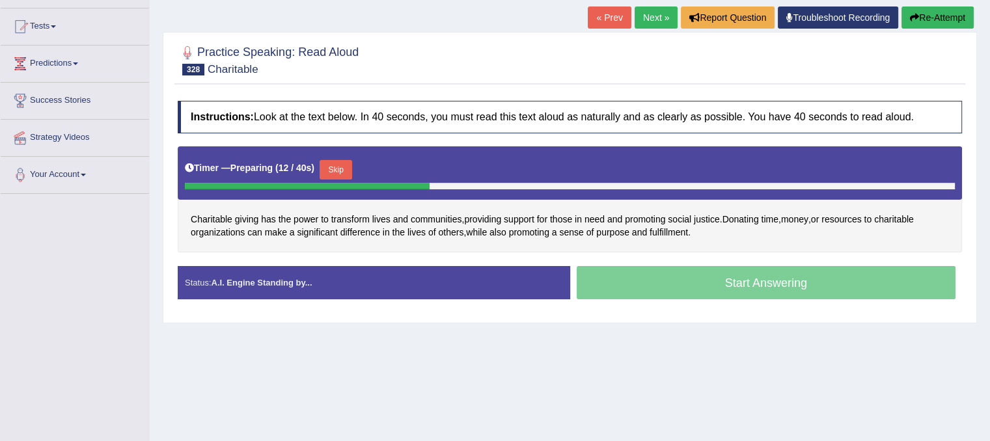
click at [340, 165] on button "Skip" at bounding box center [335, 170] width 33 height 20
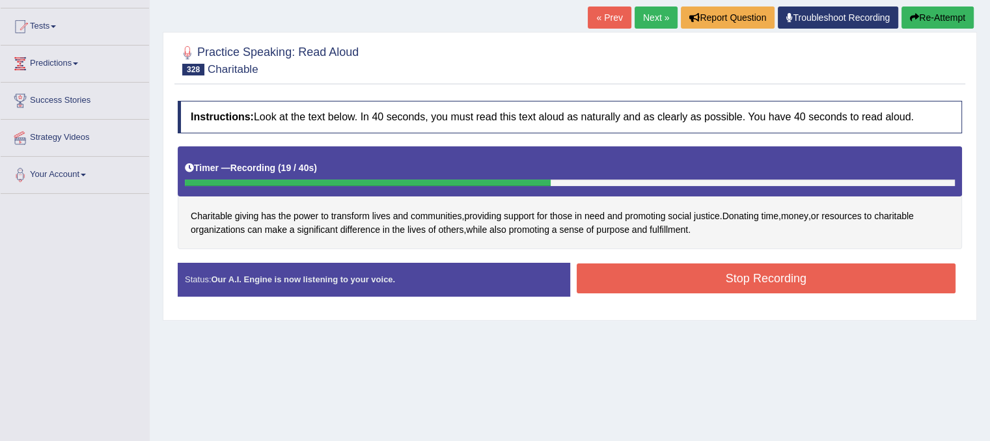
click at [679, 275] on button "Stop Recording" at bounding box center [765, 279] width 379 height 30
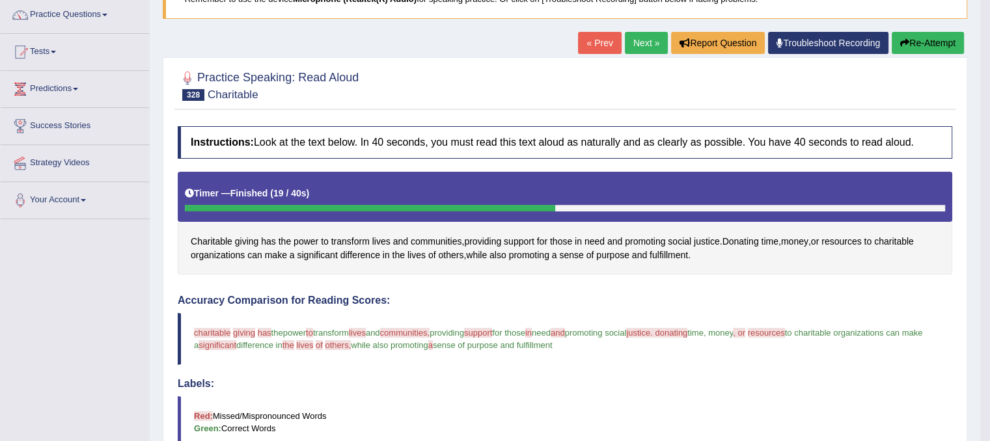
scroll to position [65, 0]
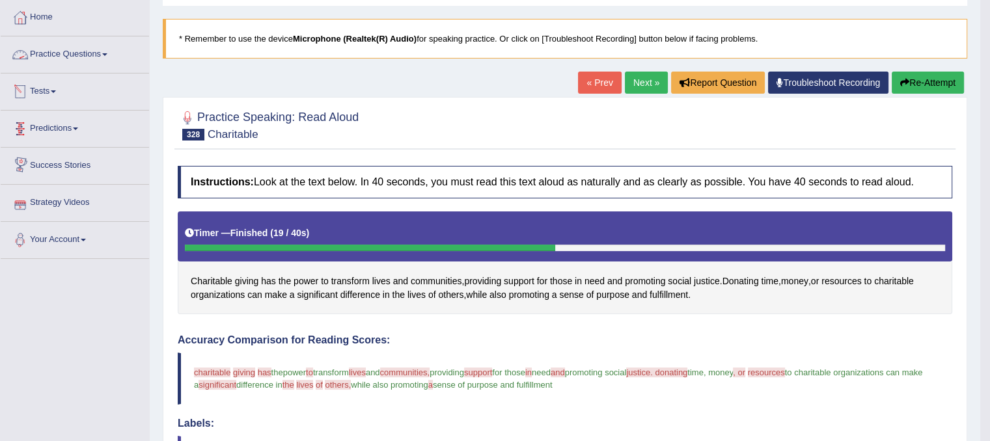
click at [75, 53] on link "Practice Questions" at bounding box center [75, 52] width 148 height 33
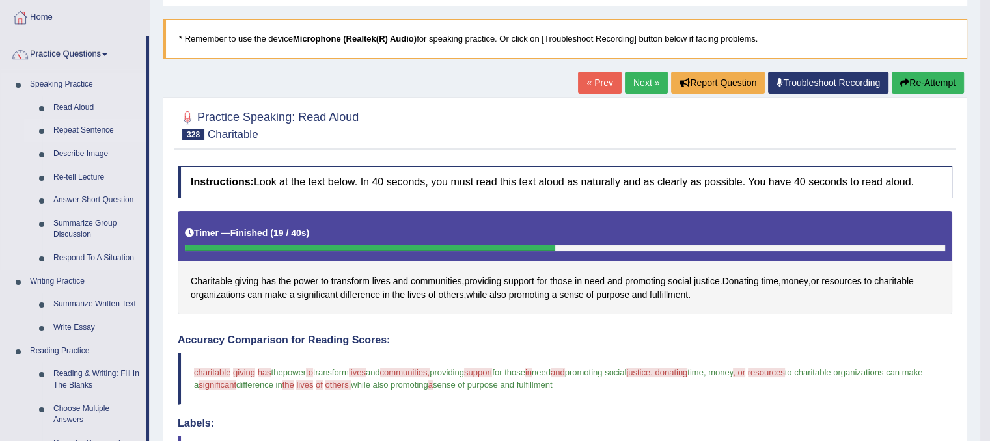
click at [65, 131] on link "Repeat Sentence" at bounding box center [96, 130] width 98 height 23
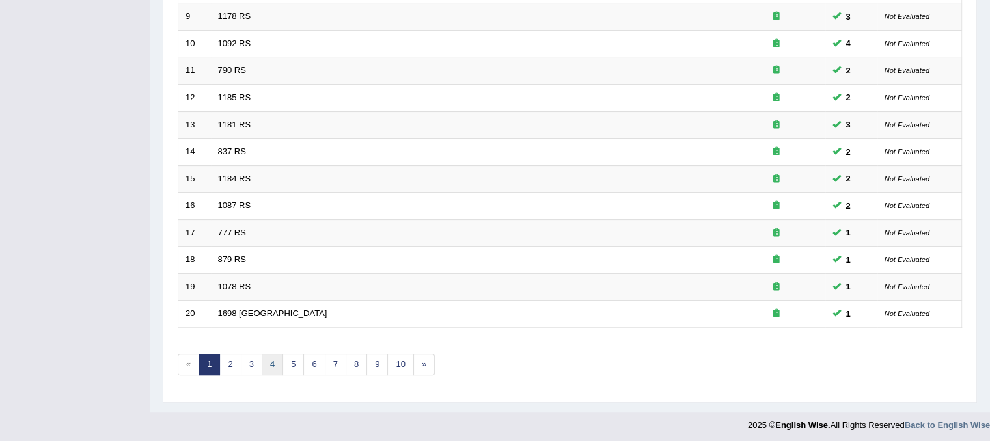
click at [265, 359] on link "4" at bounding box center [272, 364] width 21 height 21
click at [311, 362] on link "6" at bounding box center [313, 364] width 21 height 21
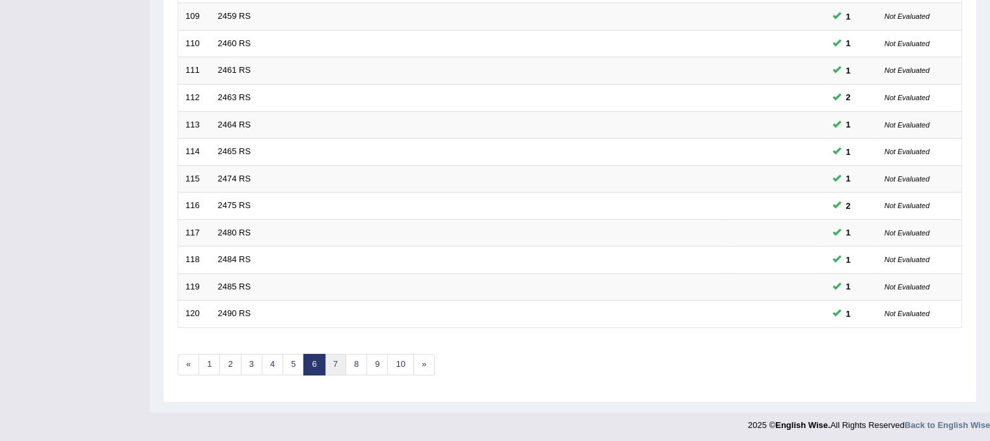
click at [338, 364] on link "7" at bounding box center [335, 364] width 21 height 21
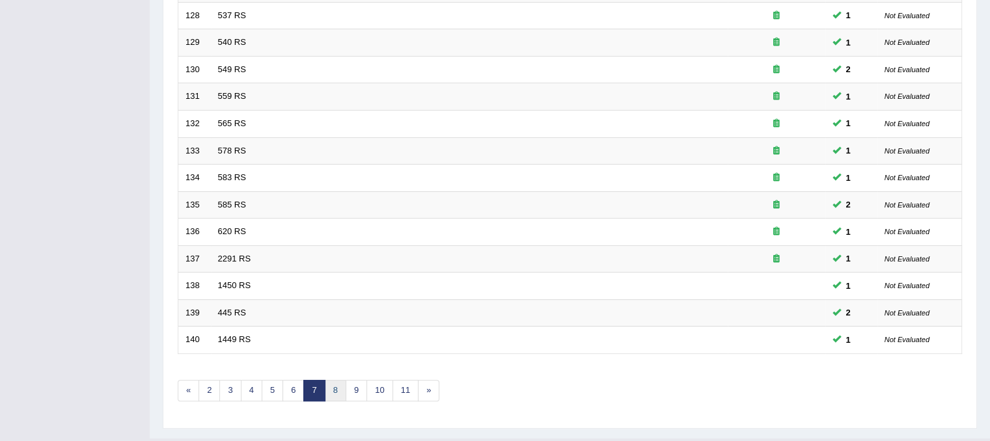
click at [337, 381] on link "8" at bounding box center [335, 390] width 21 height 21
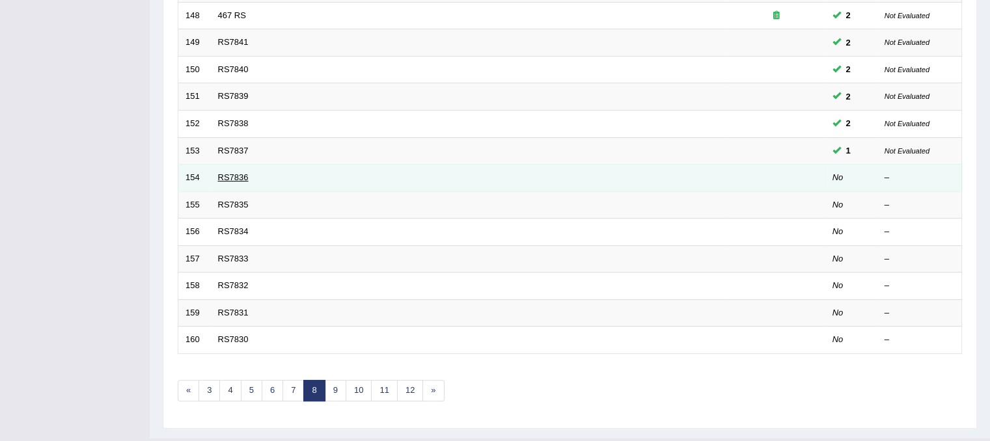
click at [224, 178] on link "RS7836" at bounding box center [233, 177] width 31 height 10
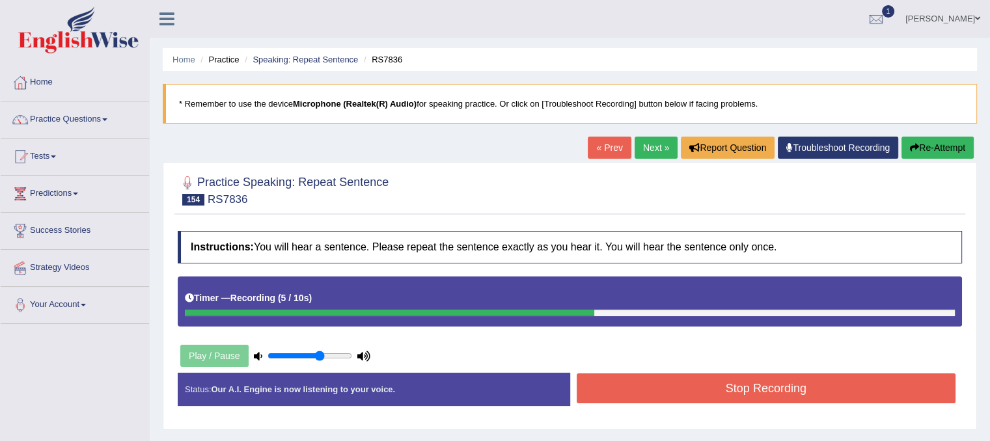
click at [632, 388] on button "Stop Recording" at bounding box center [765, 388] width 379 height 30
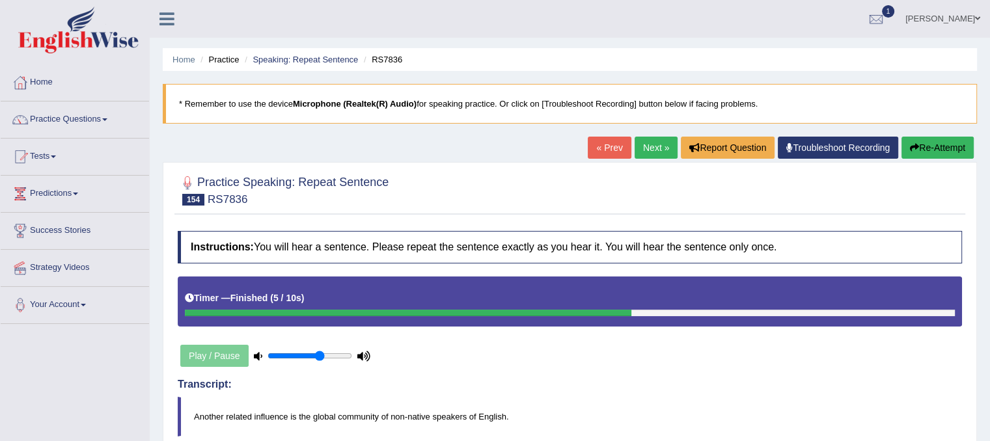
click at [662, 150] on link "Next »" at bounding box center [655, 148] width 43 height 22
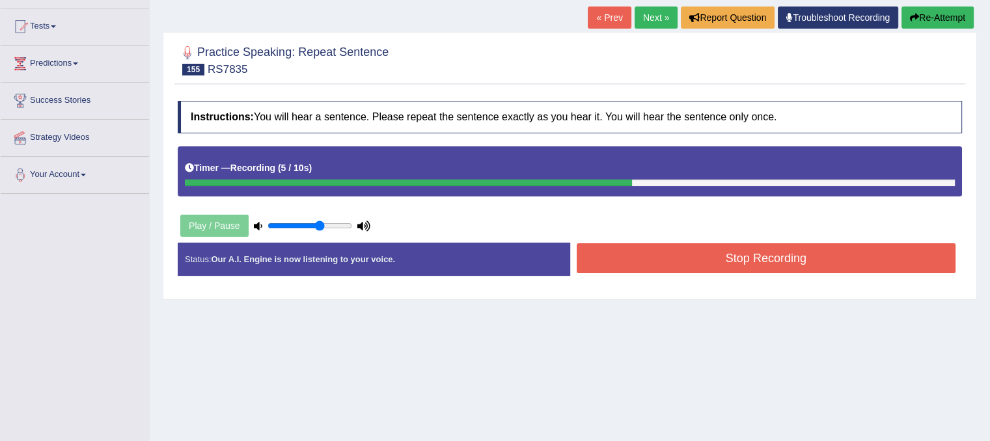
click at [684, 258] on button "Stop Recording" at bounding box center [765, 258] width 379 height 30
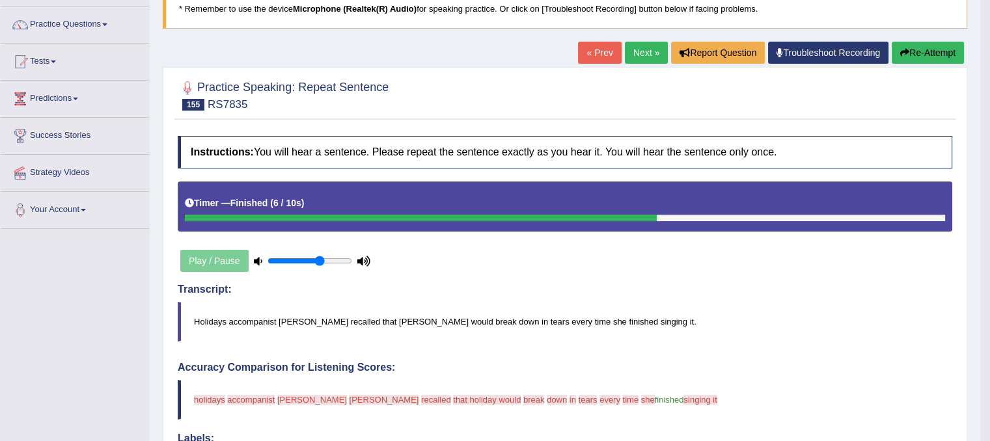
scroll to position [65, 0]
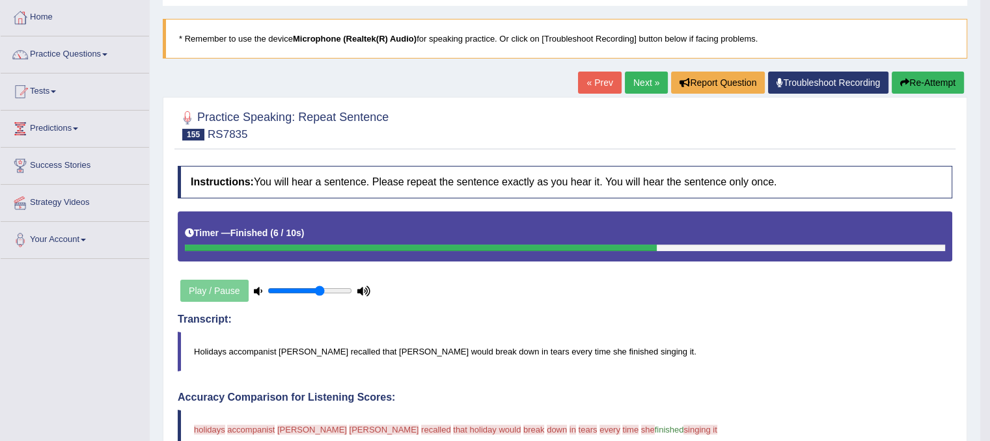
click at [653, 73] on link "Next »" at bounding box center [646, 83] width 43 height 22
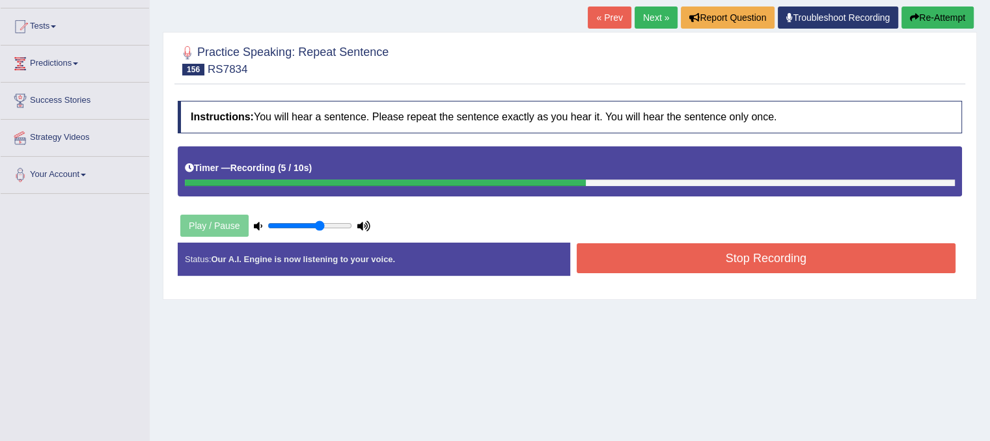
click at [792, 262] on button "Stop Recording" at bounding box center [765, 258] width 379 height 30
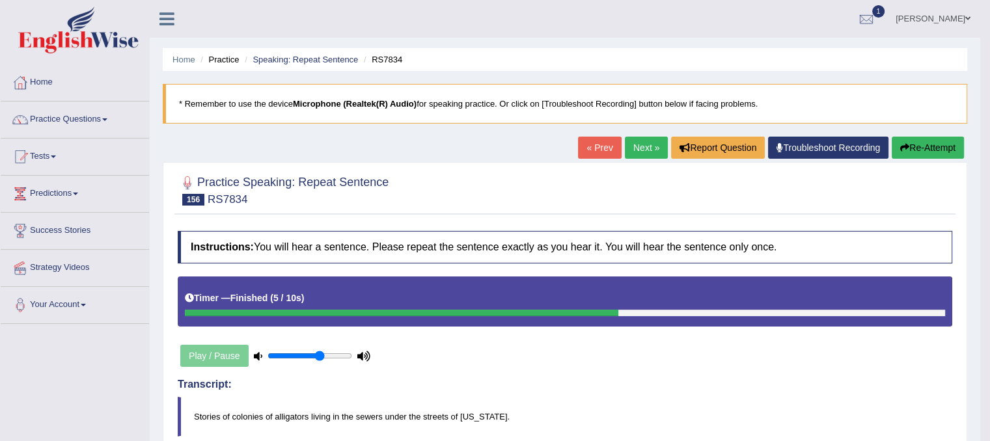
click at [647, 148] on link "Next »" at bounding box center [646, 148] width 43 height 22
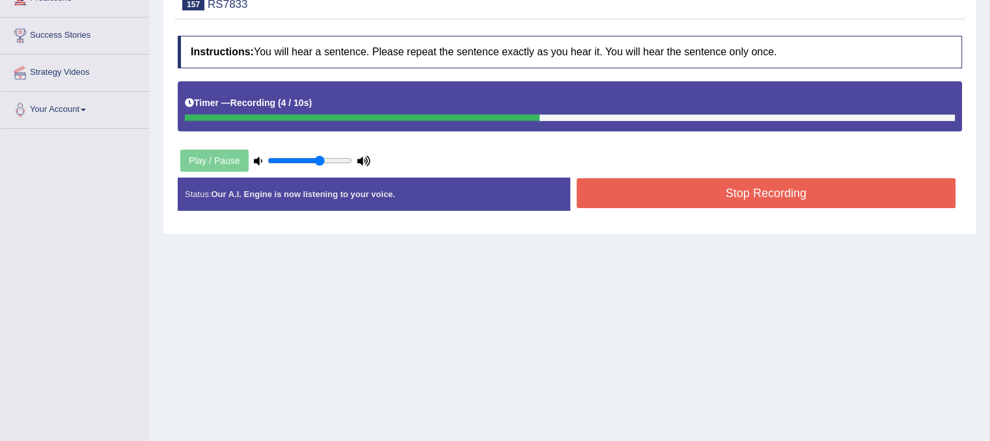
click at [652, 191] on button "Stop Recording" at bounding box center [765, 193] width 379 height 30
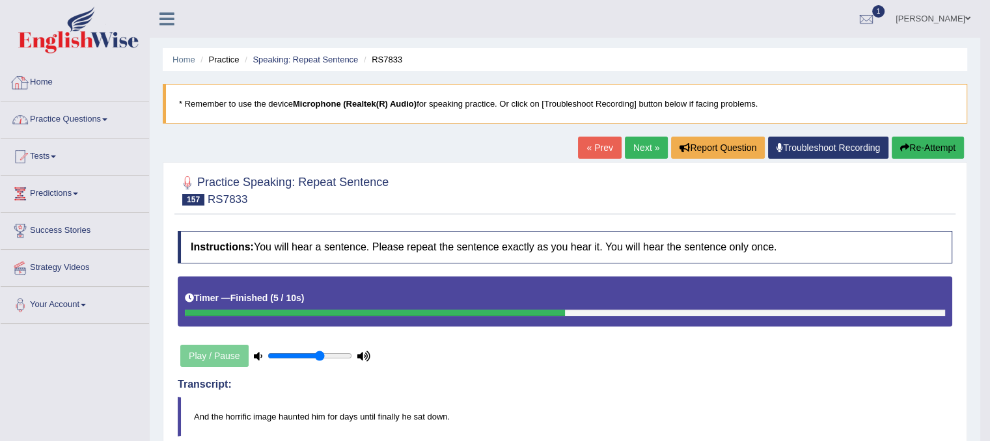
drag, startPoint x: 83, startPoint y: 118, endPoint x: 79, endPoint y: 123, distance: 6.9
click at [83, 118] on link "Practice Questions" at bounding box center [75, 118] width 148 height 33
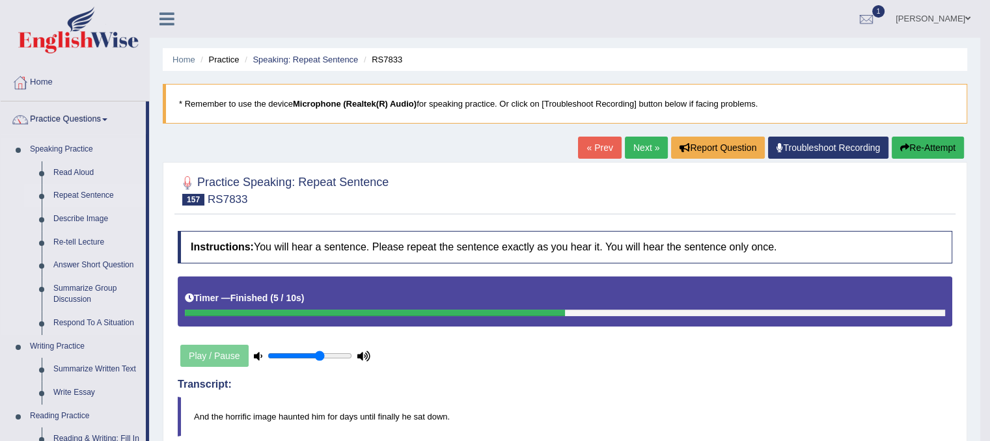
click at [86, 195] on link "Repeat Sentence" at bounding box center [96, 195] width 98 height 23
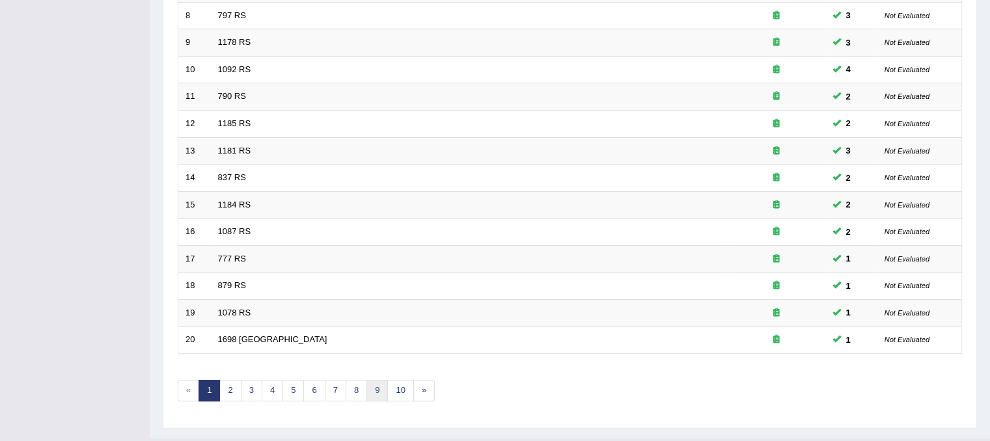
click at [381, 391] on link "9" at bounding box center [376, 390] width 21 height 21
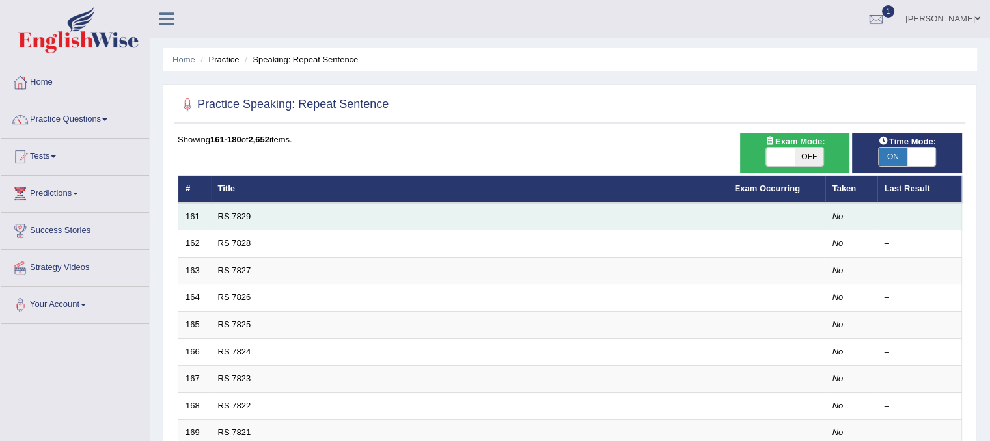
click at [205, 215] on td "161" at bounding box center [194, 216] width 33 height 27
click at [239, 216] on link "RS 7829" at bounding box center [234, 216] width 33 height 10
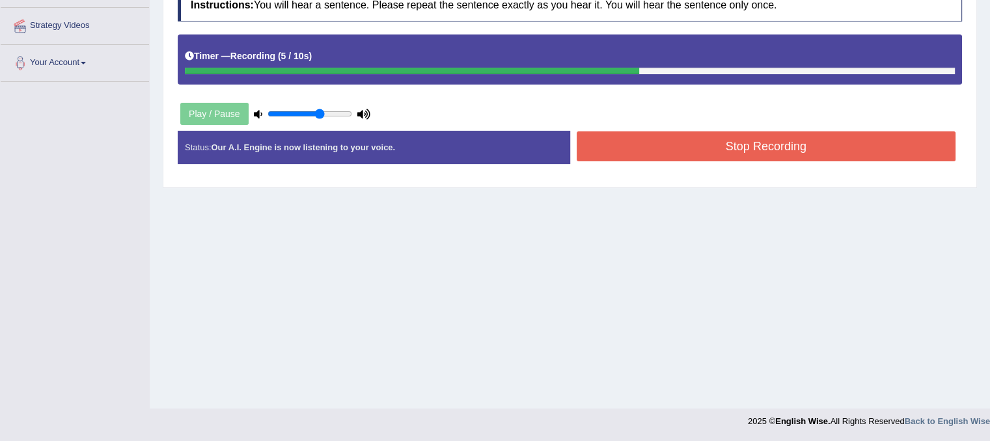
click at [655, 150] on button "Stop Recording" at bounding box center [765, 146] width 379 height 30
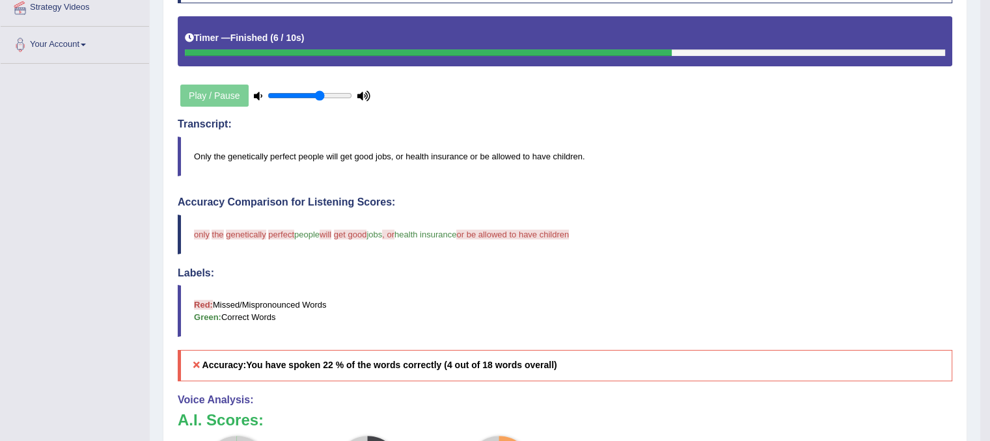
scroll to position [112, 0]
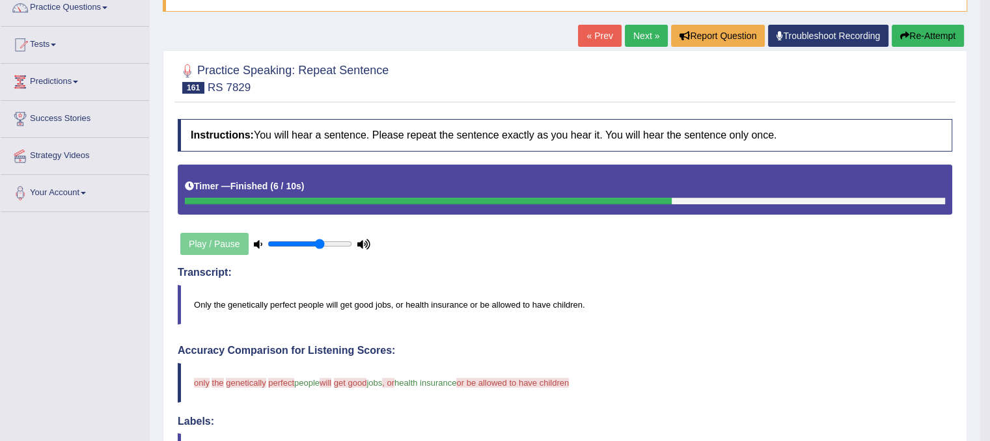
click at [643, 38] on link "Next »" at bounding box center [646, 36] width 43 height 22
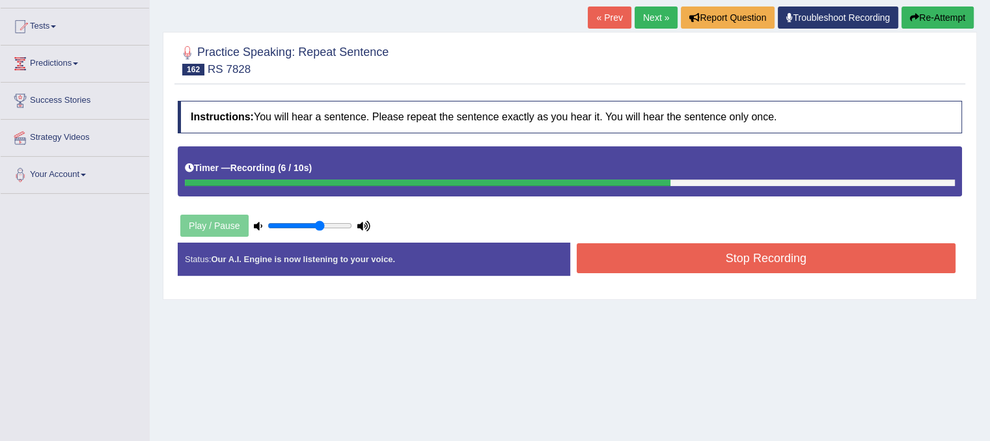
click at [640, 247] on button "Stop Recording" at bounding box center [765, 258] width 379 height 30
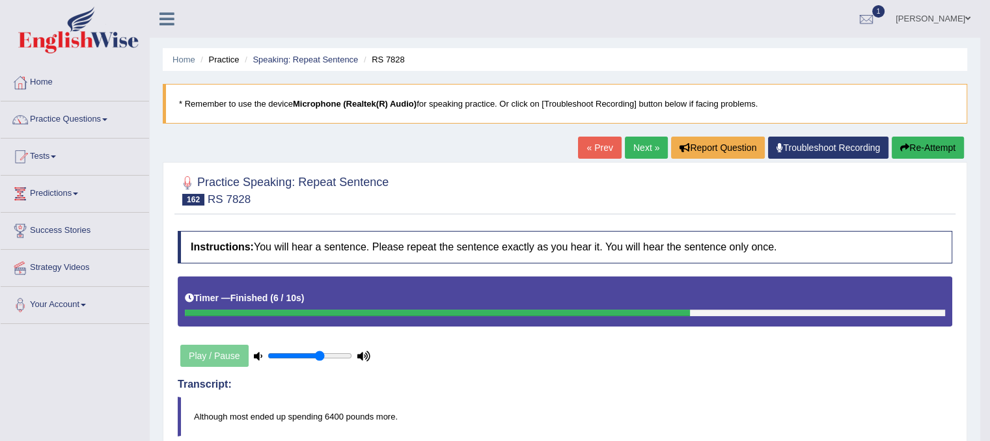
click at [651, 151] on link "Next »" at bounding box center [646, 148] width 43 height 22
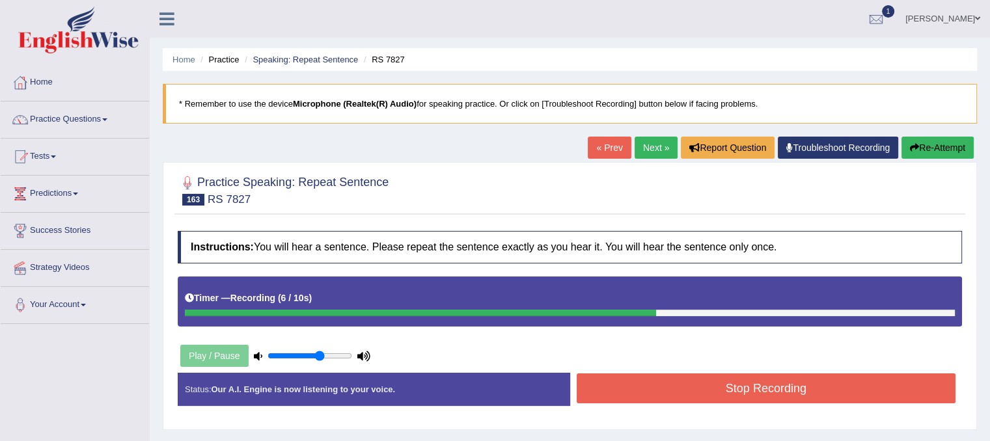
click at [625, 383] on button "Stop Recording" at bounding box center [765, 388] width 379 height 30
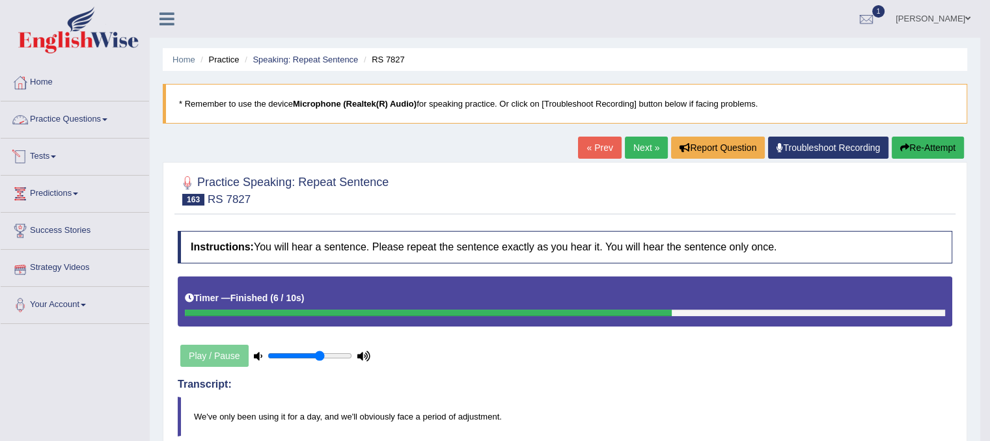
click at [75, 118] on link "Practice Questions" at bounding box center [75, 118] width 148 height 33
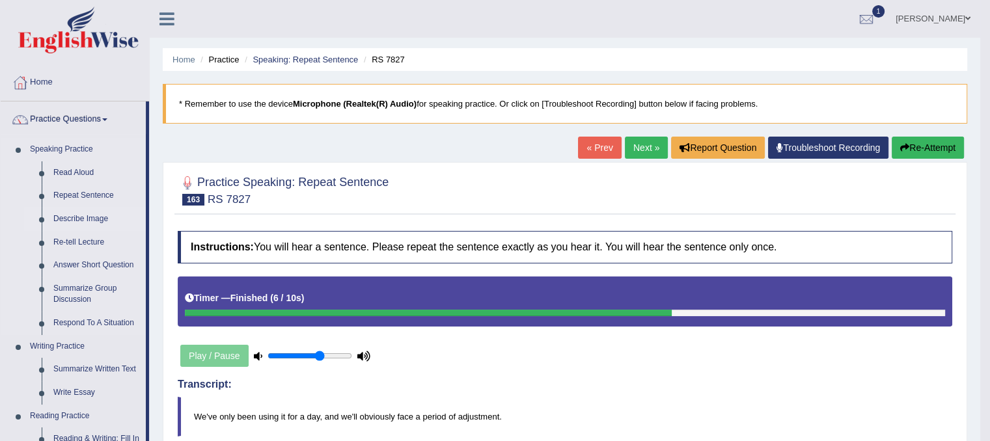
click at [85, 217] on link "Describe Image" at bounding box center [96, 219] width 98 height 23
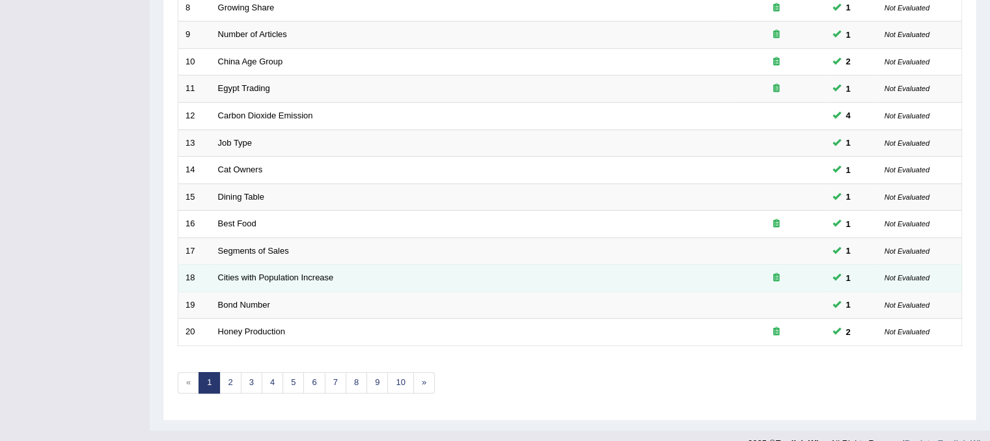
scroll to position [416, 0]
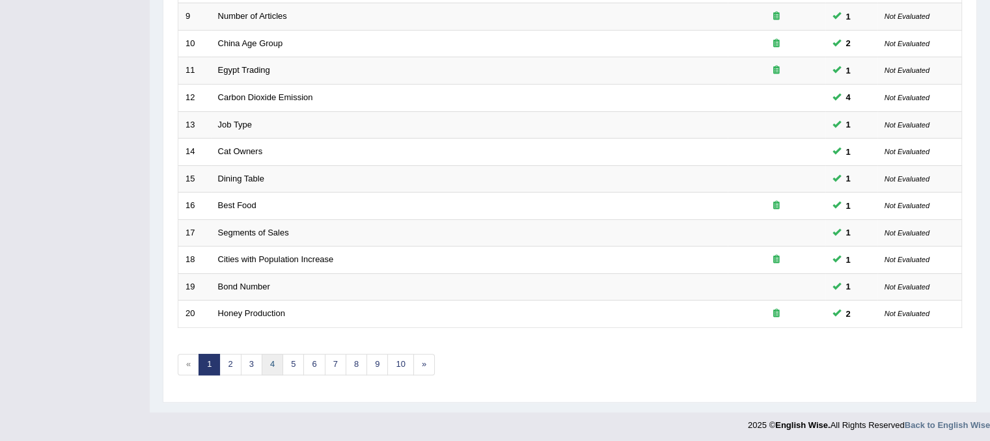
click at [277, 360] on link "4" at bounding box center [272, 364] width 21 height 21
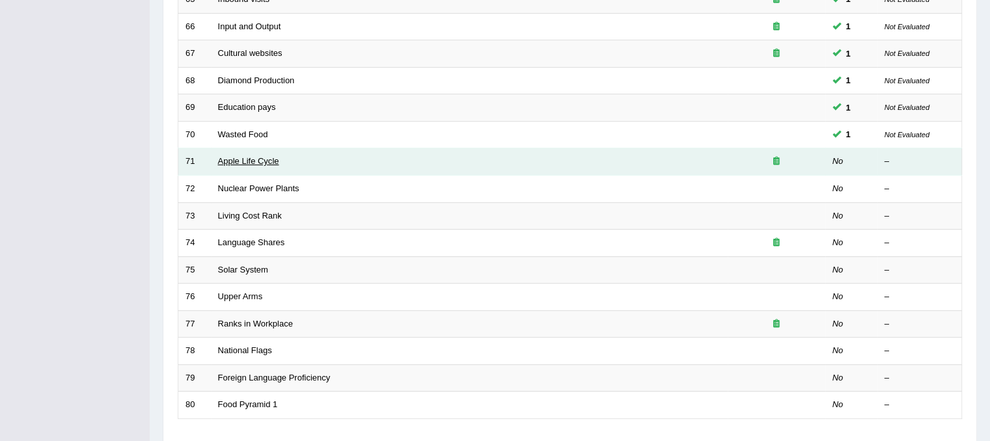
click at [222, 160] on link "Apple Life Cycle" at bounding box center [248, 161] width 61 height 10
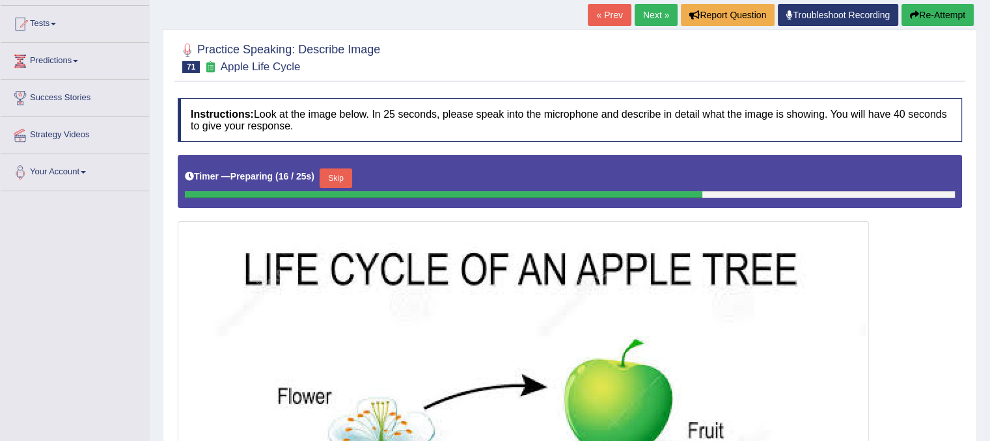
scroll to position [130, 0]
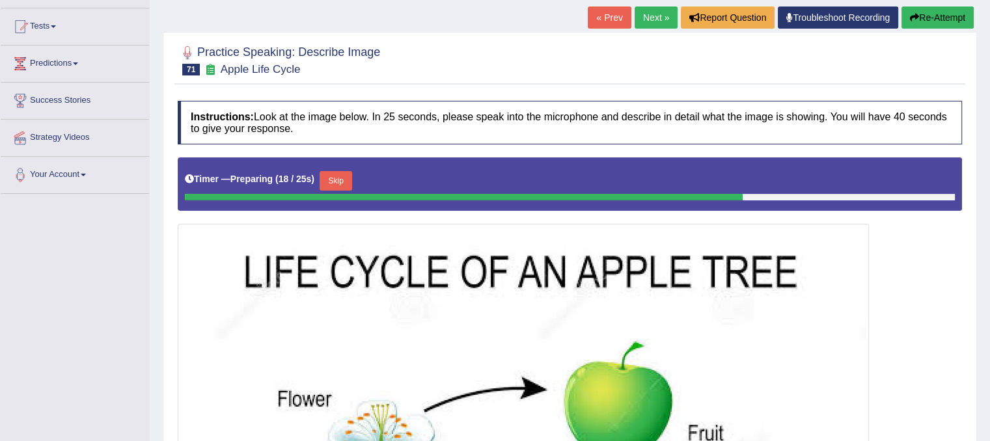
click at [340, 185] on button "Skip" at bounding box center [335, 181] width 33 height 20
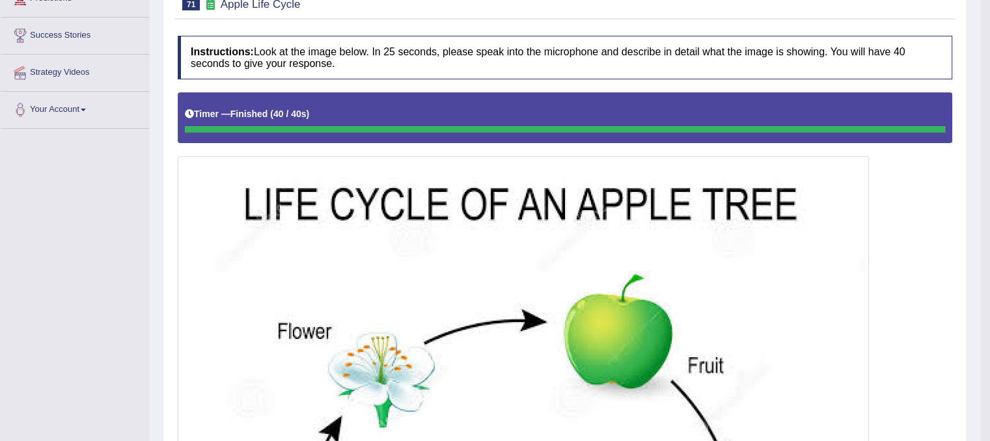
scroll to position [65, 0]
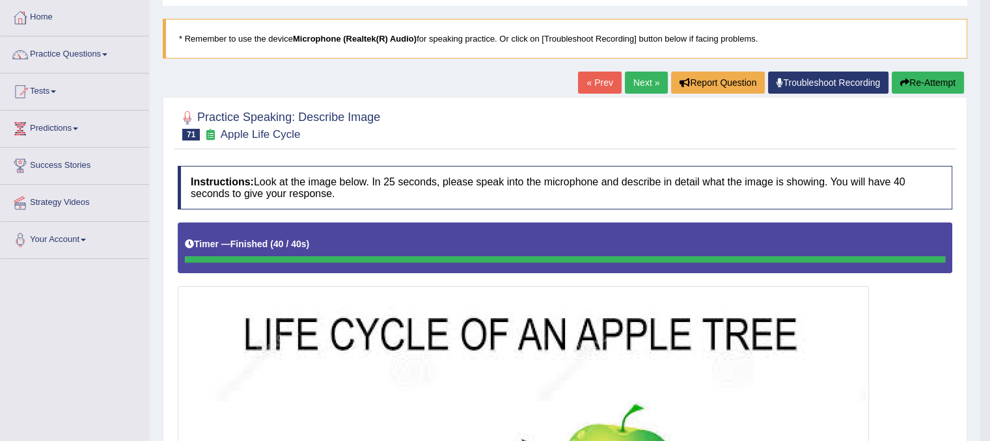
click at [634, 87] on link "Next »" at bounding box center [646, 83] width 43 height 22
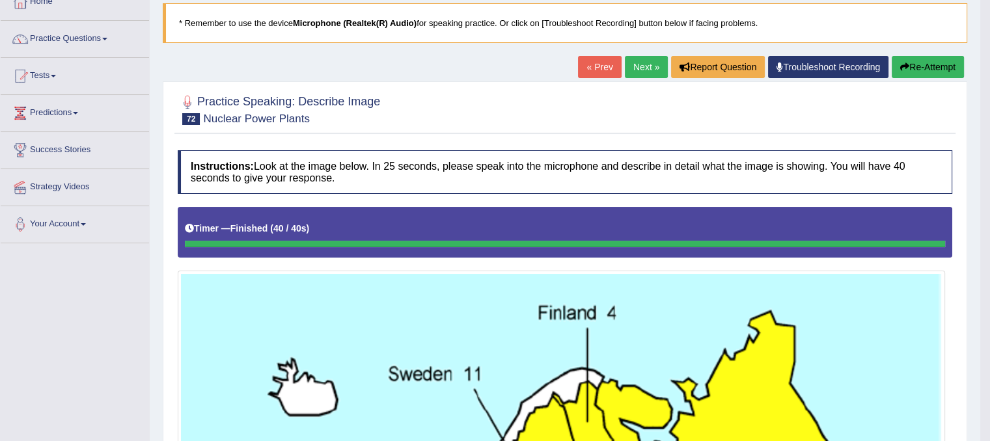
scroll to position [70, 0]
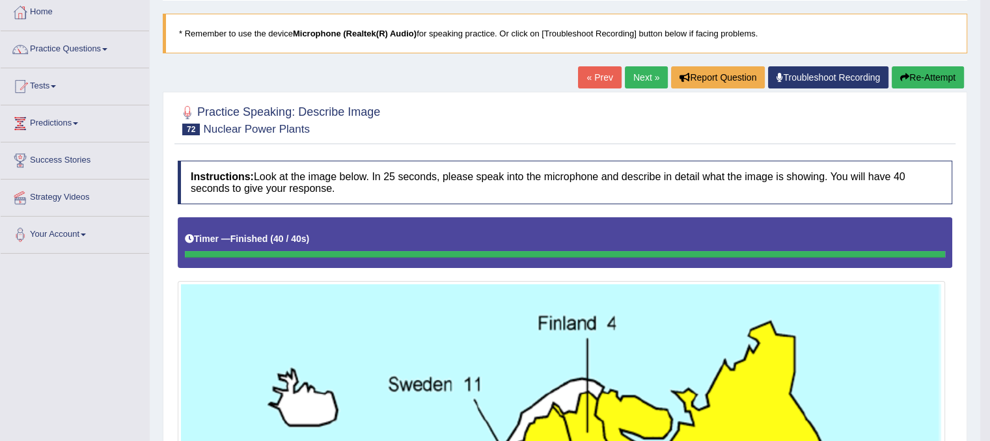
click at [652, 77] on link "Next »" at bounding box center [646, 77] width 43 height 22
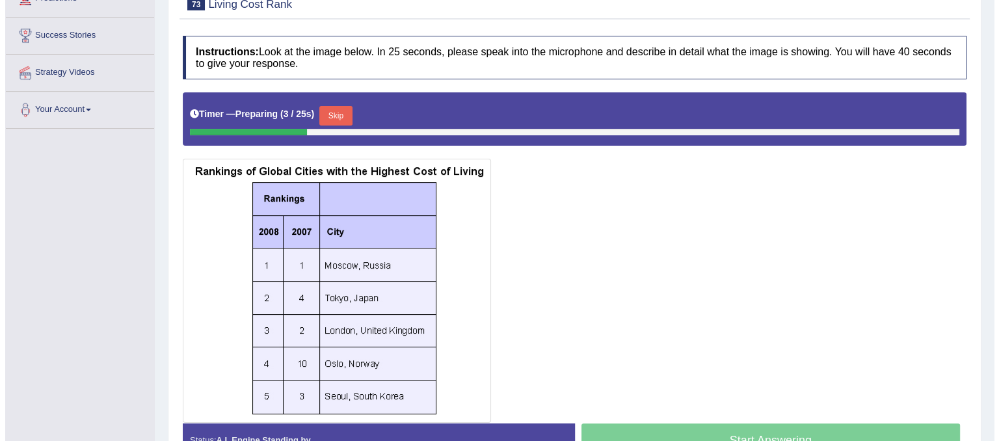
scroll to position [260, 0]
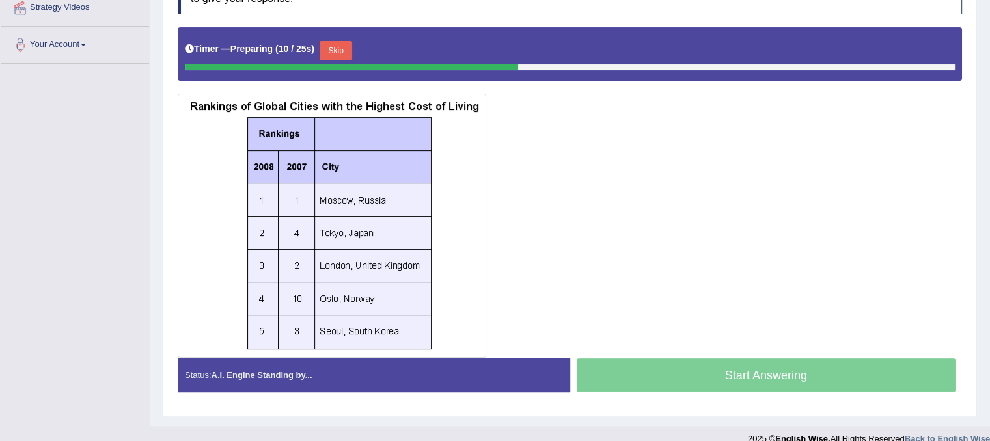
click at [336, 49] on button "Skip" at bounding box center [335, 51] width 33 height 20
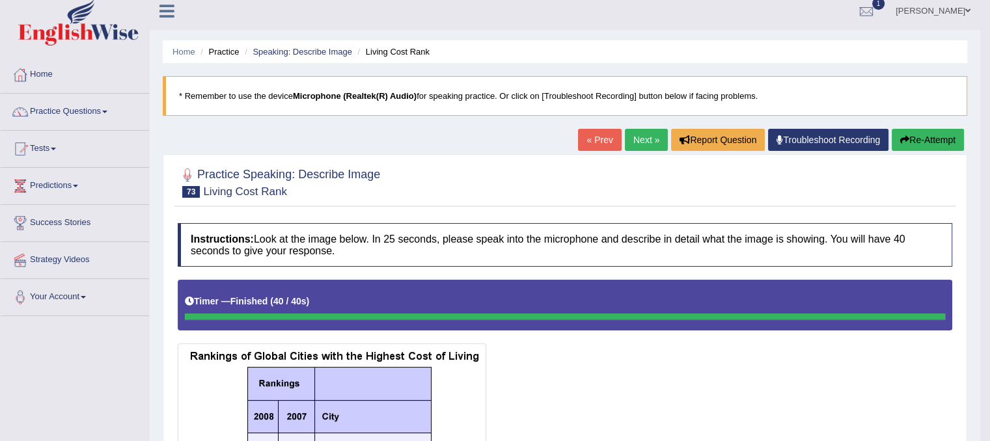
scroll to position [0, 0]
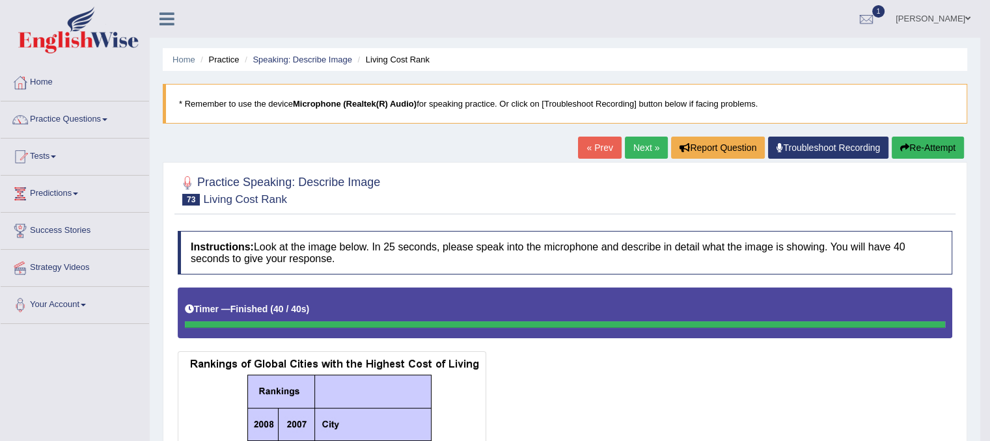
click at [645, 147] on link "Next »" at bounding box center [646, 148] width 43 height 22
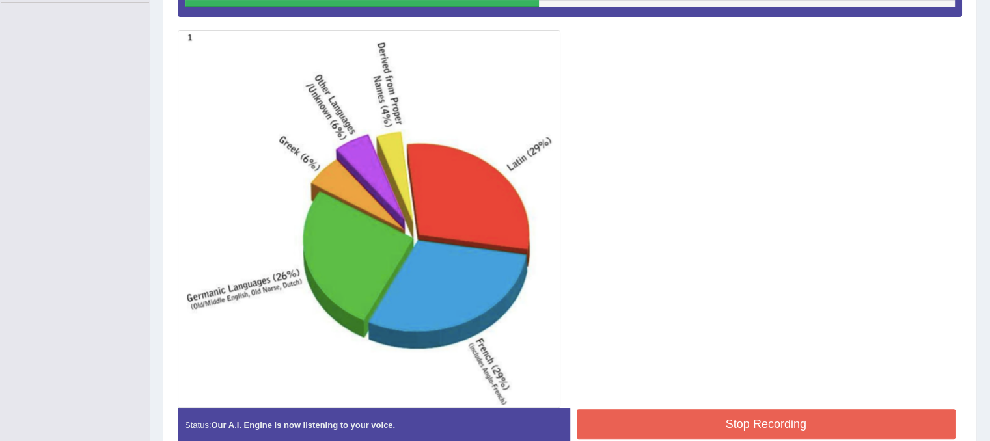
scroll to position [386, 0]
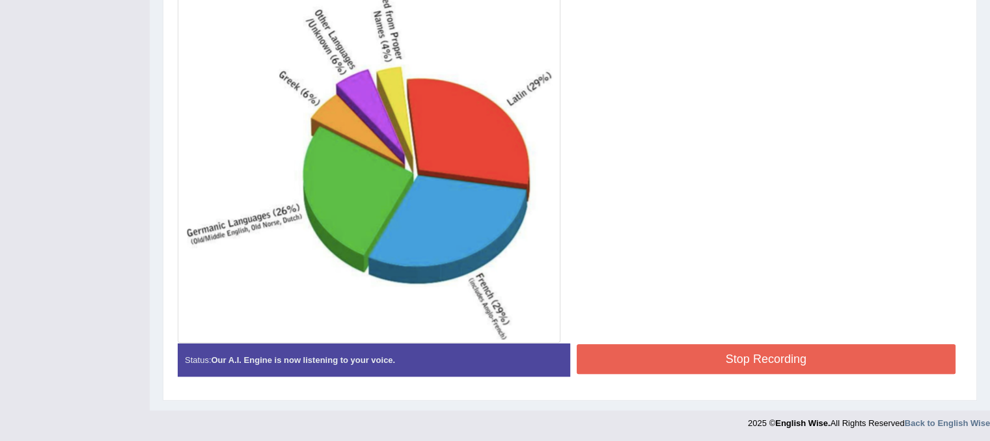
click at [652, 360] on button "Stop Recording" at bounding box center [765, 359] width 379 height 30
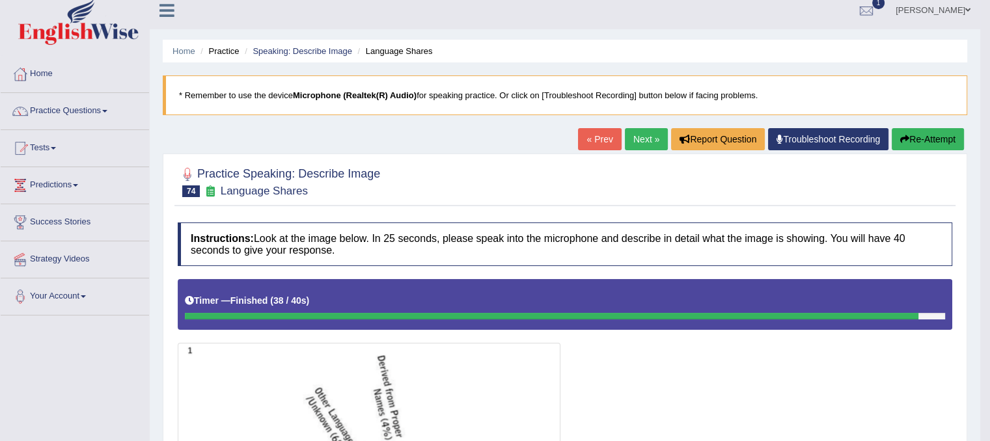
scroll to position [0, 0]
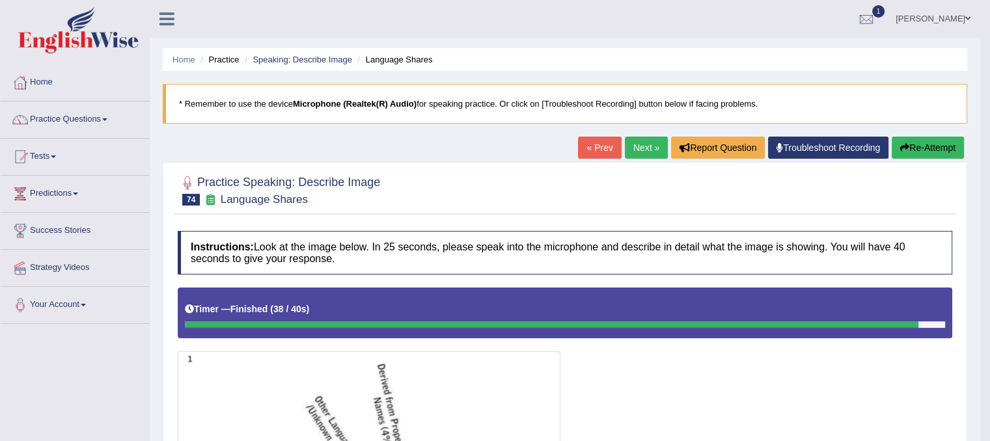
click at [639, 149] on link "Next »" at bounding box center [646, 148] width 43 height 22
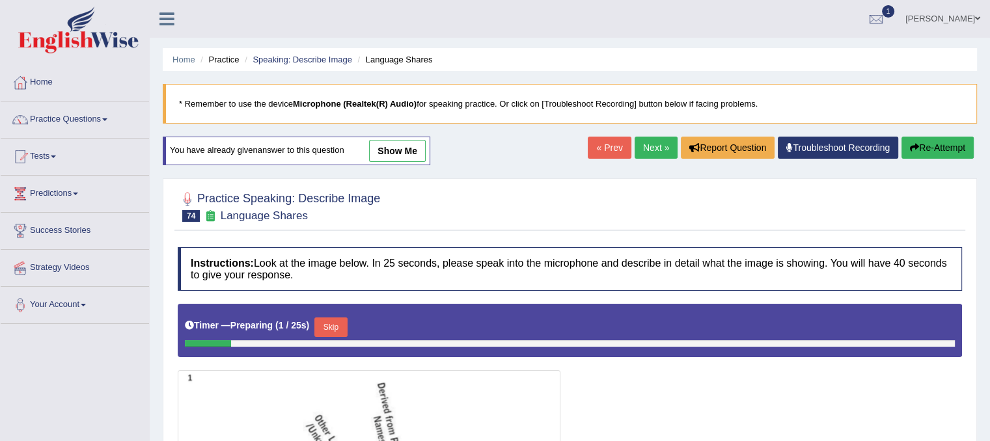
click at [649, 152] on link "Next »" at bounding box center [655, 148] width 43 height 22
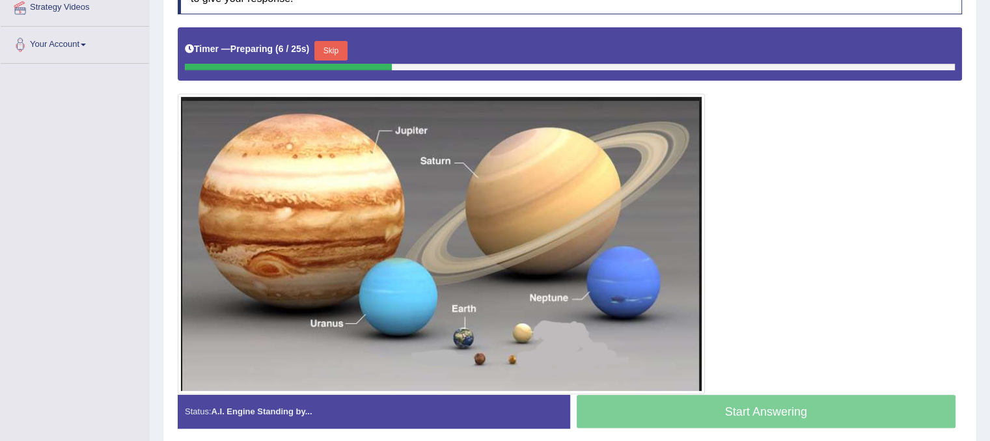
click at [345, 50] on button "Skip" at bounding box center [330, 51] width 33 height 20
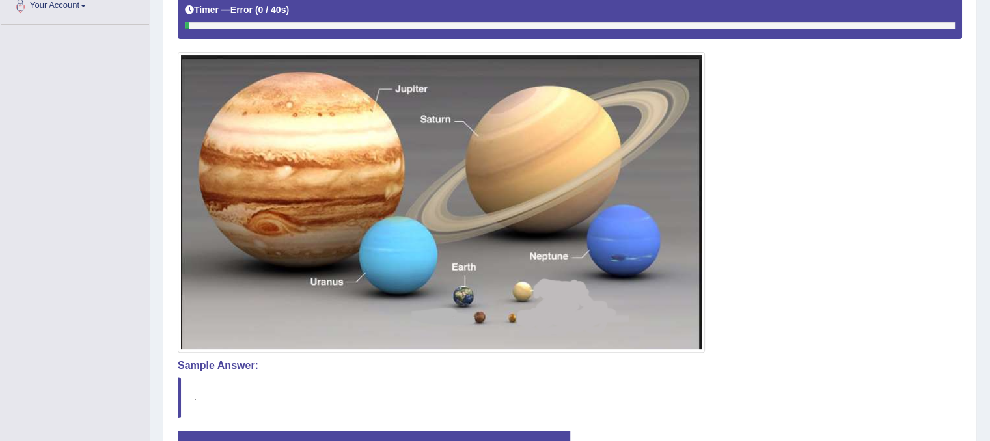
scroll to position [386, 0]
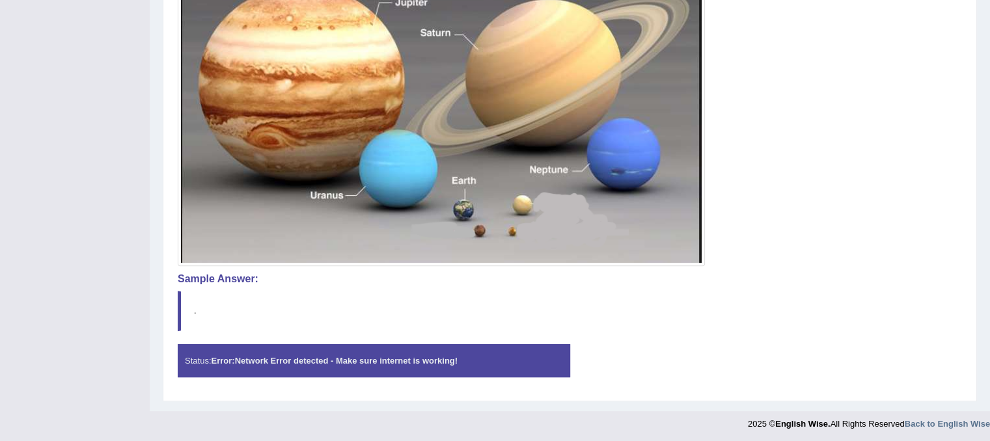
click at [367, 366] on div "Status: Error: Network Error detected - Make sure internet is working!" at bounding box center [374, 360] width 392 height 33
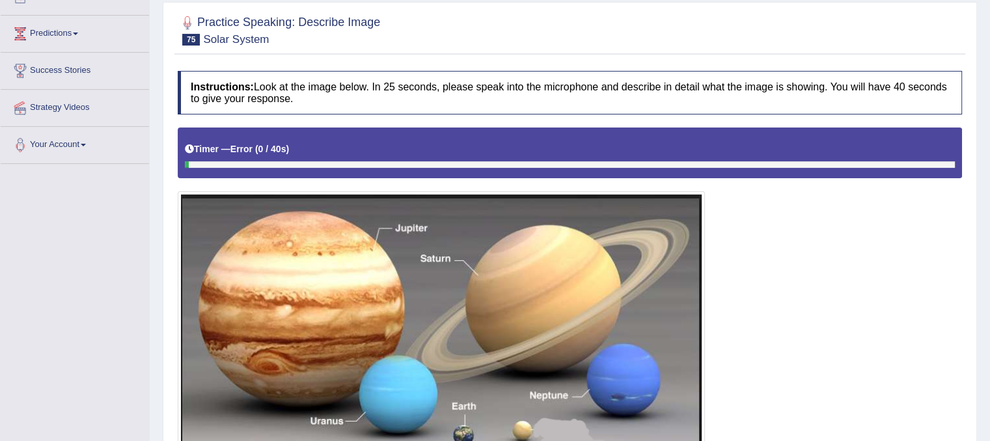
scroll to position [126, 0]
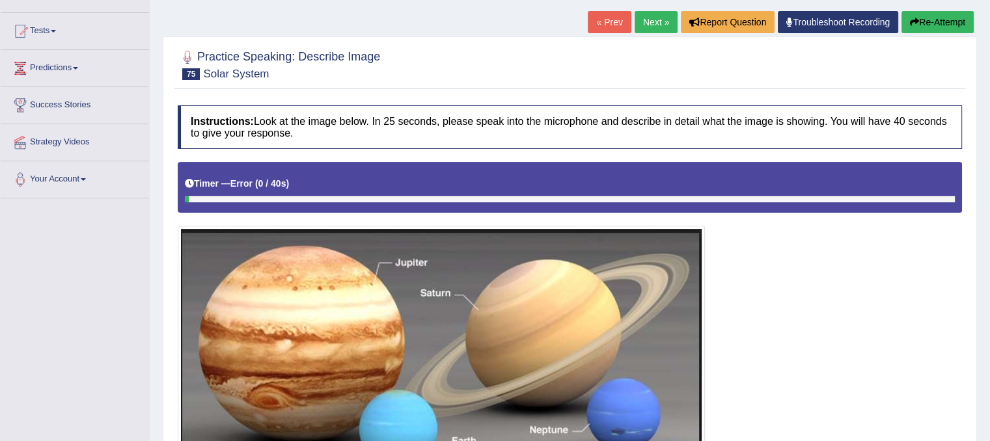
click at [938, 25] on button "Re-Attempt" at bounding box center [937, 22] width 72 height 22
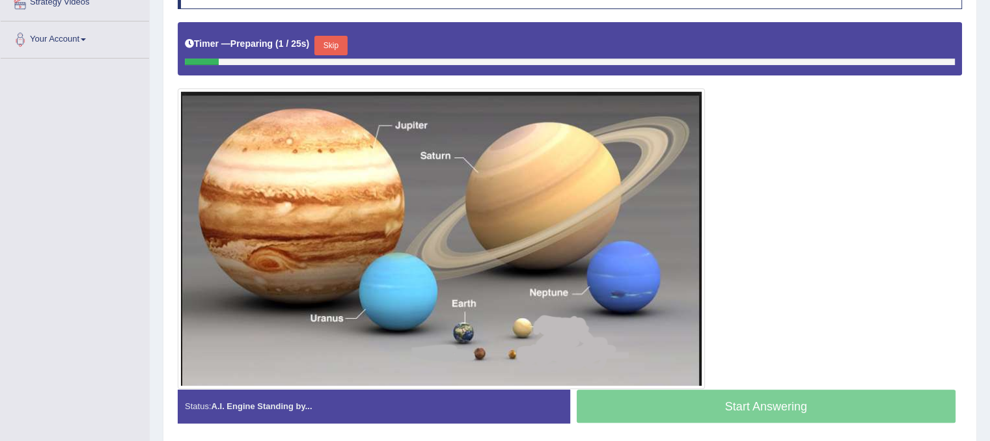
scroll to position [273, 0]
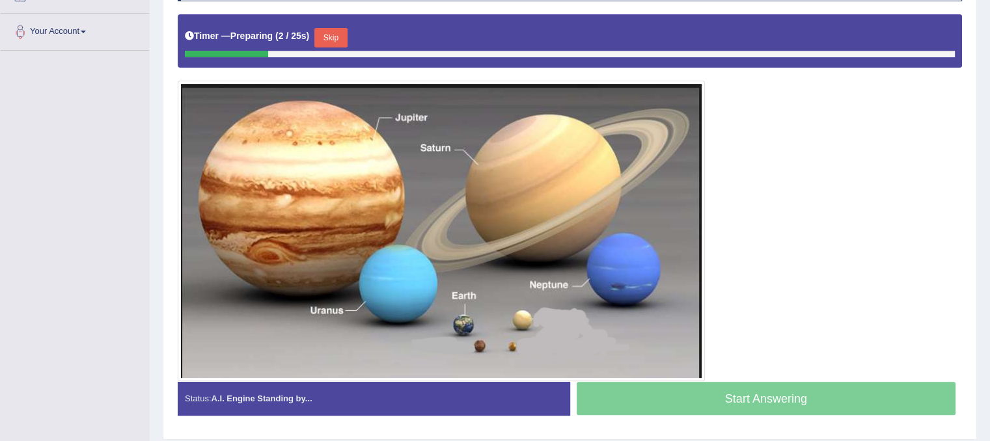
click at [331, 42] on button "Skip" at bounding box center [330, 38] width 33 height 20
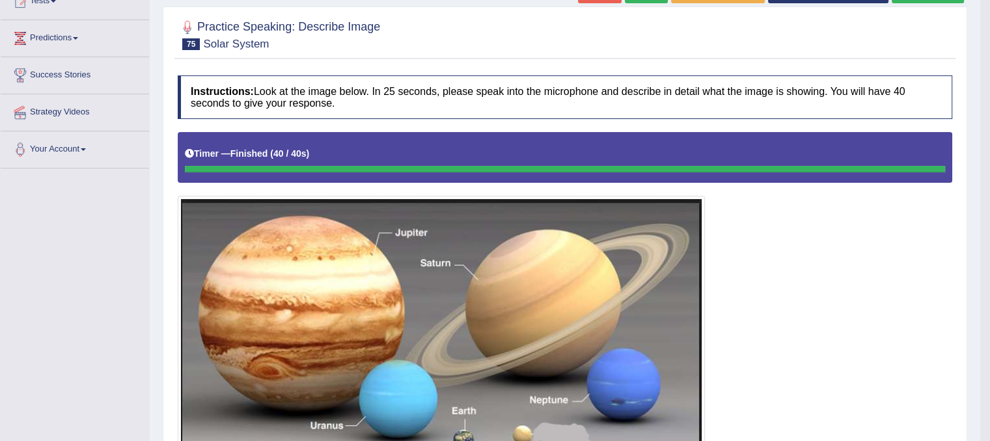
scroll to position [126, 0]
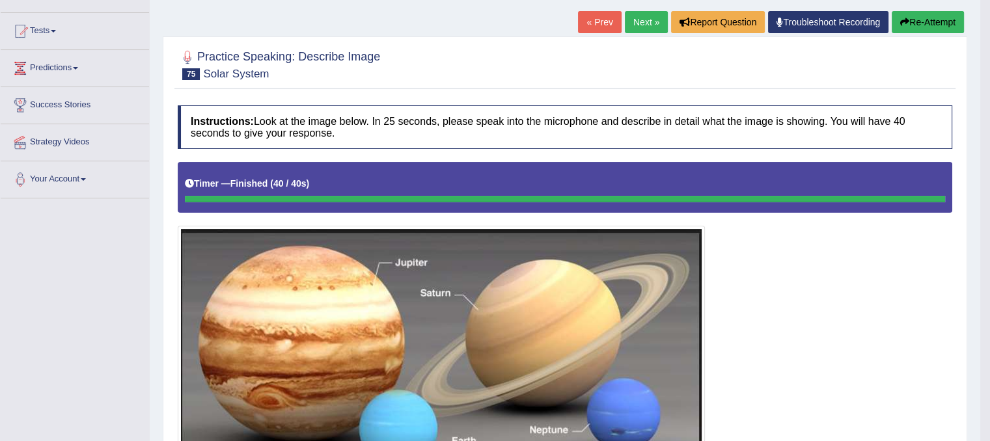
click at [635, 25] on link "Next »" at bounding box center [646, 22] width 43 height 22
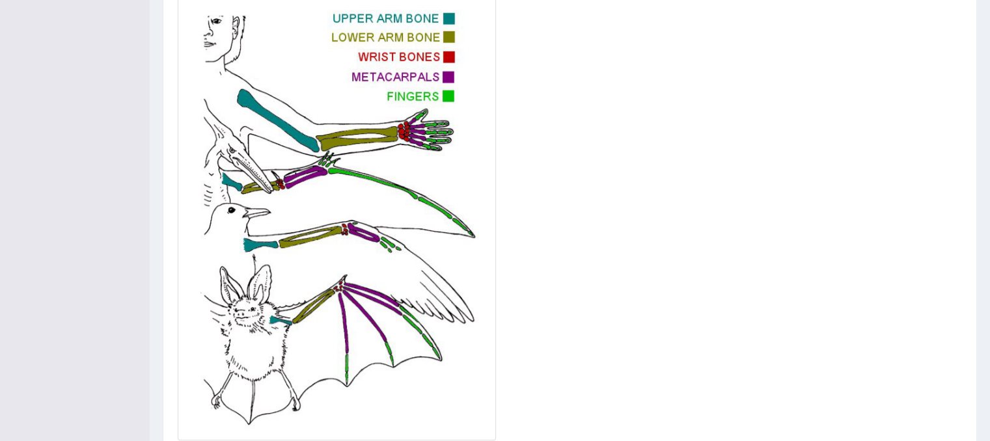
scroll to position [396, 0]
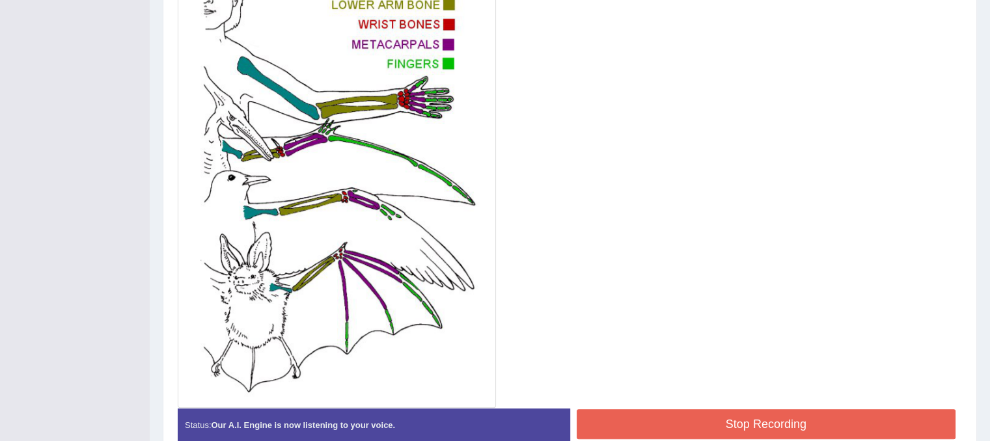
click at [707, 427] on button "Stop Recording" at bounding box center [765, 424] width 379 height 30
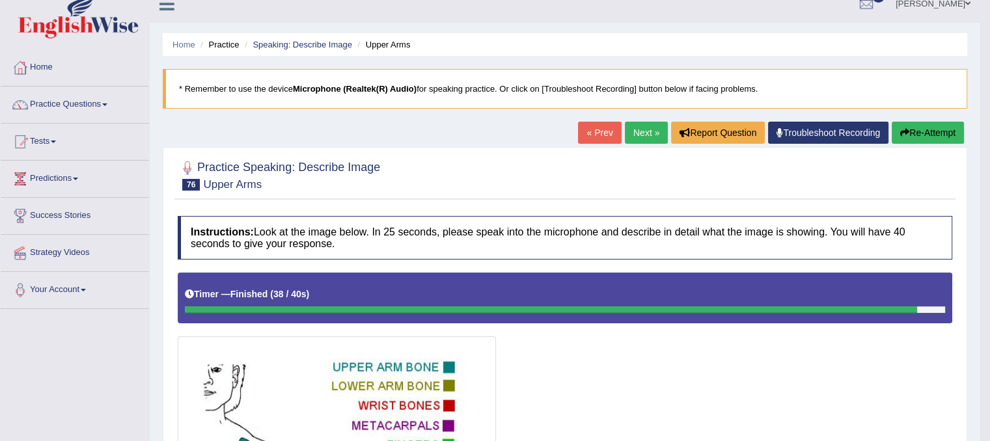
scroll to position [6, 0]
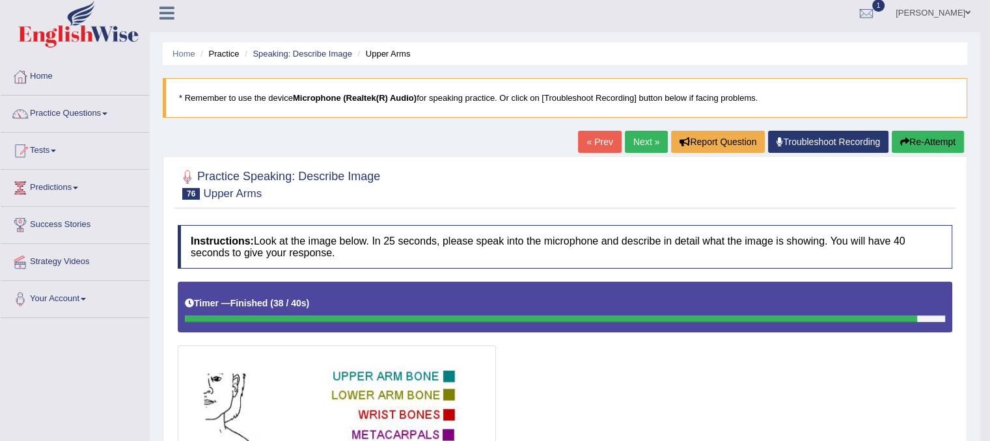
click at [641, 146] on link "Next »" at bounding box center [646, 142] width 43 height 22
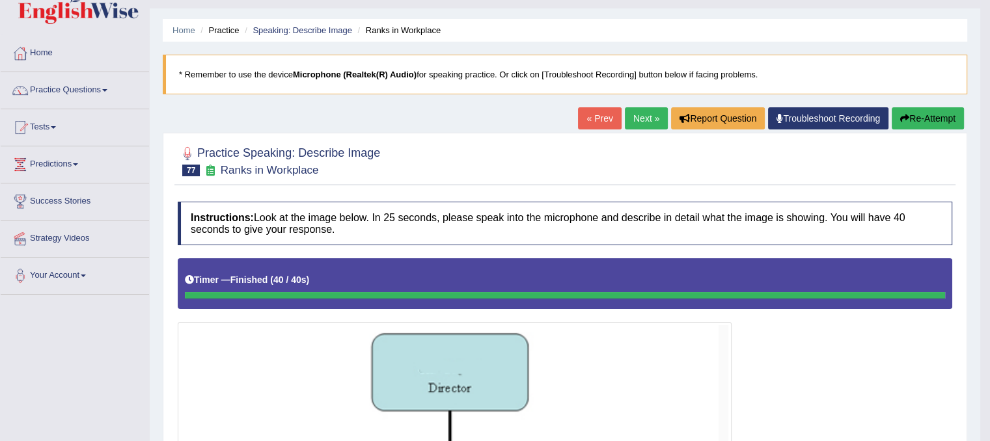
scroll to position [23, 0]
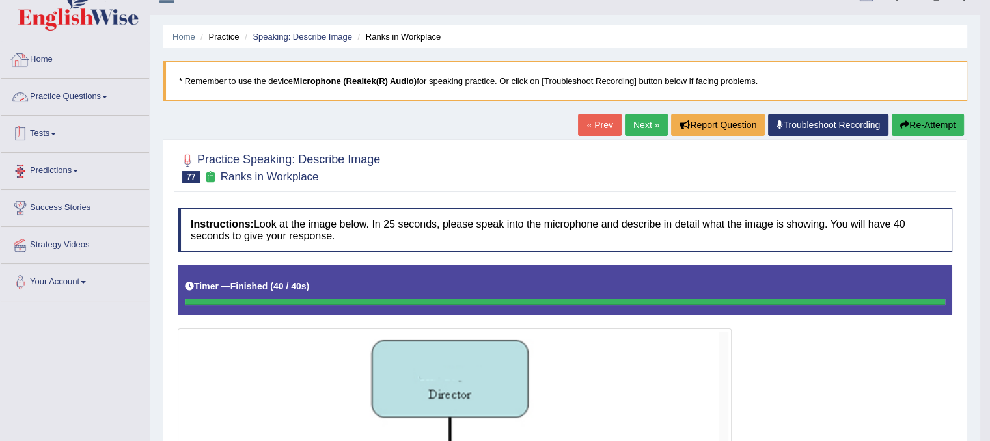
drag, startPoint x: 81, startPoint y: 94, endPoint x: 81, endPoint y: 136, distance: 41.6
click at [81, 94] on link "Practice Questions" at bounding box center [75, 95] width 148 height 33
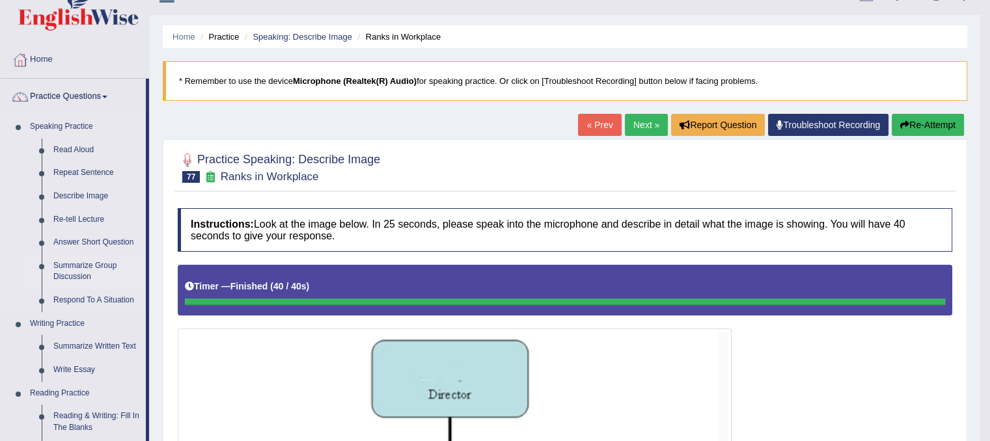
click at [93, 260] on link "Summarize Group Discussion" at bounding box center [96, 271] width 98 height 34
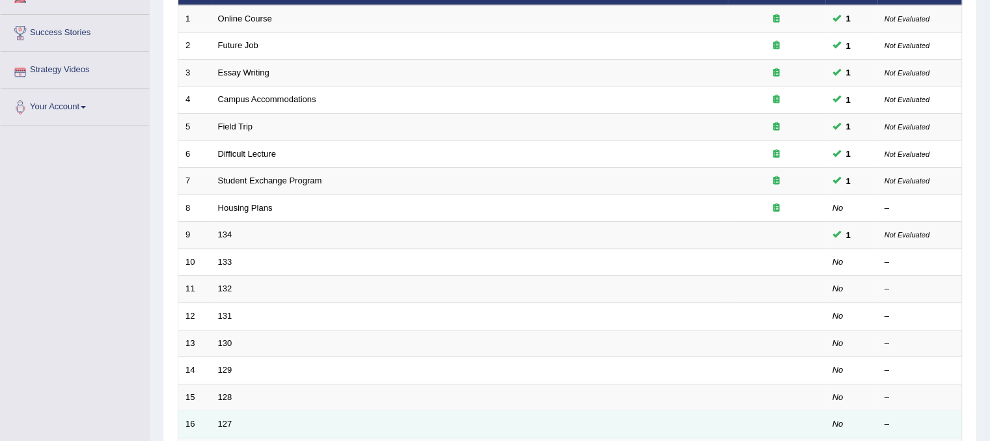
scroll to position [260, 0]
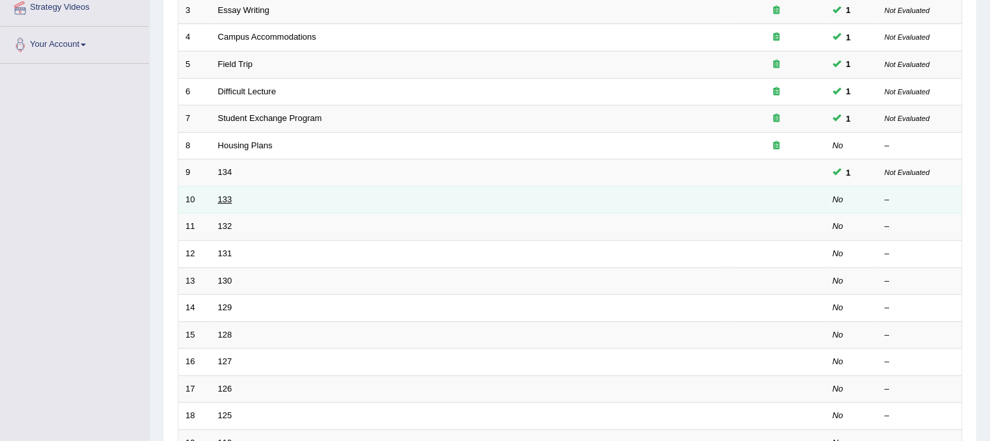
click at [230, 195] on link "133" at bounding box center [225, 200] width 14 height 10
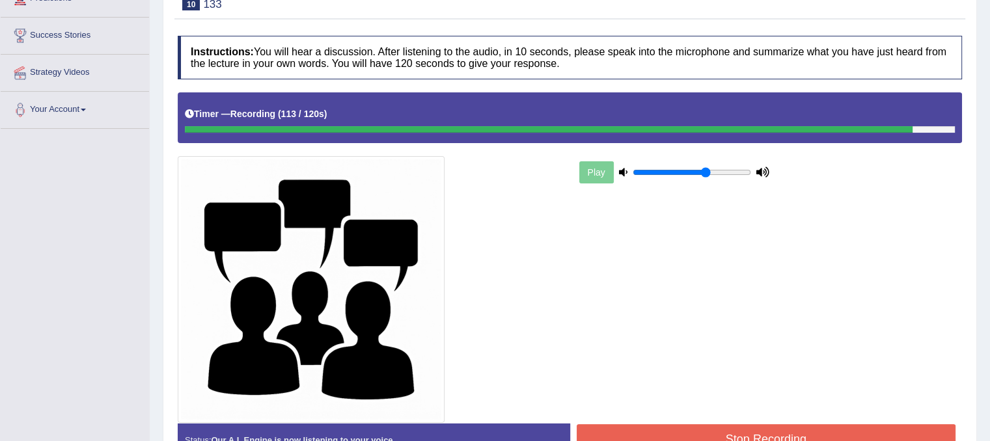
click at [870, 427] on button "Stop Recording" at bounding box center [765, 439] width 379 height 30
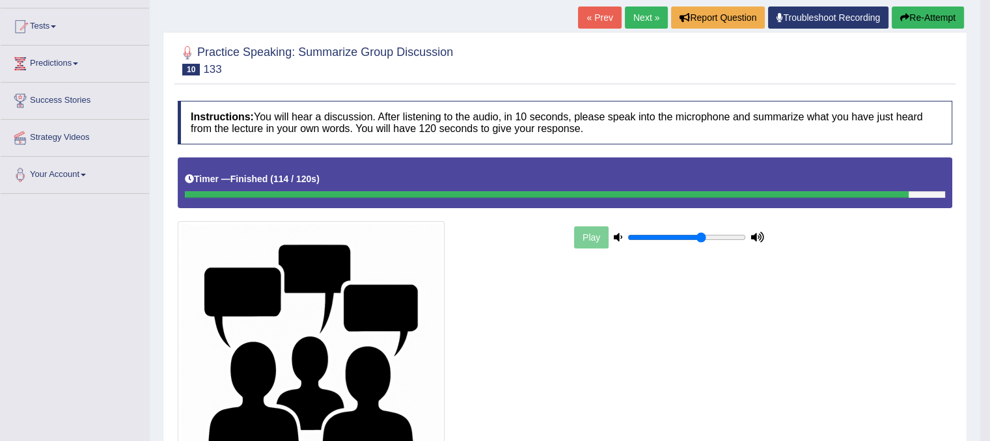
scroll to position [129, 0]
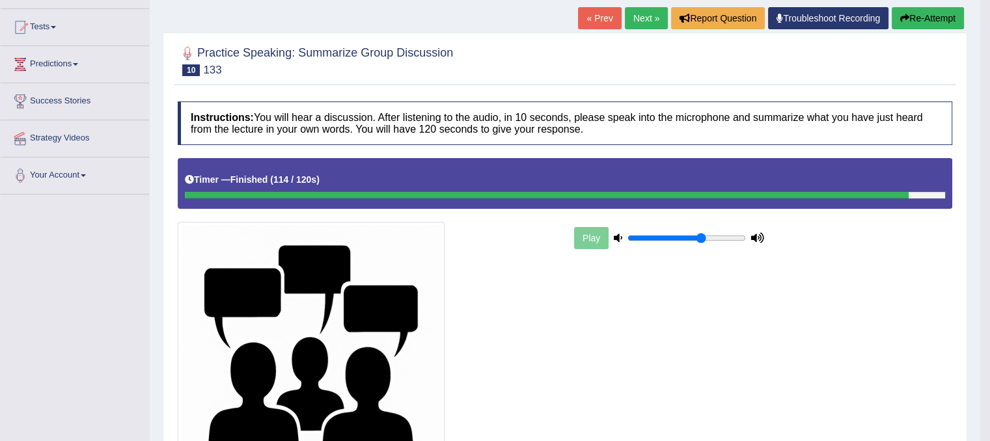
click at [636, 16] on link "Next »" at bounding box center [646, 18] width 43 height 22
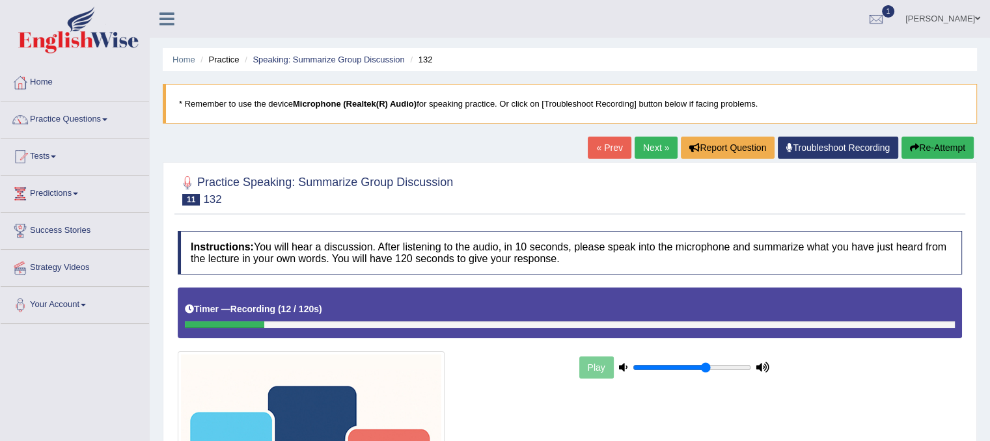
click at [934, 148] on button "Re-Attempt" at bounding box center [937, 148] width 72 height 22
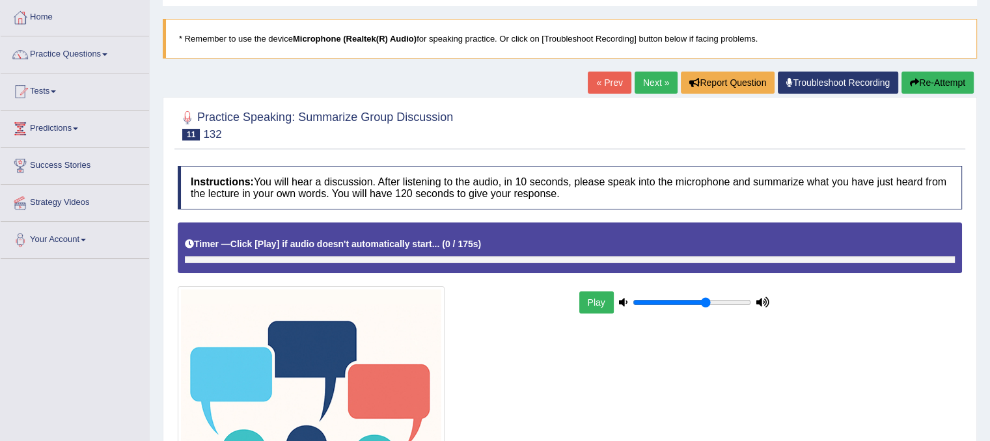
click at [327, 243] on div "Timer — Click [Play] if audio doesn't automatically start... ( 0 / 175s ) Skip" at bounding box center [570, 244] width 770 height 23
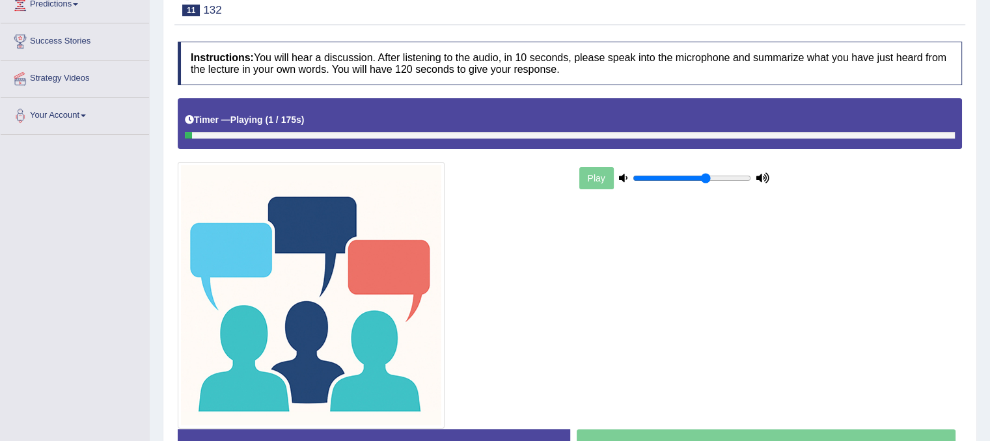
scroll to position [195, 0]
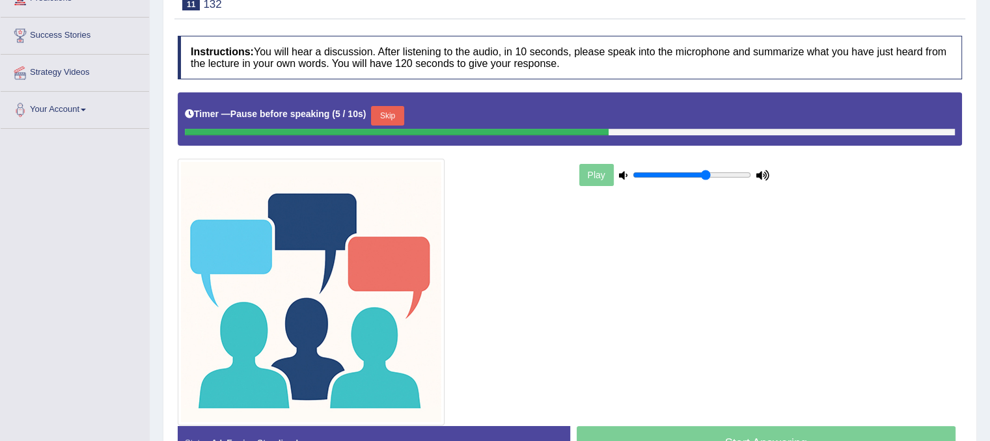
click at [398, 113] on button "Skip" at bounding box center [387, 116] width 33 height 20
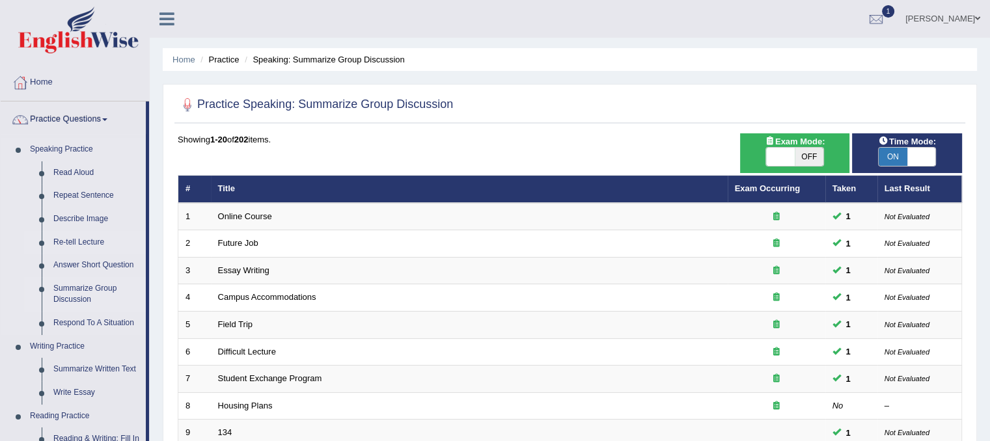
click at [87, 243] on link "Re-tell Lecture" at bounding box center [96, 242] width 98 height 23
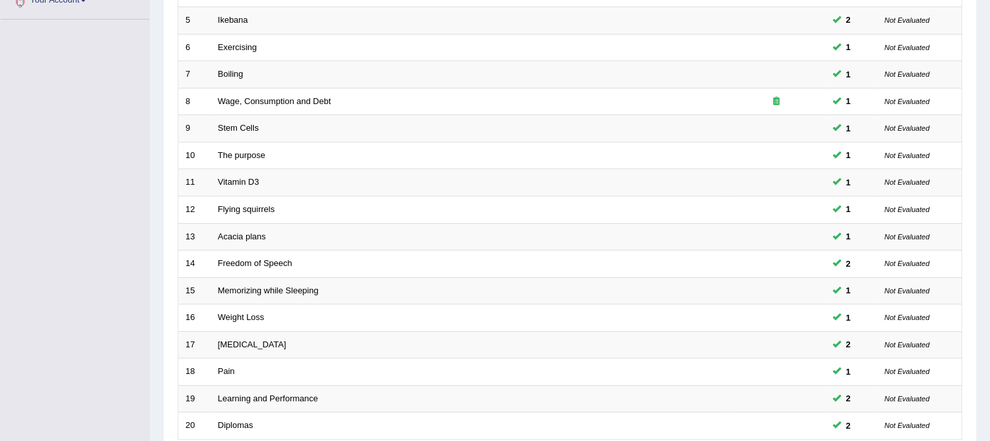
scroll to position [416, 0]
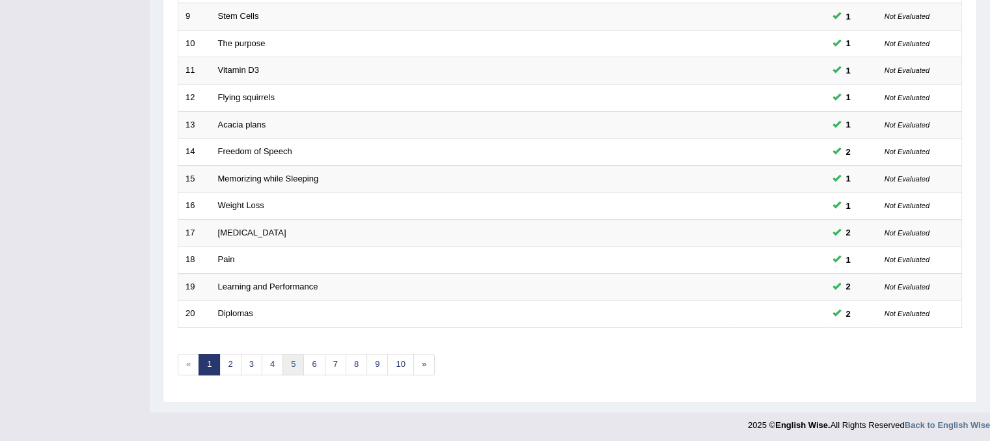
click at [288, 360] on link "5" at bounding box center [292, 364] width 21 height 21
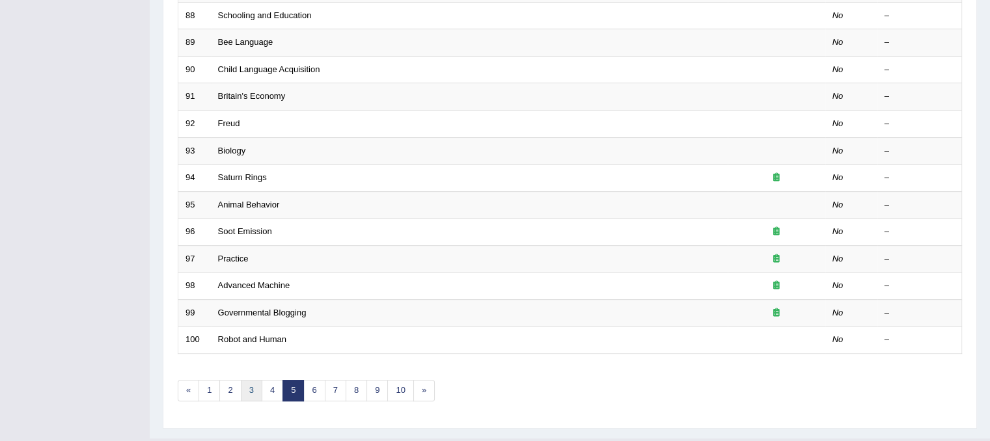
click at [249, 392] on link "3" at bounding box center [251, 390] width 21 height 21
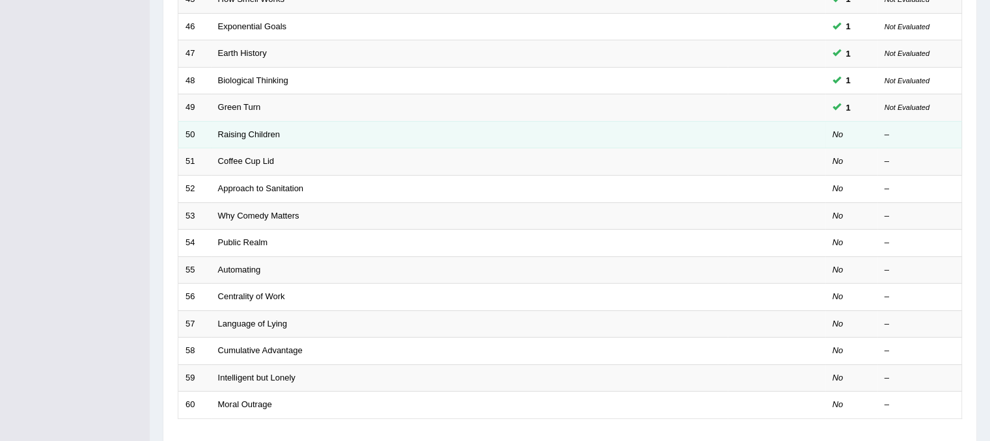
click at [185, 136] on td "50" at bounding box center [194, 134] width 33 height 27
click at [250, 133] on link "Raising Children" at bounding box center [249, 134] width 62 height 10
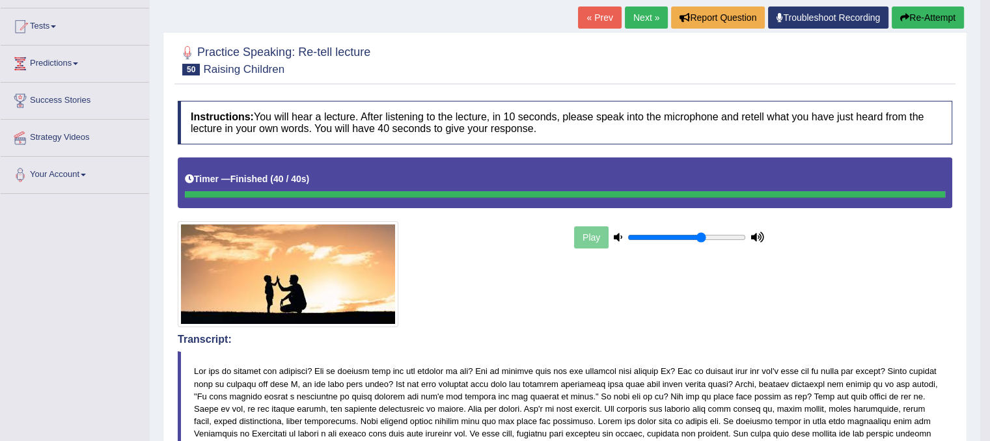
scroll to position [65, 0]
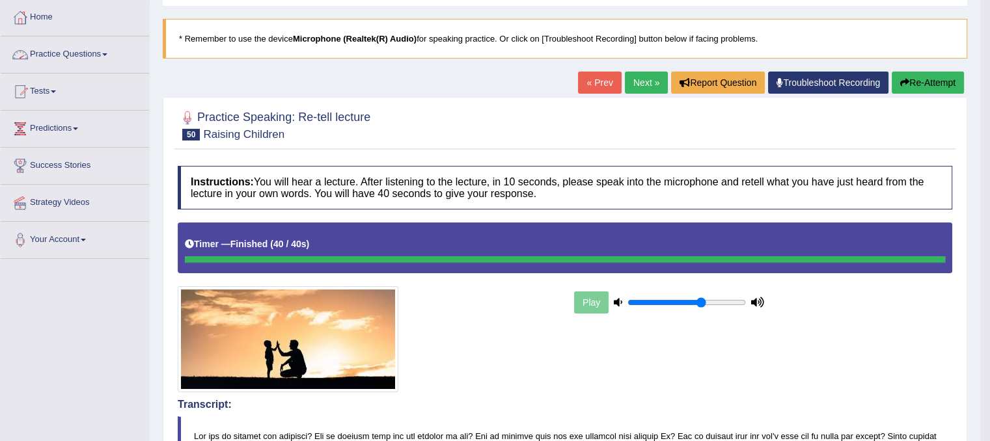
click at [80, 47] on link "Practice Questions" at bounding box center [75, 52] width 148 height 33
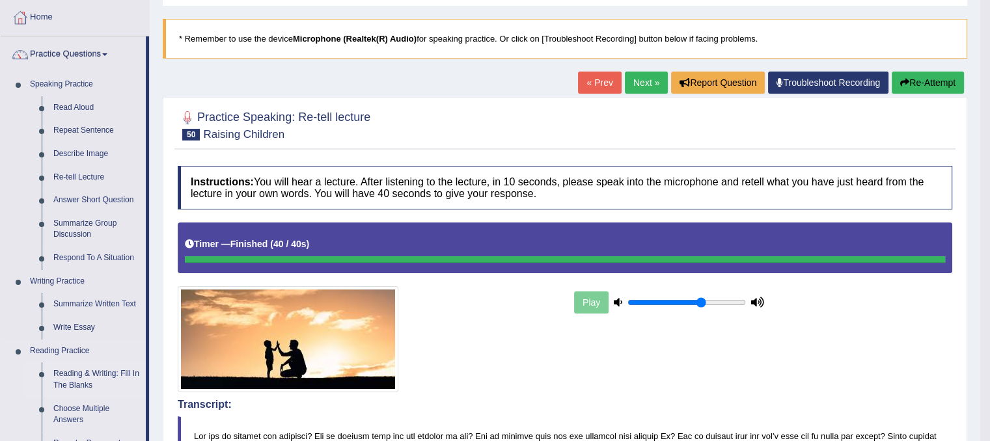
click at [96, 371] on link "Reading & Writing: Fill In The Blanks" at bounding box center [96, 379] width 98 height 34
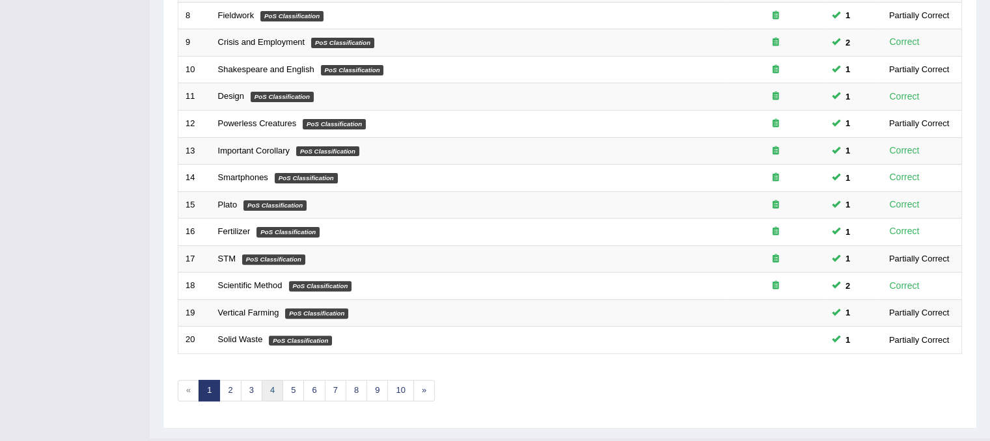
click at [271, 394] on link "4" at bounding box center [272, 390] width 21 height 21
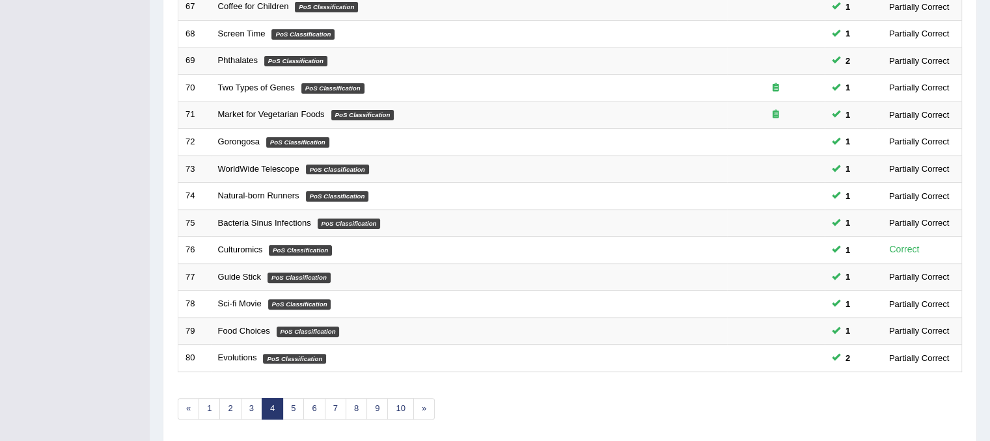
scroll to position [416, 0]
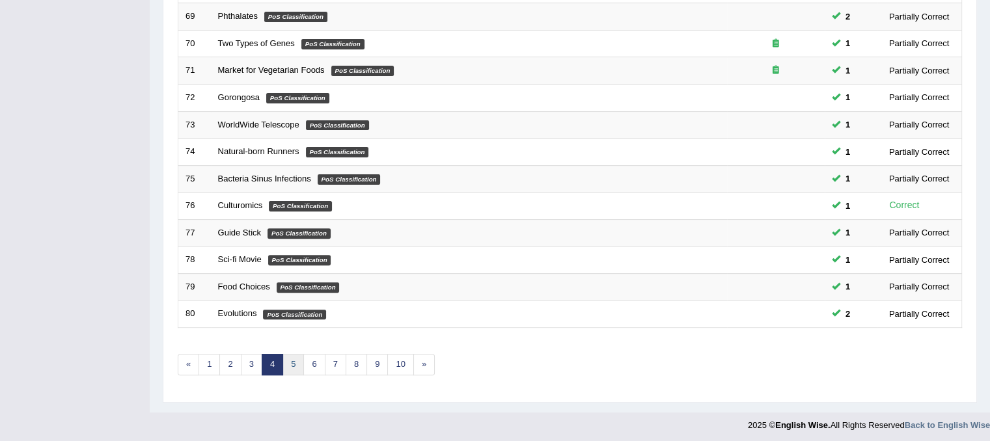
click at [294, 362] on link "5" at bounding box center [292, 364] width 21 height 21
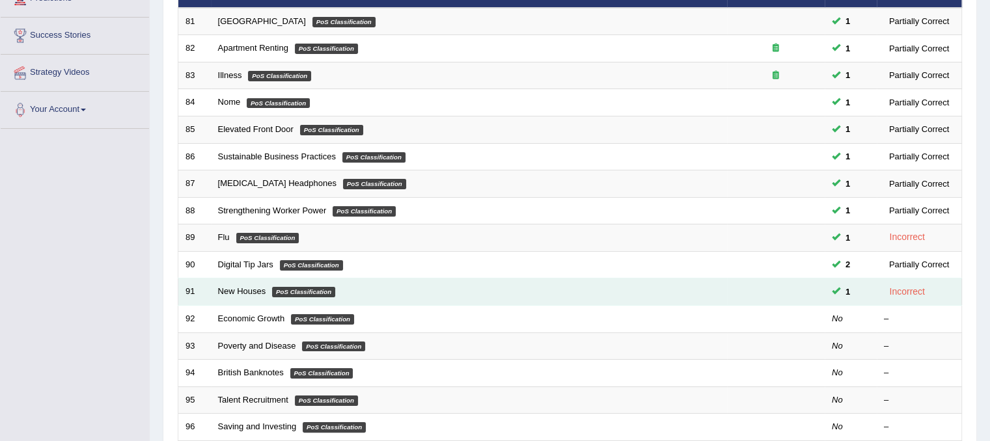
click at [246, 295] on td "New Houses PoS Classification" at bounding box center [469, 291] width 516 height 27
click at [245, 292] on link "New Houses" at bounding box center [242, 291] width 48 height 10
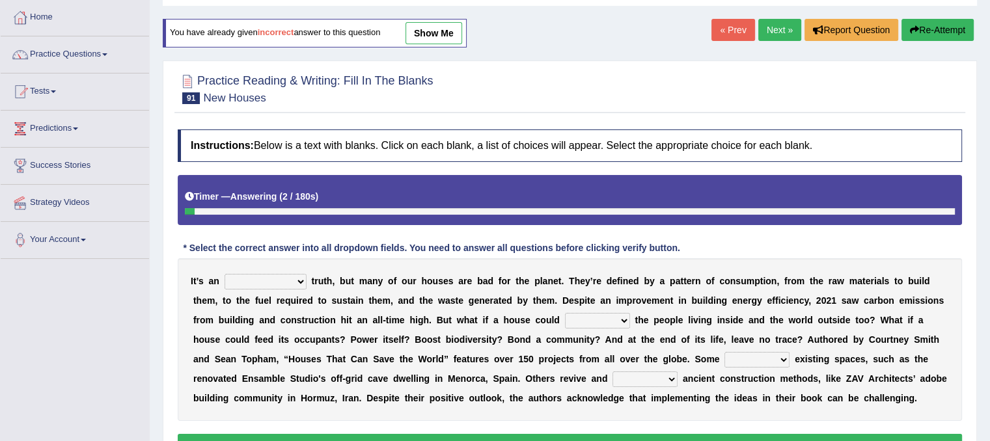
click at [299, 279] on select "unrivaled unstable uncomfortable uncapped" at bounding box center [265, 282] width 82 height 16
select select "unrivaled"
click at [224, 274] on select "unrivaled unstable uncomfortable uncapped" at bounding box center [265, 282] width 82 height 16
click at [630, 321] on b at bounding box center [632, 320] width 5 height 10
click at [624, 318] on select "survive mimic dominate nurture" at bounding box center [597, 321] width 65 height 16
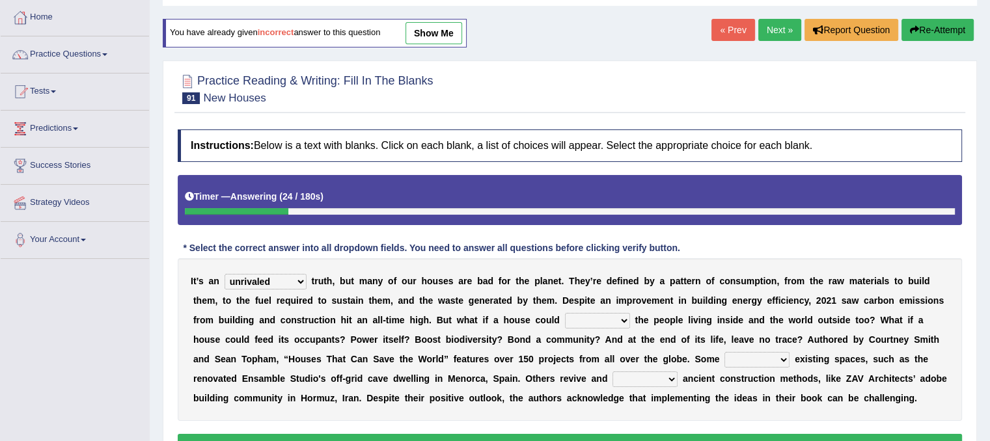
select select "dominate"
click at [565, 313] on select "survive mimic dominate nurture" at bounding box center [597, 321] width 65 height 16
click at [783, 356] on select "delve automate repurpose reckon" at bounding box center [756, 360] width 65 height 16
select select "delve"
click at [724, 352] on select "delve automate repurpose reckon" at bounding box center [756, 360] width 65 height 16
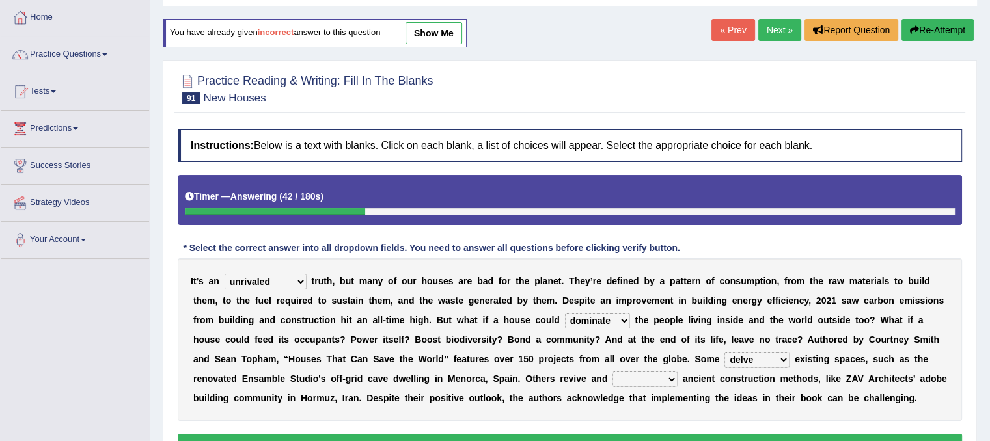
click at [678, 373] on b at bounding box center [679, 378] width 5 height 10
click at [673, 377] on select "produce relate update change" at bounding box center [644, 380] width 65 height 16
click at [612, 372] on select "produce relate update change" at bounding box center [644, 380] width 65 height 16
click at [669, 378] on select "produce relate update change" at bounding box center [644, 380] width 65 height 16
select select "change"
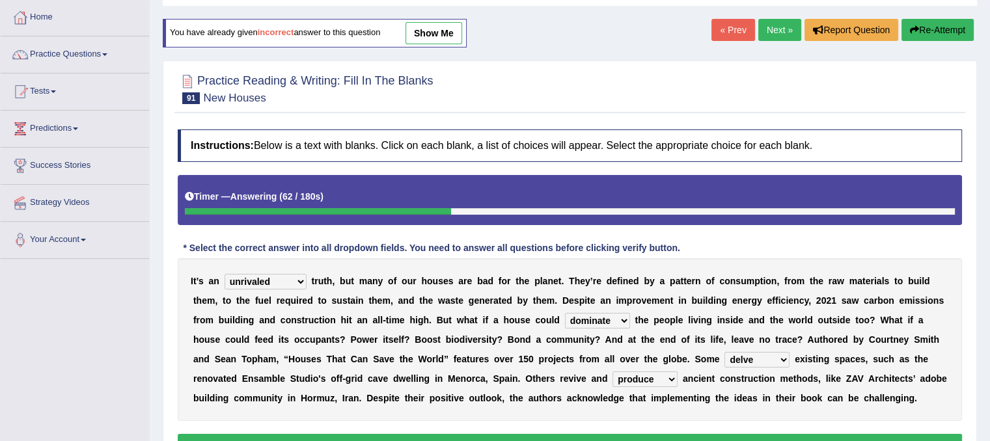
click at [612, 372] on select "produce relate update change" at bounding box center [644, 380] width 65 height 16
click at [696, 436] on button "Verify" at bounding box center [570, 445] width 784 height 22
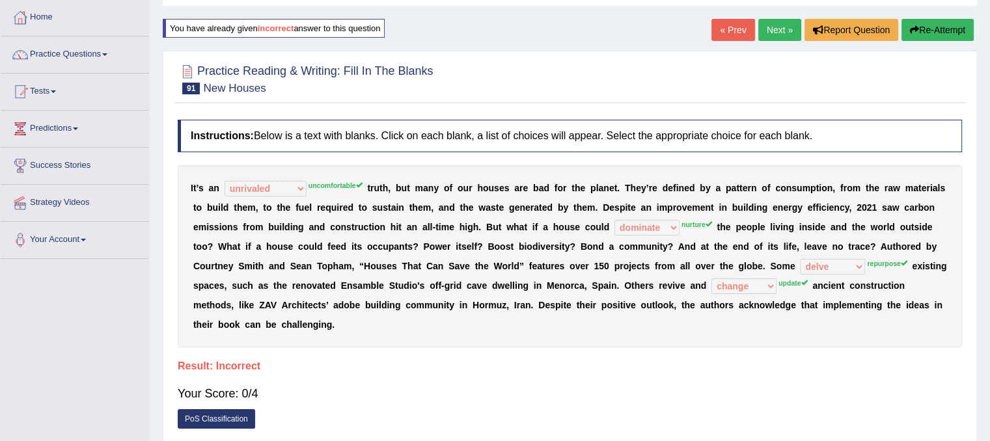
click at [772, 34] on link "Next »" at bounding box center [779, 30] width 43 height 22
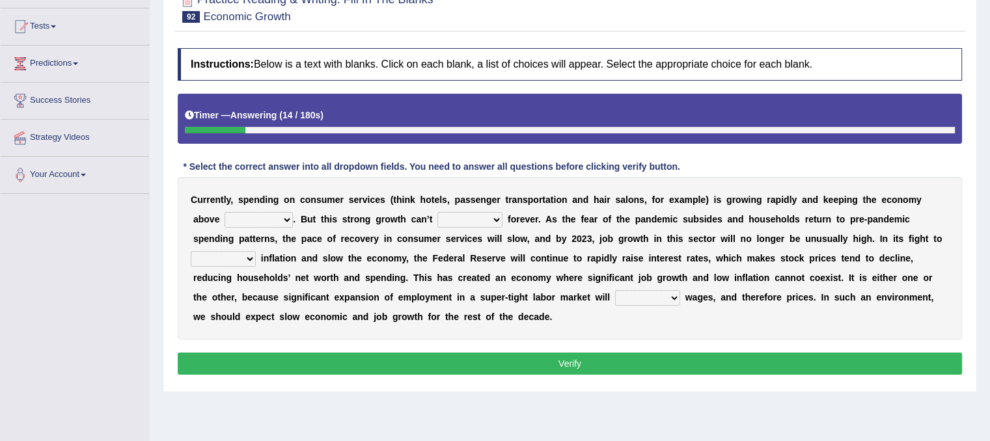
click at [288, 217] on select "board water all themselves" at bounding box center [258, 220] width 68 height 16
click at [224, 212] on select "board water all themselves" at bounding box center [258, 220] width 68 height 16
click at [286, 218] on select "board water all themselves" at bounding box center [258, 220] width 68 height 16
click at [286, 216] on select "board water all themselves" at bounding box center [258, 220] width 68 height 16
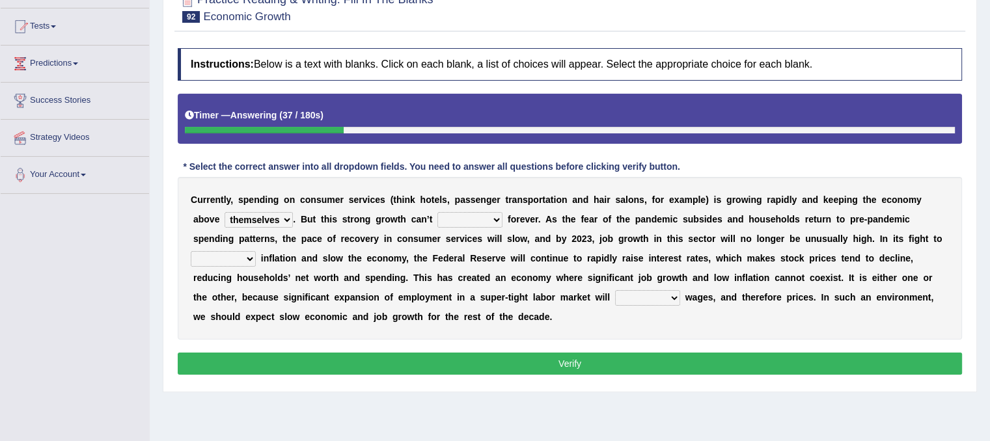
click at [284, 217] on select "board water all themselves" at bounding box center [258, 220] width 68 height 16
select select "all"
click at [224, 212] on select "board water all themselves" at bounding box center [258, 220] width 68 height 16
click at [496, 217] on select "perceive persist stride underlie" at bounding box center [469, 220] width 65 height 16
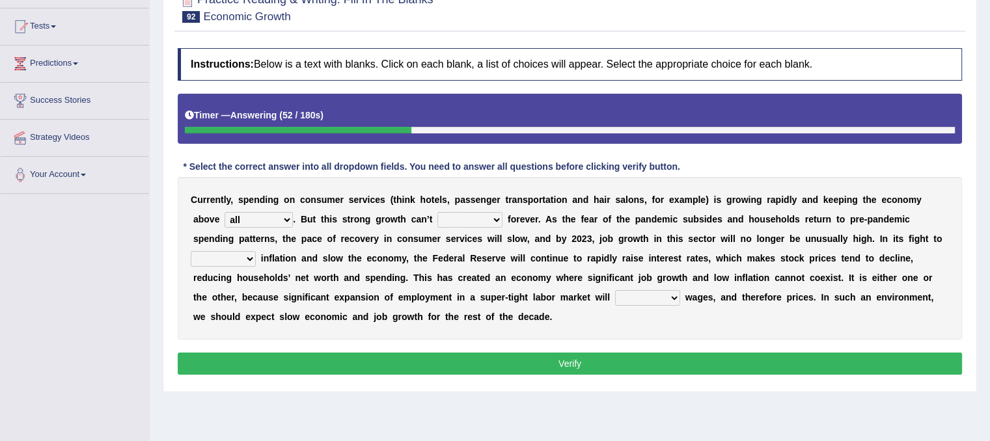
select select "perceive"
click at [437, 212] on select "perceive persist stride underlie" at bounding box center [469, 220] width 65 height 16
click at [256, 257] on b at bounding box center [258, 258] width 5 height 10
click at [248, 254] on select "inflow disarm tame distaste" at bounding box center [223, 259] width 65 height 16
select select "distaste"
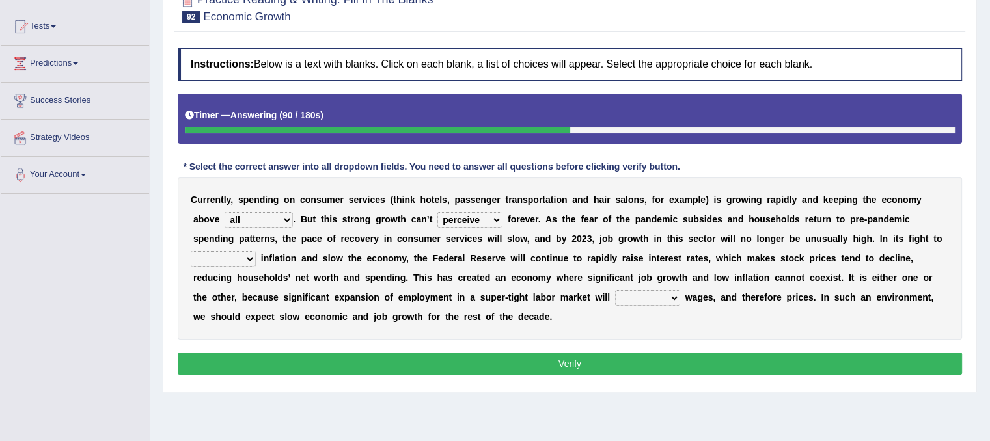
click at [191, 251] on select "inflow disarm tame distaste" at bounding box center [223, 259] width 65 height 16
click at [666, 295] on select "precede rupture accede accelerate" at bounding box center [647, 298] width 65 height 16
select select "accede"
click at [615, 290] on select "precede rupture accede accelerate" at bounding box center [647, 298] width 65 height 16
click at [649, 359] on button "Verify" at bounding box center [570, 364] width 784 height 22
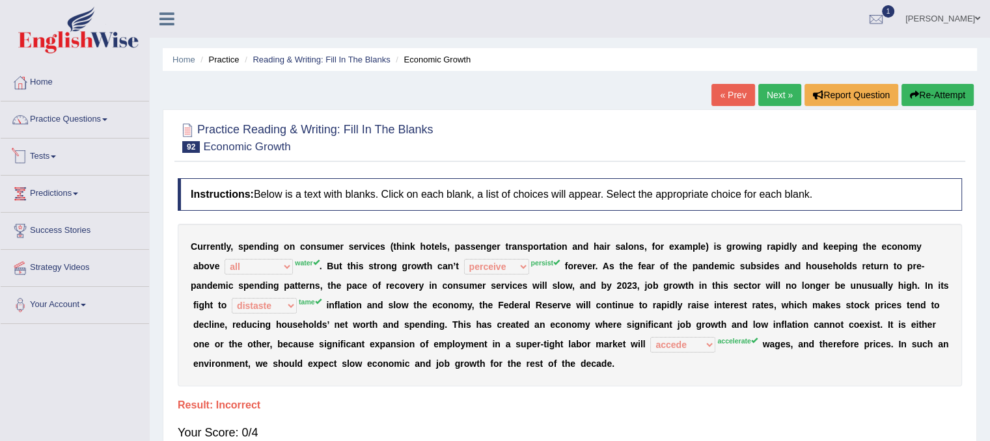
click at [56, 157] on span at bounding box center [53, 157] width 5 height 3
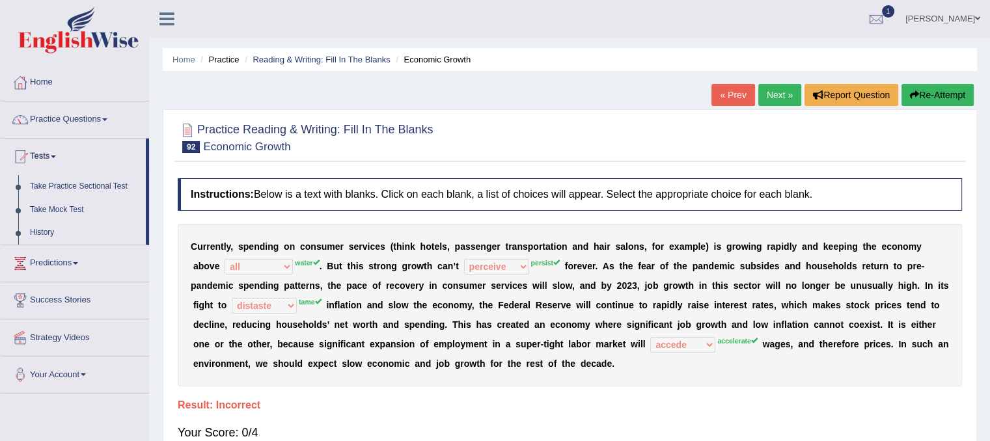
click at [35, 230] on link "History" at bounding box center [85, 232] width 122 height 23
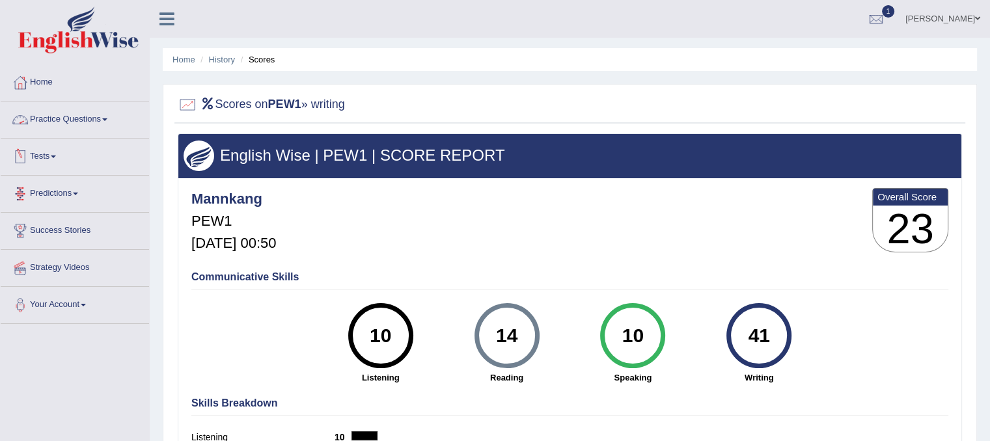
click at [109, 125] on link "Practice Questions" at bounding box center [75, 118] width 148 height 33
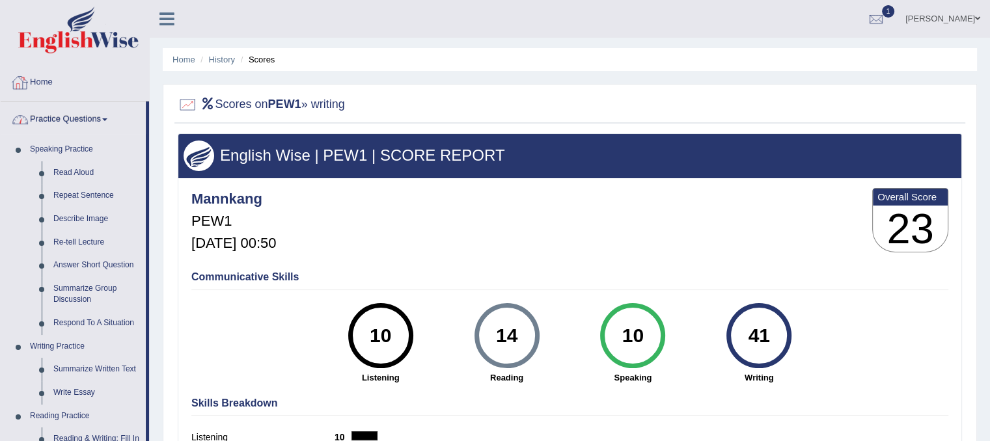
click at [107, 75] on link "Home" at bounding box center [75, 80] width 148 height 33
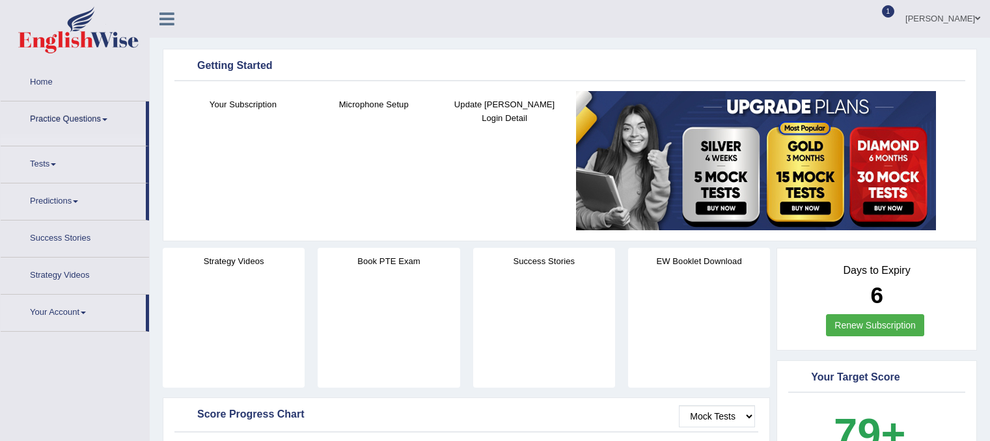
click at [123, 77] on link "Home" at bounding box center [75, 80] width 148 height 33
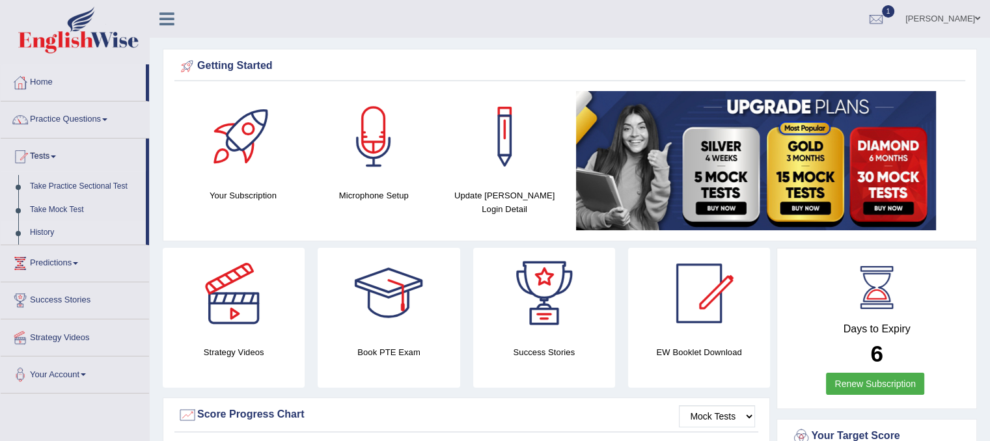
click at [41, 233] on link "History" at bounding box center [85, 232] width 122 height 23
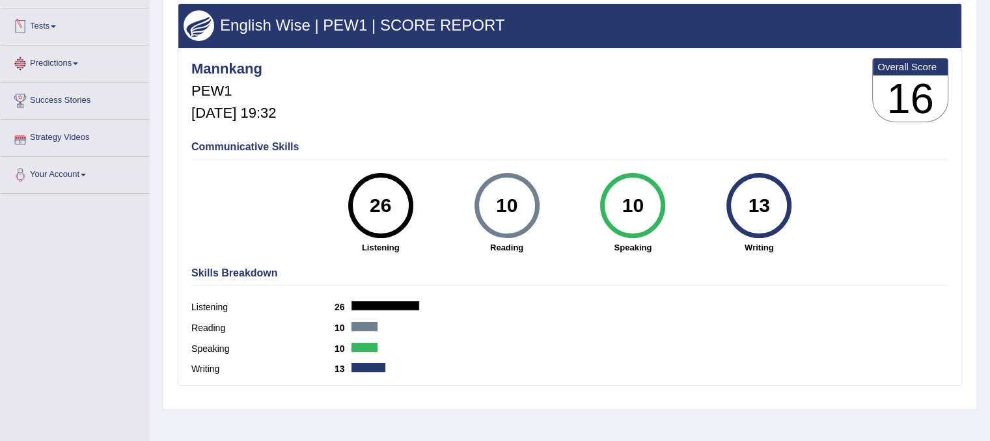
click at [52, 27] on link "Tests" at bounding box center [75, 24] width 148 height 33
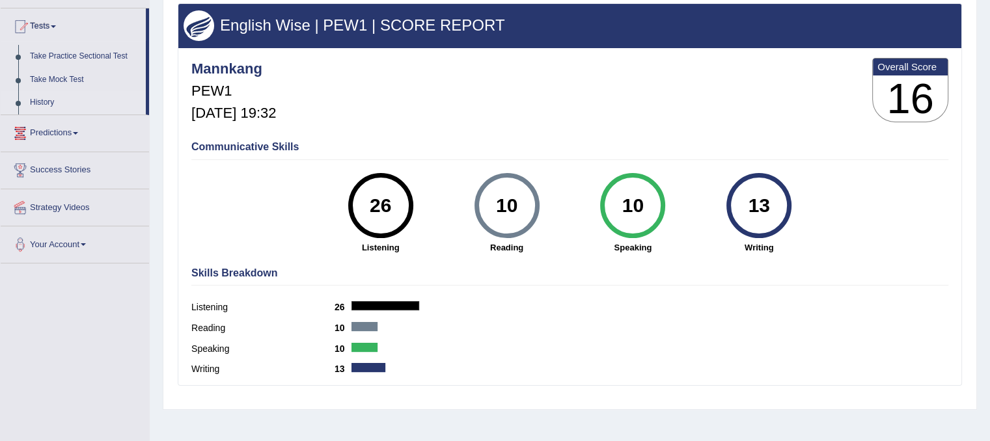
click at [33, 104] on link "History" at bounding box center [85, 102] width 122 height 23
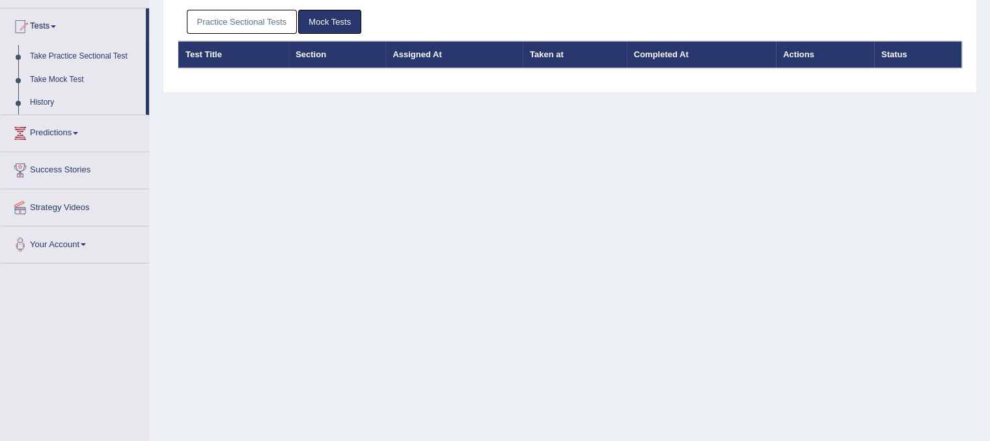
click at [222, 26] on link "Practice Sectional Tests" at bounding box center [242, 22] width 111 height 24
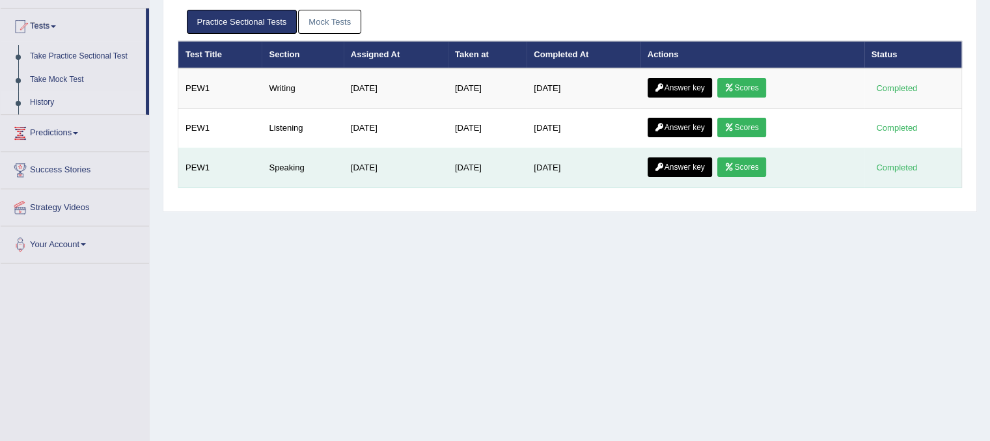
click at [742, 168] on link "Scores" at bounding box center [741, 167] width 48 height 20
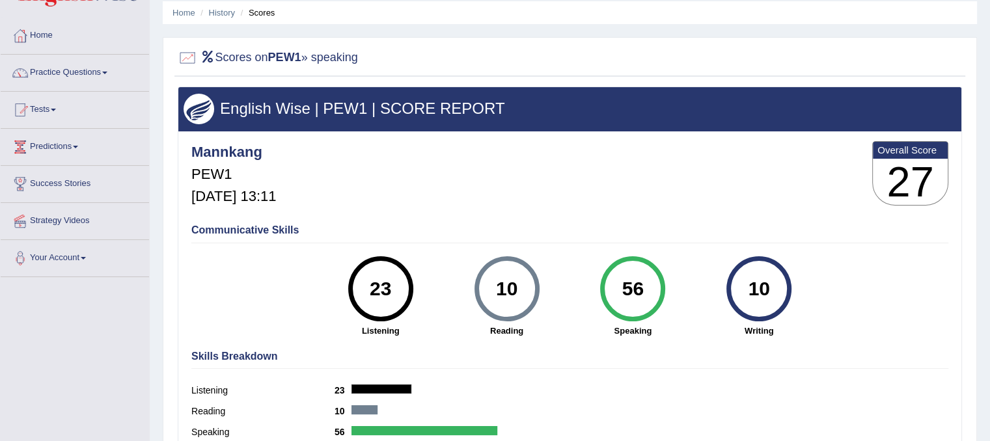
scroll to position [65, 0]
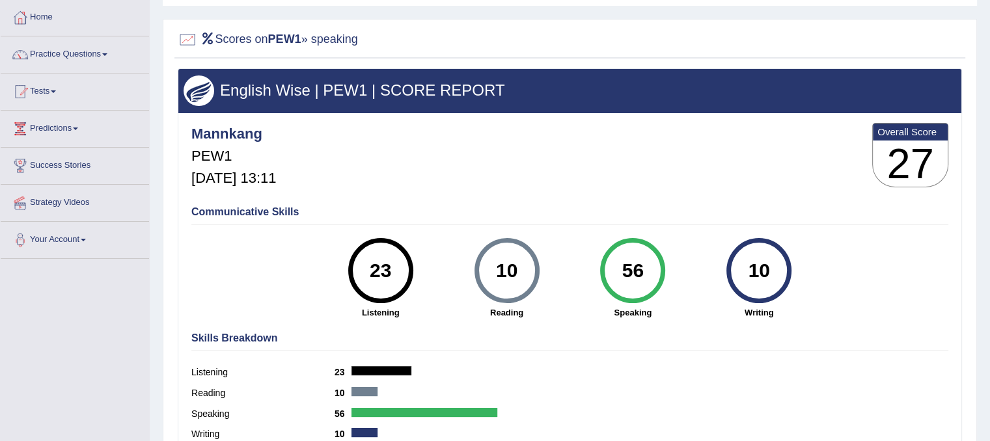
click at [50, 87] on link "Tests" at bounding box center [75, 90] width 148 height 33
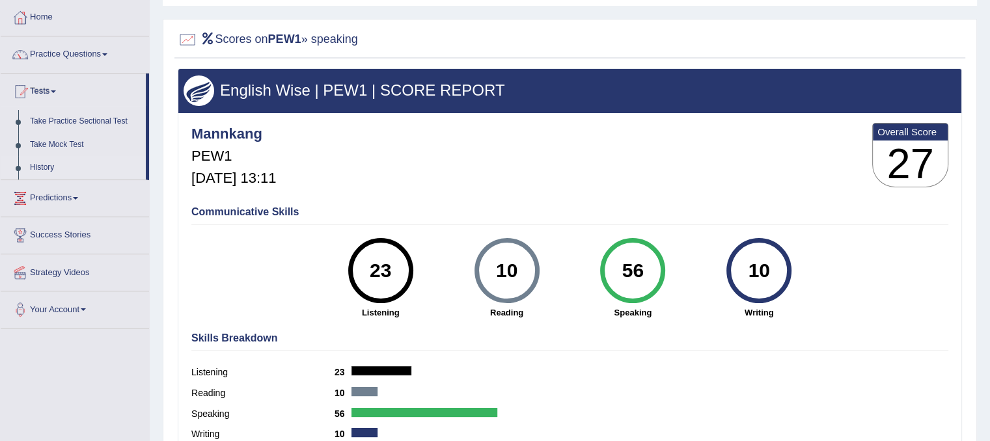
click at [48, 166] on link "History" at bounding box center [85, 167] width 122 height 23
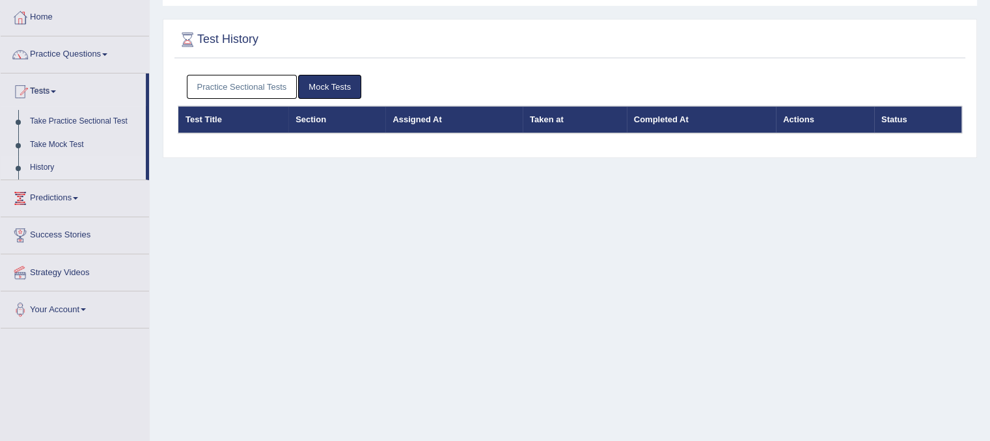
click at [273, 92] on link "Practice Sectional Tests" at bounding box center [242, 87] width 111 height 24
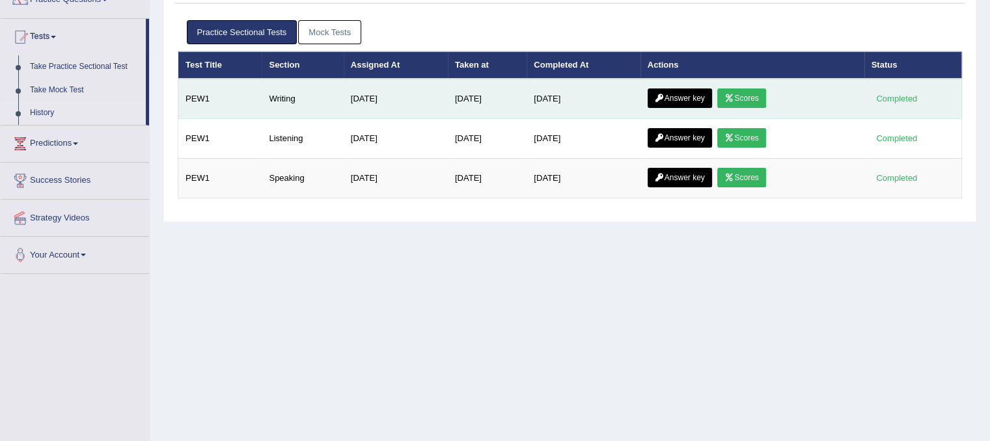
scroll to position [195, 0]
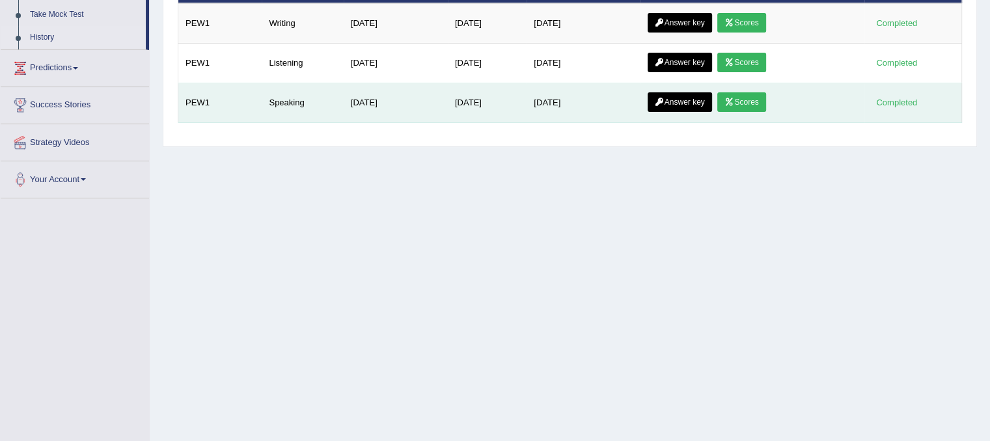
click at [705, 102] on link "Answer key" at bounding box center [679, 102] width 64 height 20
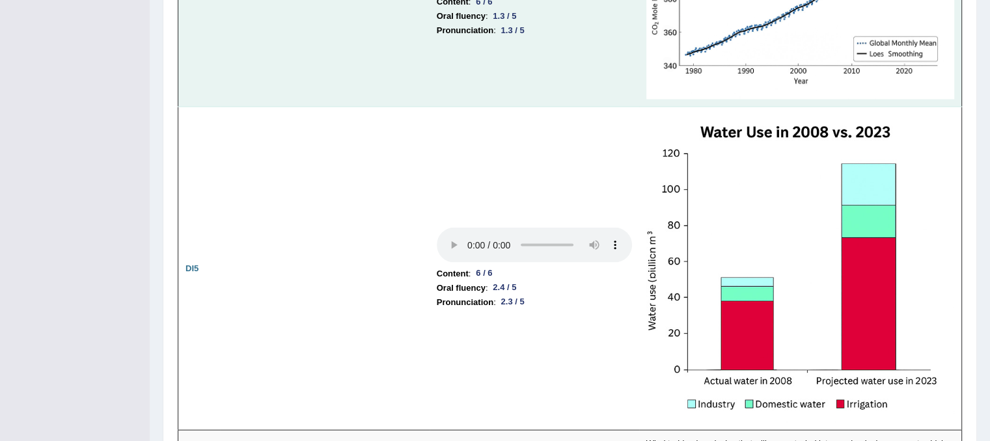
scroll to position [2535, 0]
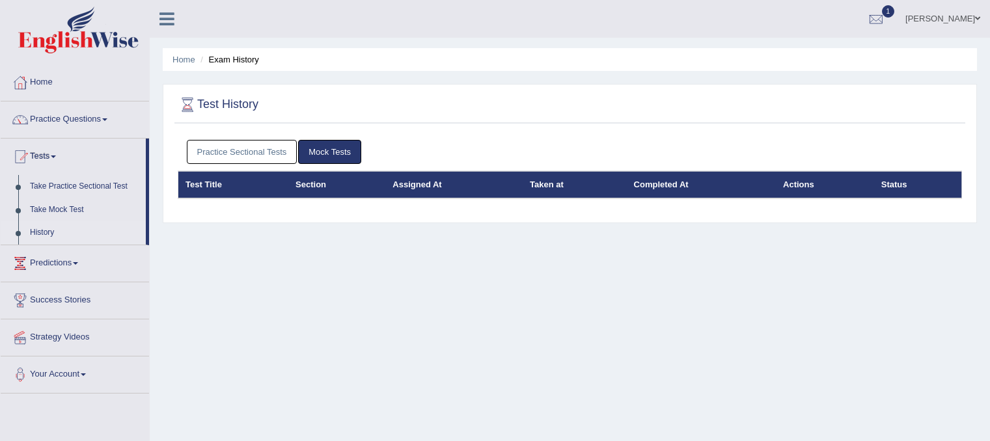
click at [237, 140] on link "Practice Sectional Tests" at bounding box center [242, 152] width 111 height 24
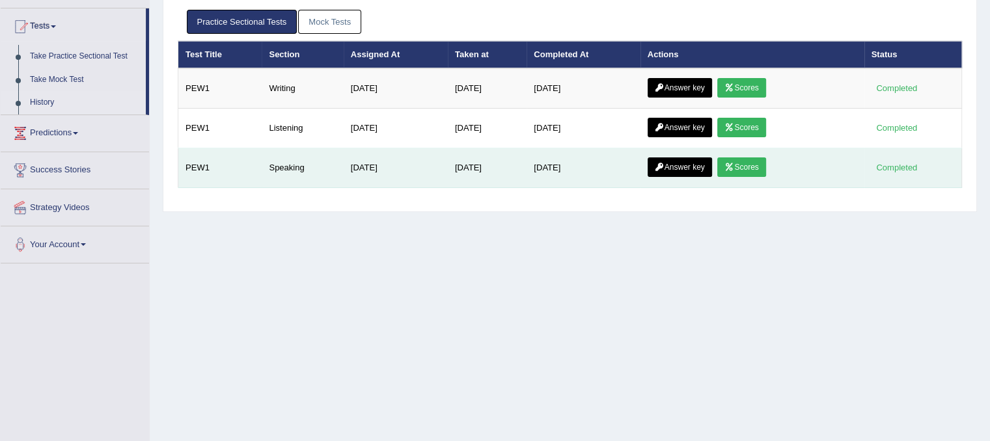
click at [682, 165] on link "Answer key" at bounding box center [679, 167] width 64 height 20
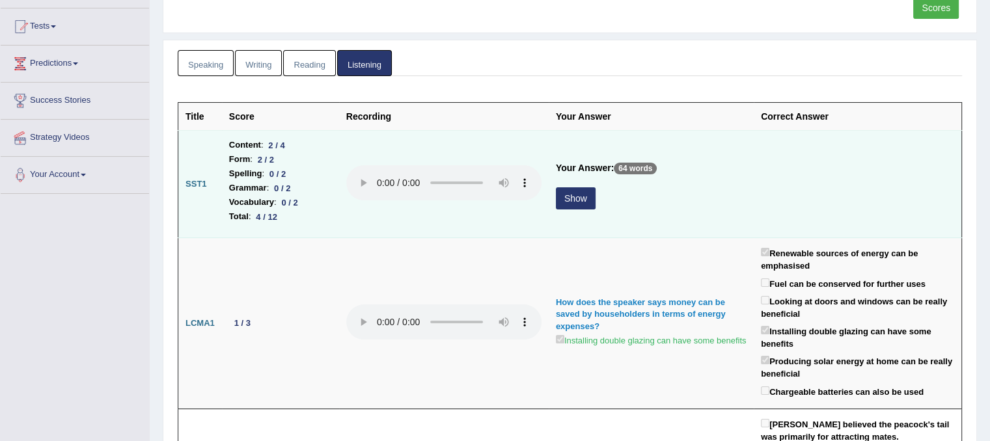
click at [573, 202] on button "Show" at bounding box center [576, 198] width 40 height 22
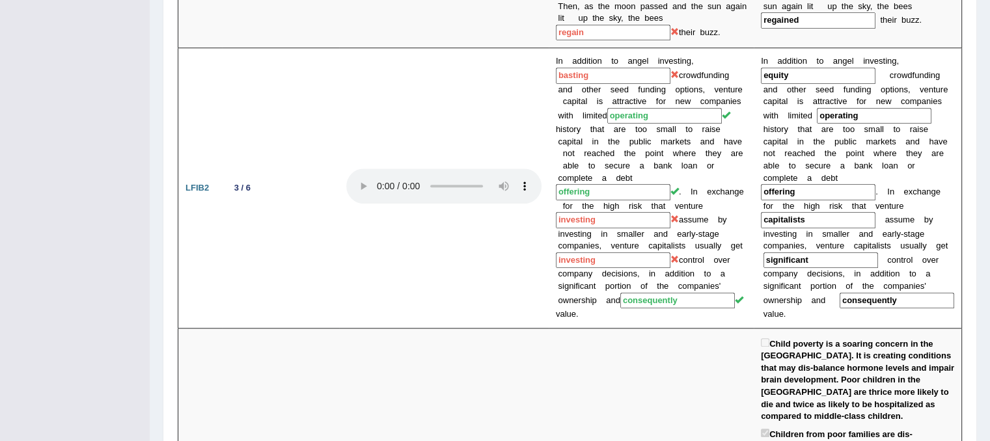
scroll to position [1027, 0]
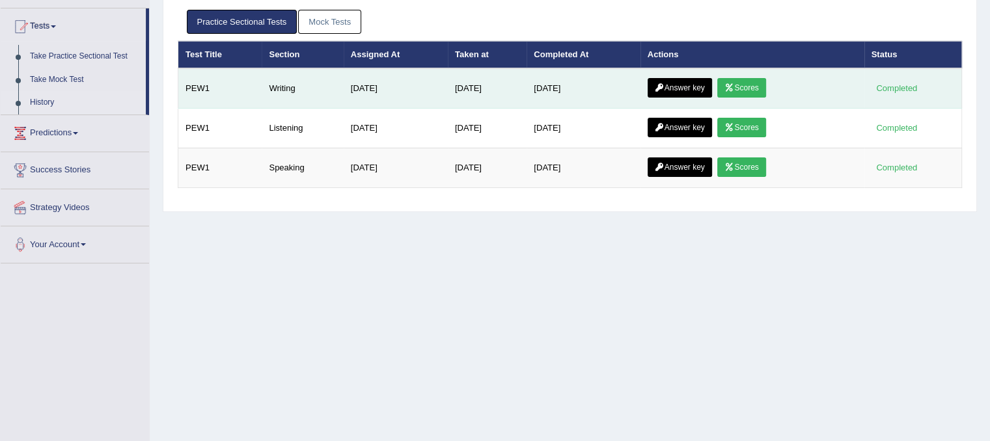
click at [700, 85] on link "Answer key" at bounding box center [679, 88] width 64 height 20
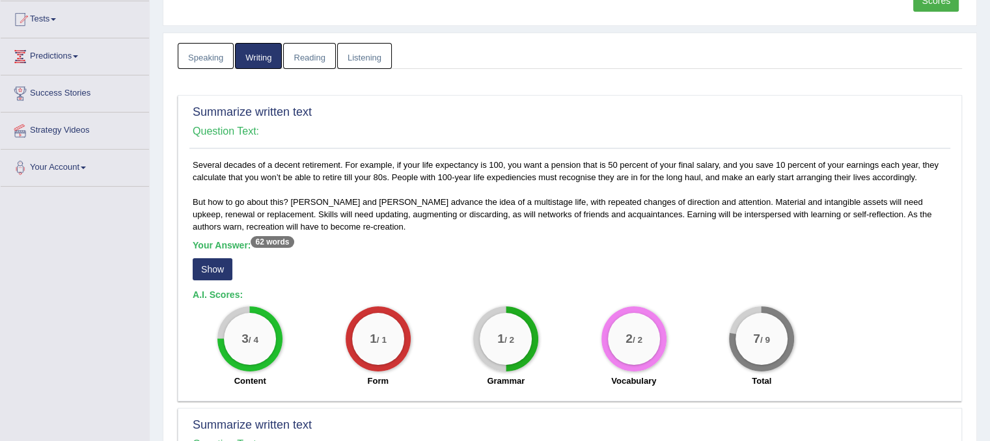
scroll to position [130, 0]
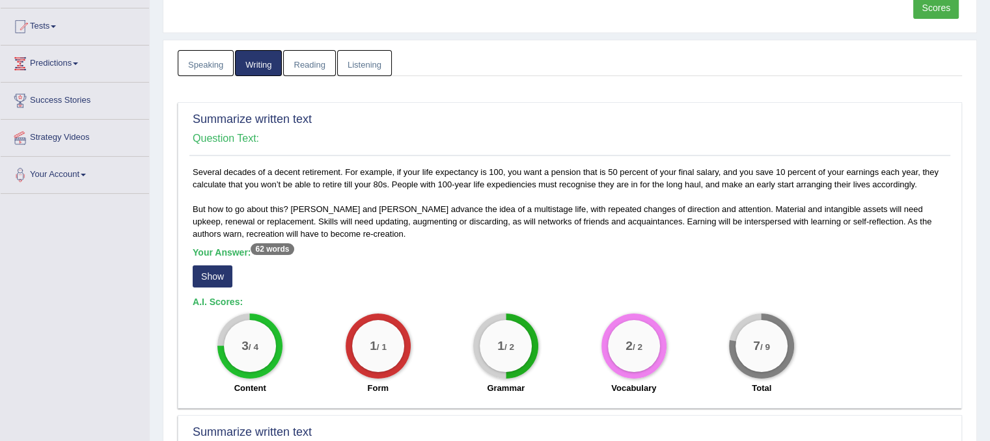
click at [210, 269] on button "Show" at bounding box center [213, 276] width 40 height 22
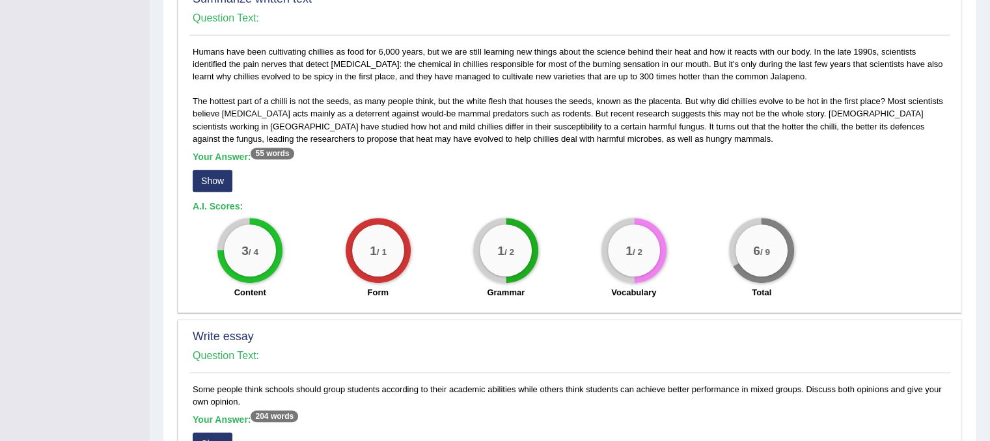
scroll to position [586, 0]
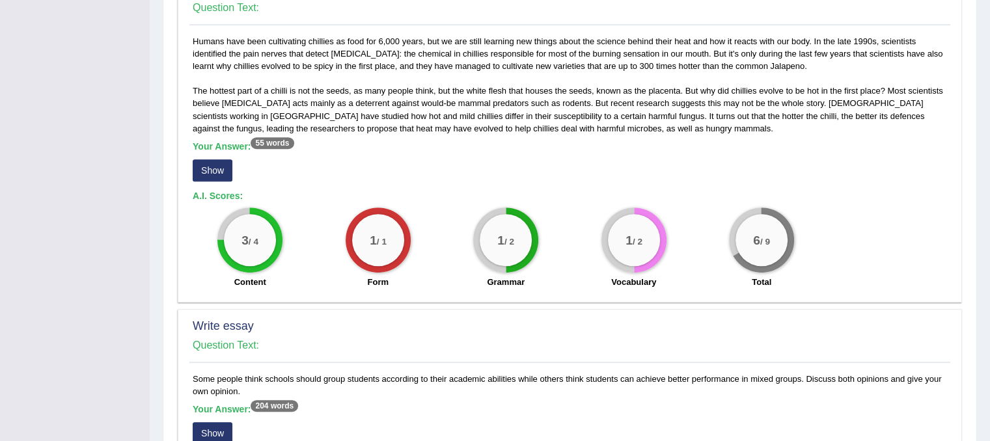
click at [208, 159] on button "Show" at bounding box center [213, 170] width 40 height 22
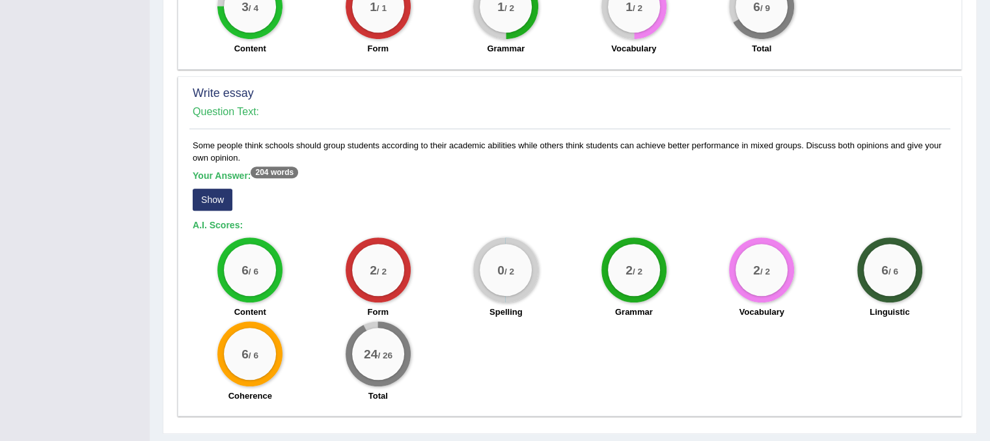
scroll to position [839, 0]
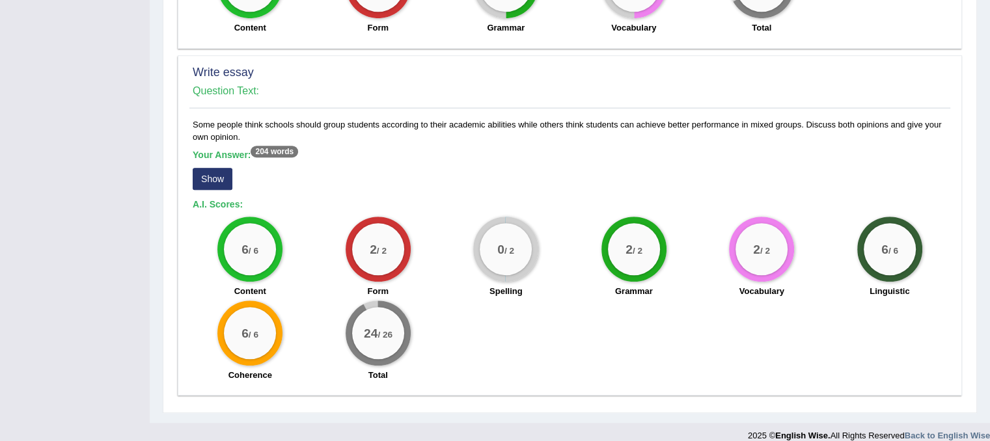
click at [211, 168] on button "Show" at bounding box center [213, 179] width 40 height 22
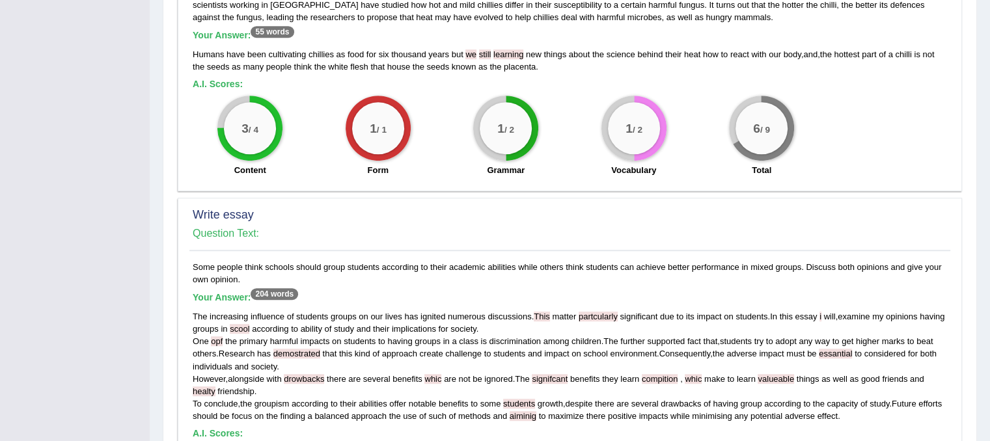
scroll to position [666, 0]
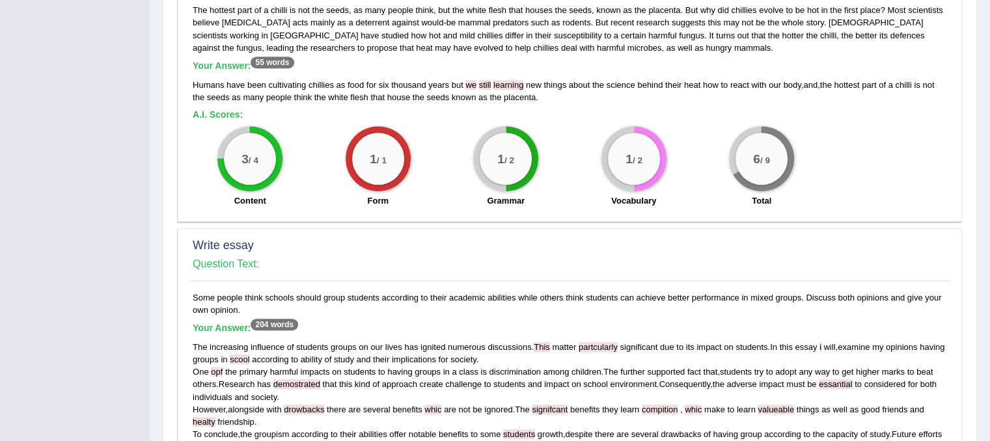
click at [514, 223] on div "Summarize written text Question Text: Several decades of a decent retirement. F…" at bounding box center [570, 114] width 784 height 1096
click at [497, 258] on h4 "Question Text:" at bounding box center [570, 264] width 754 height 12
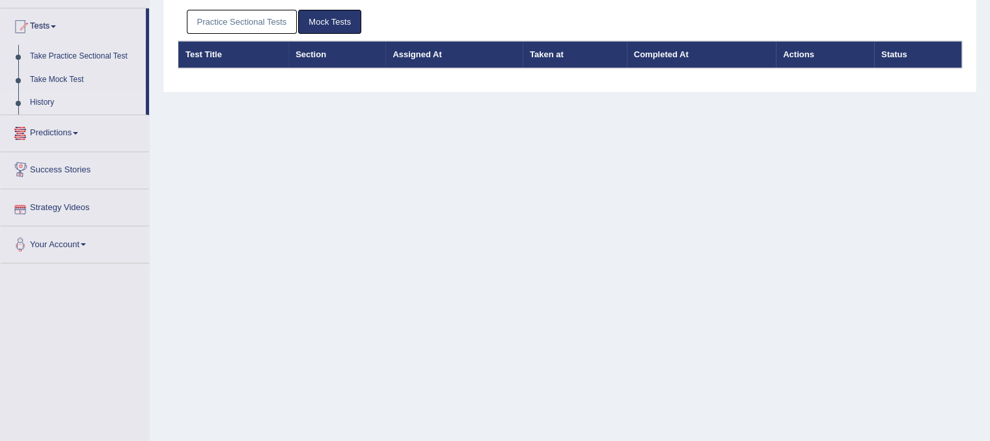
click at [79, 135] on link "Predictions" at bounding box center [75, 131] width 148 height 33
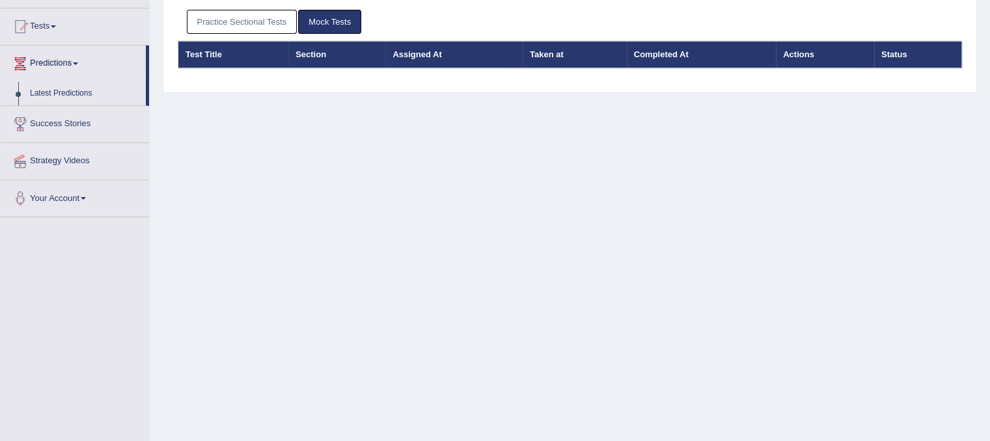
click at [331, 226] on div "Home Exam History Test History Practice Sectional Tests Mock Tests Test Title S…" at bounding box center [570, 195] width 840 height 651
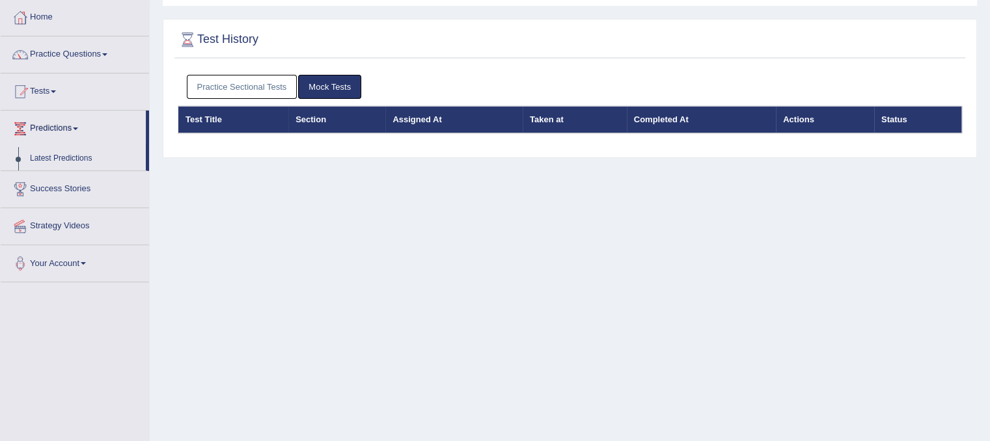
click at [90, 55] on link "Practice Questions" at bounding box center [75, 52] width 148 height 33
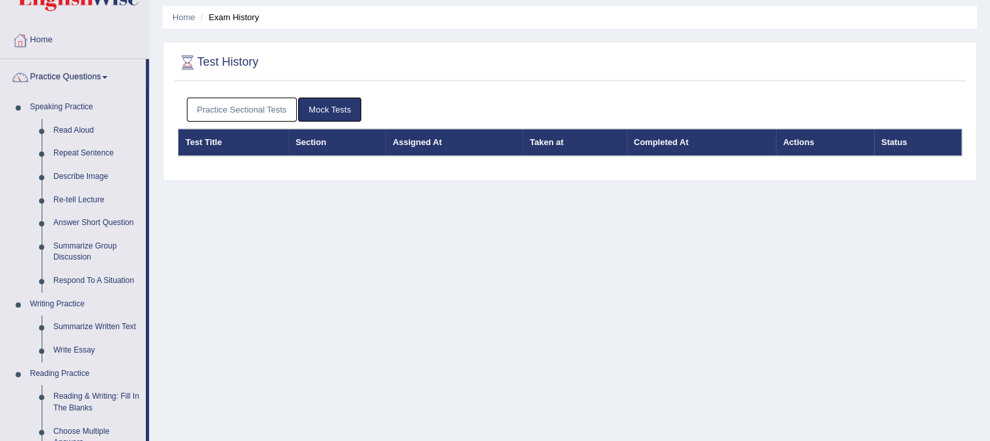
scroll to position [0, 0]
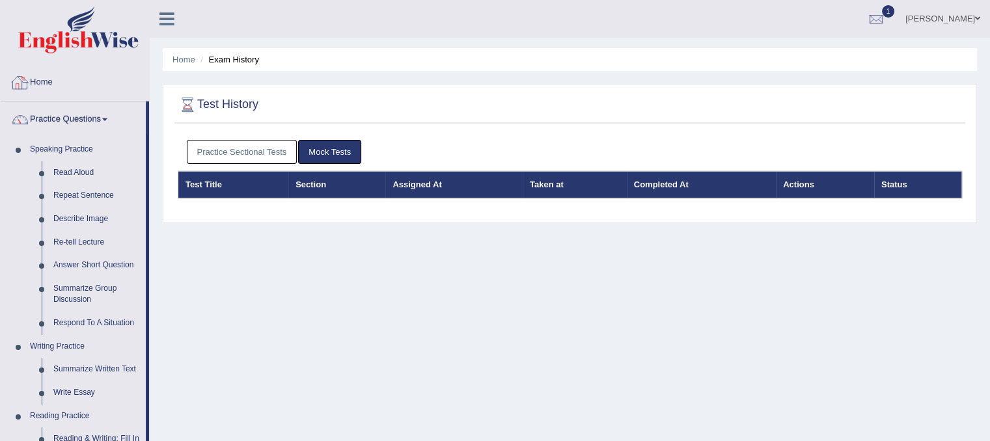
click at [47, 79] on link "Home" at bounding box center [75, 80] width 148 height 33
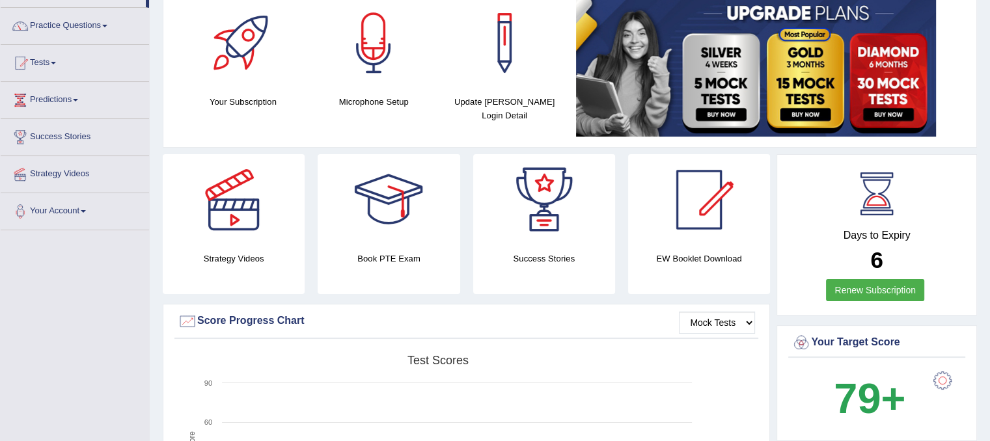
scroll to position [65, 0]
